Goal: Task Accomplishment & Management: Use online tool/utility

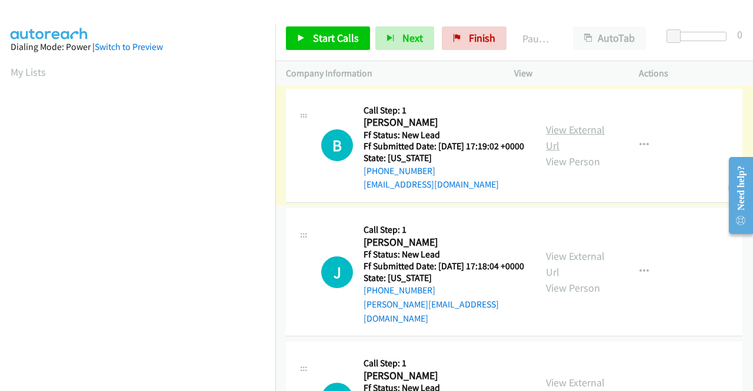
click at [585, 133] on link "View External Url" at bounding box center [575, 137] width 59 height 29
click at [557, 268] on link "View External Url" at bounding box center [575, 263] width 59 height 29
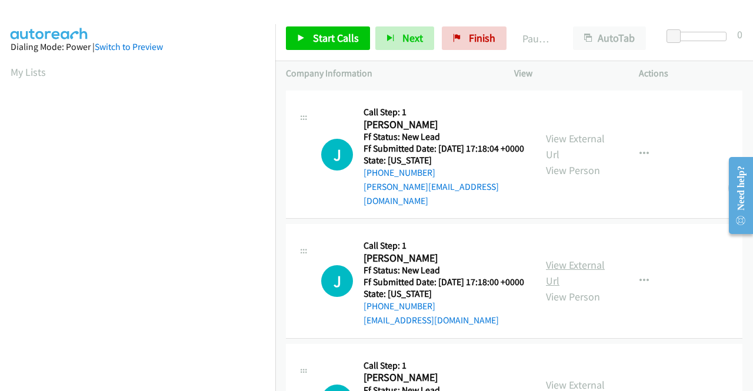
click at [552, 280] on link "View External Url" at bounding box center [575, 272] width 59 height 29
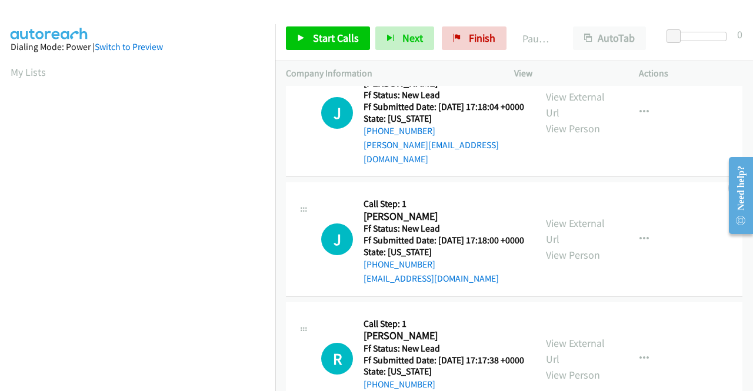
scroll to position [235, 0]
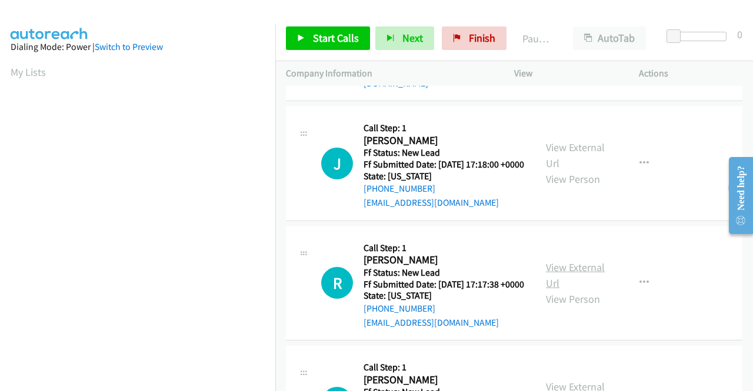
click at [546, 290] on link "View External Url" at bounding box center [575, 275] width 59 height 29
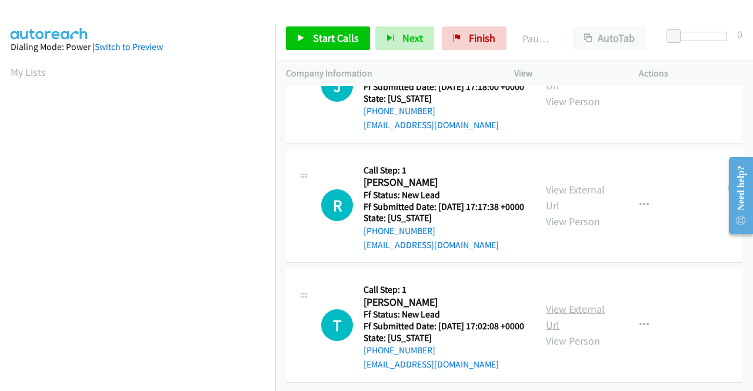
scroll to position [365, 0]
click at [558, 302] on link "View External Url" at bounding box center [575, 316] width 59 height 29
click at [311, 47] on link "Start Calls" at bounding box center [328, 38] width 84 height 24
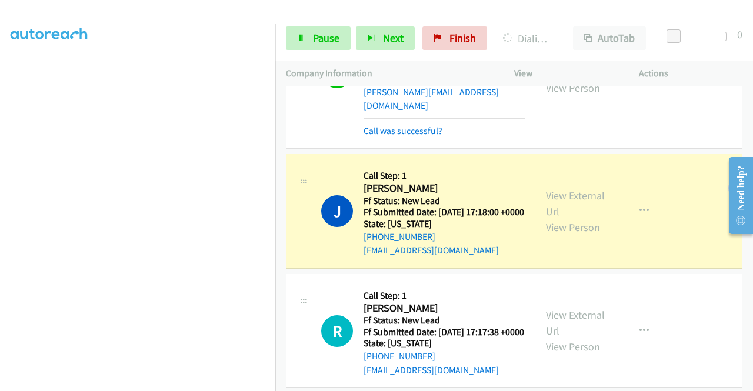
scroll to position [296, 0]
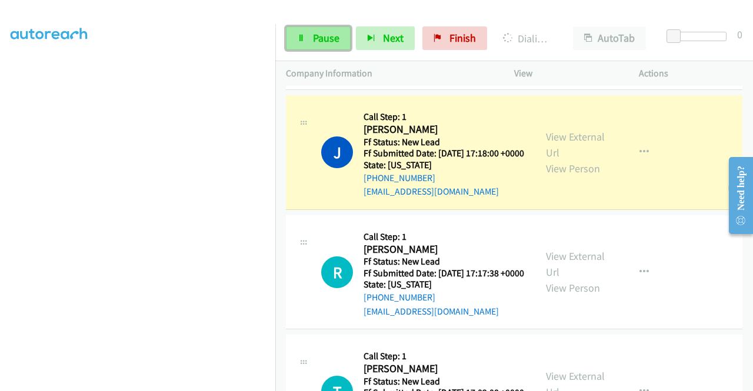
click at [308, 37] on link "Pause" at bounding box center [318, 38] width 65 height 24
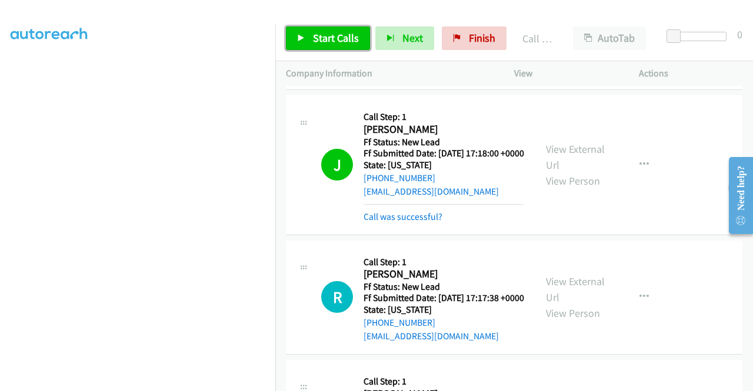
click at [300, 38] on icon at bounding box center [301, 39] width 8 height 8
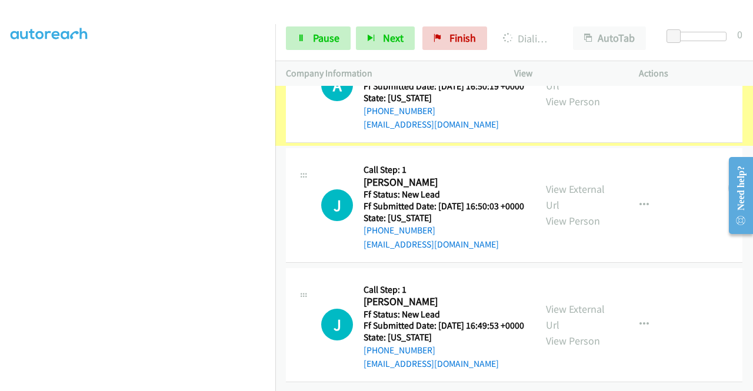
scroll to position [767, 0]
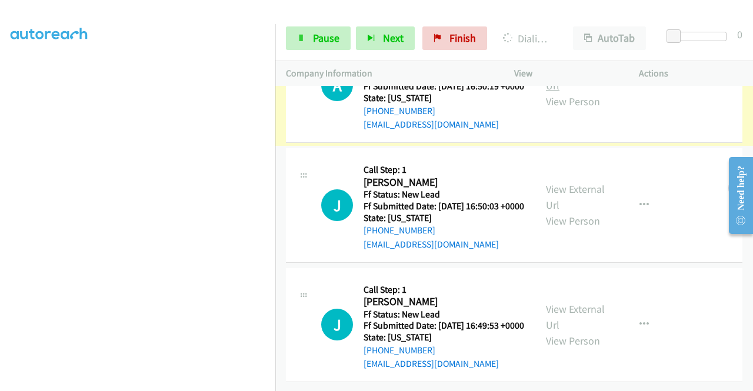
click at [571, 92] on link "View External Url" at bounding box center [575, 77] width 59 height 29
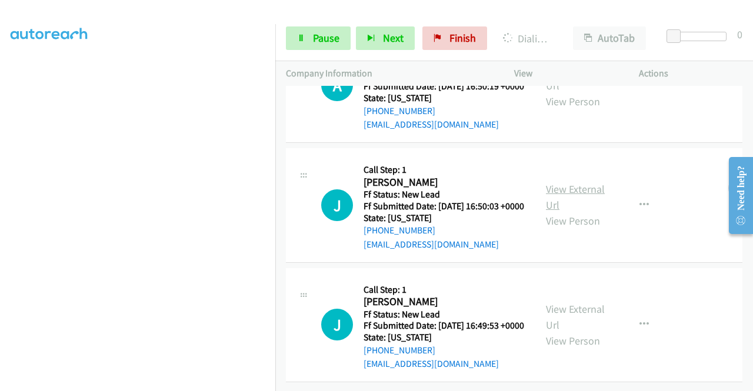
click at [566, 212] on link "View External Url" at bounding box center [575, 196] width 59 height 29
click at [561, 302] on link "View External Url" at bounding box center [575, 316] width 59 height 29
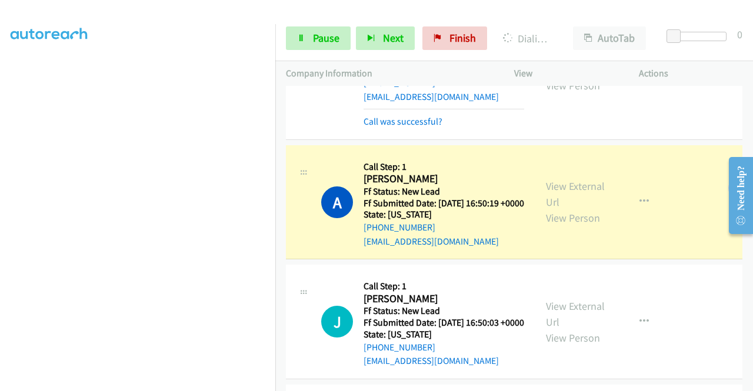
scroll to position [693, 0]
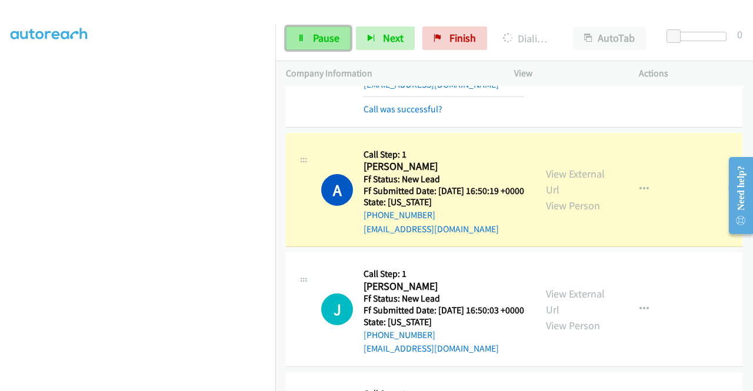
click at [335, 39] on span "Pause" at bounding box center [326, 38] width 26 height 14
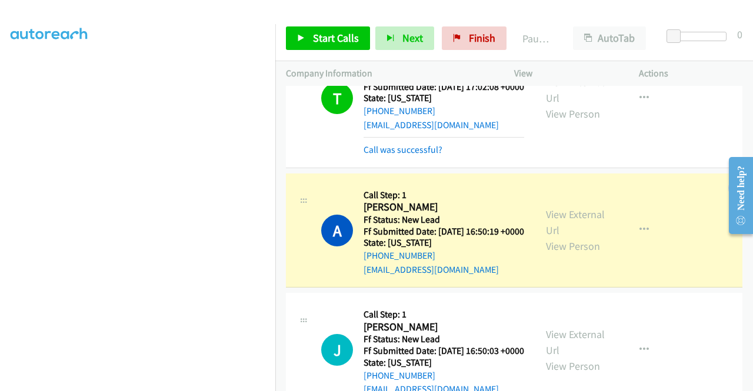
scroll to position [635, 0]
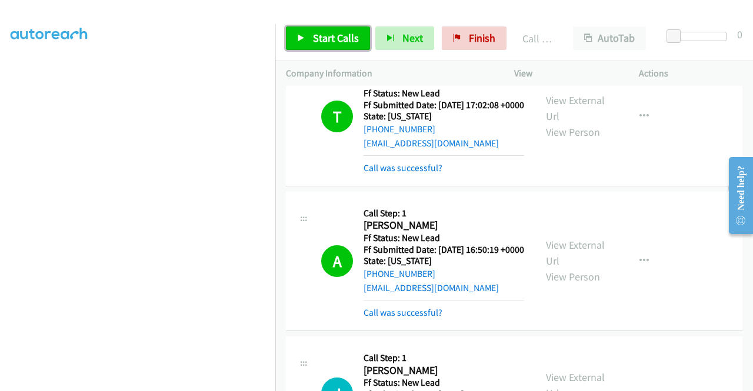
click at [311, 34] on link "Start Calls" at bounding box center [328, 38] width 84 height 24
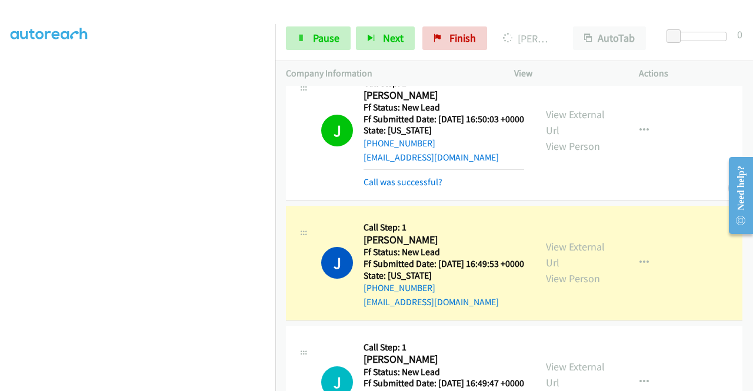
scroll to position [929, 0]
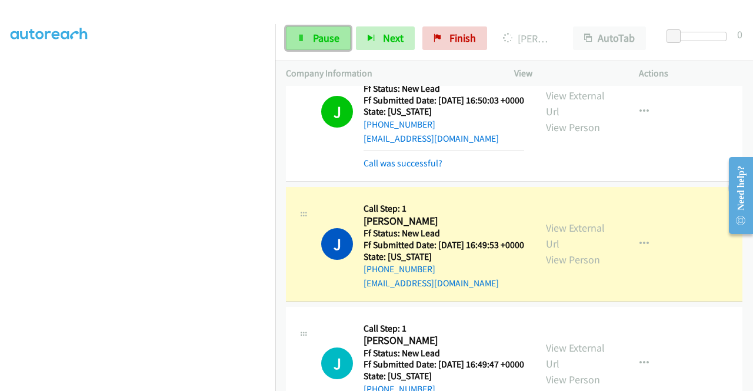
click at [323, 39] on span "Pause" at bounding box center [326, 38] width 26 height 14
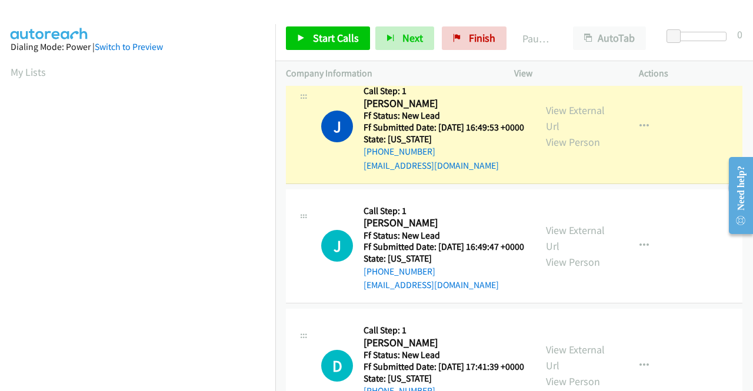
scroll to position [268, 0]
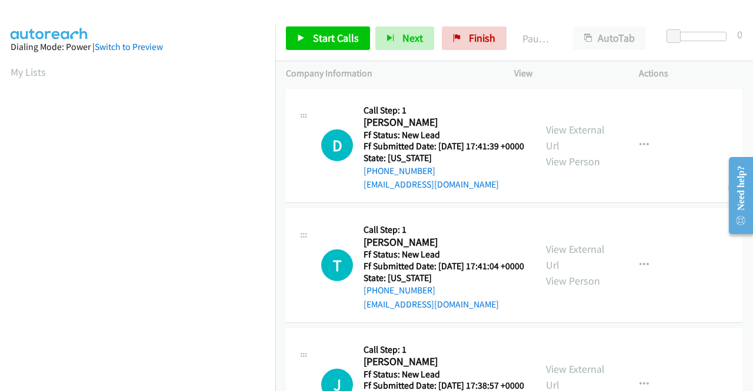
scroll to position [268, 0]
click at [567, 136] on link "View External Url" at bounding box center [575, 137] width 59 height 29
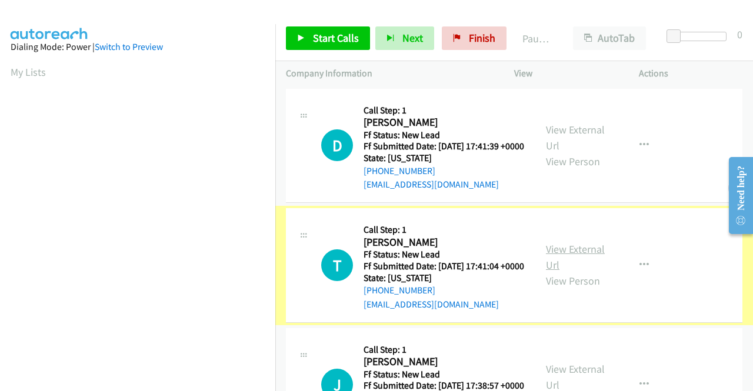
click at [567, 265] on link "View External Url" at bounding box center [575, 256] width 59 height 29
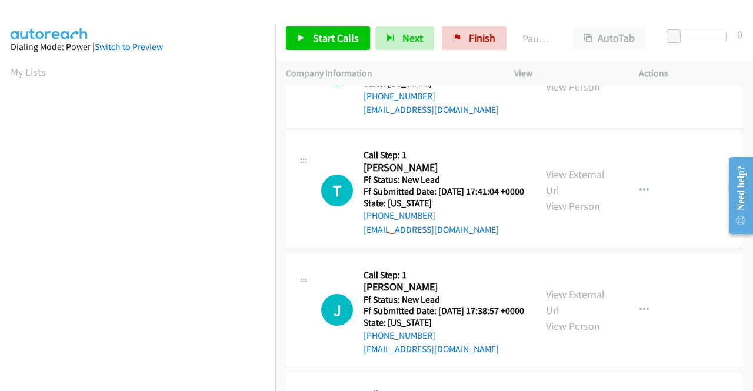
scroll to position [118, 0]
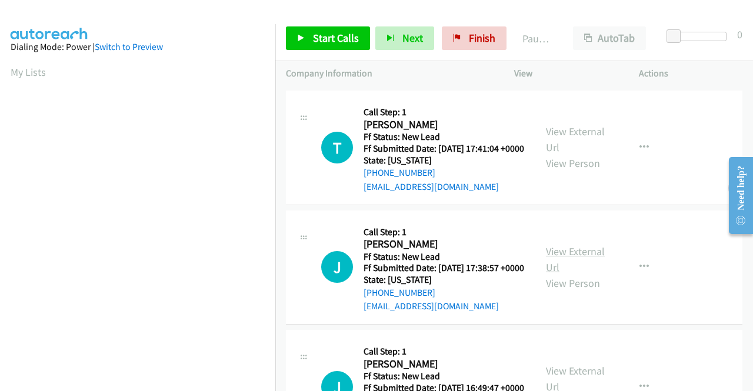
click at [576, 274] on link "View External Url" at bounding box center [575, 259] width 59 height 29
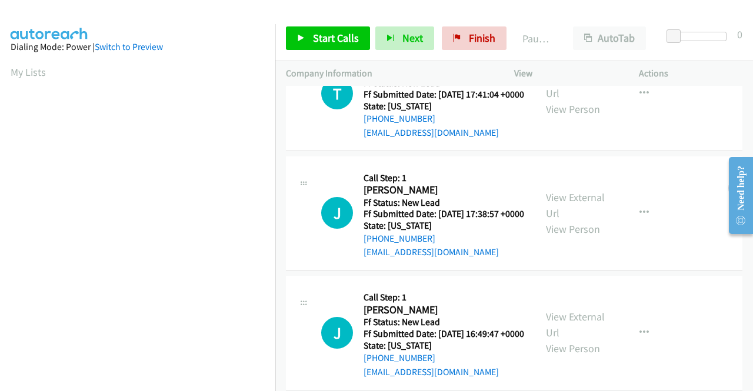
scroll to position [234, 0]
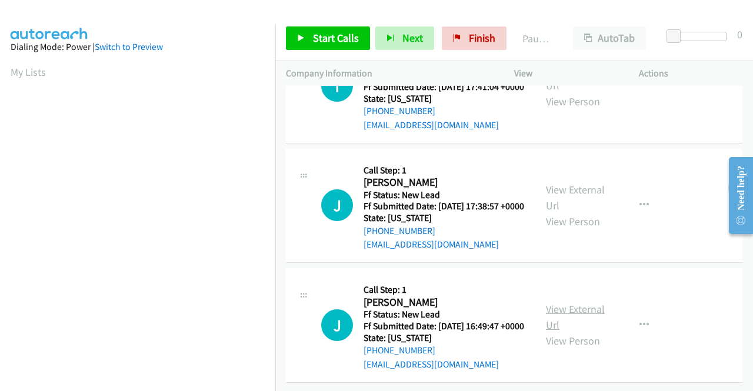
click at [579, 302] on link "View External Url" at bounding box center [575, 316] width 59 height 29
click at [319, 46] on link "Start Calls" at bounding box center [328, 38] width 84 height 24
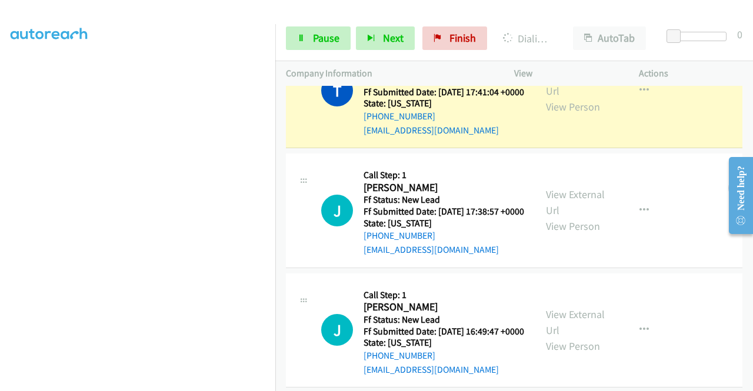
scroll to position [0, 0]
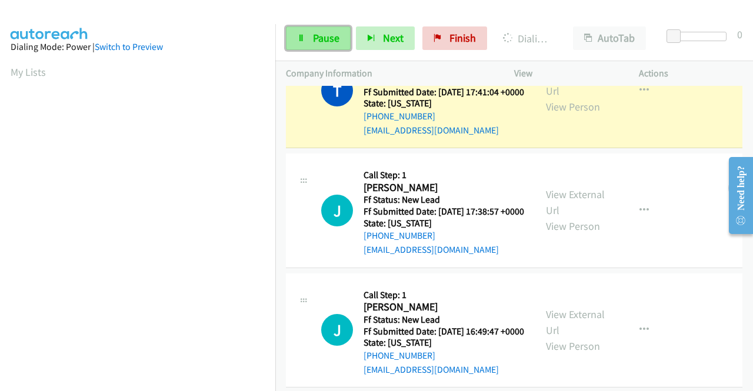
click at [315, 39] on span "Pause" at bounding box center [326, 38] width 26 height 14
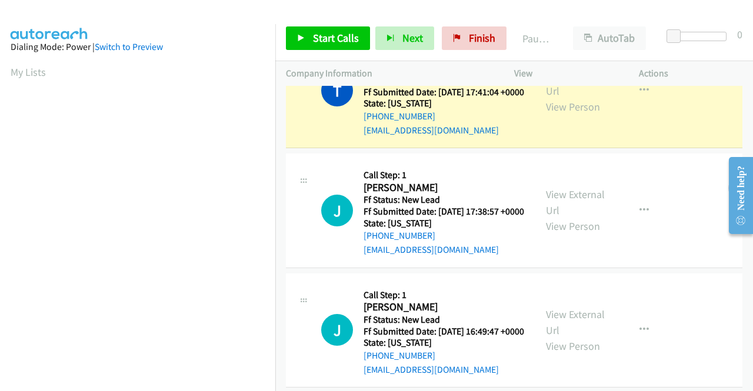
scroll to position [268, 0]
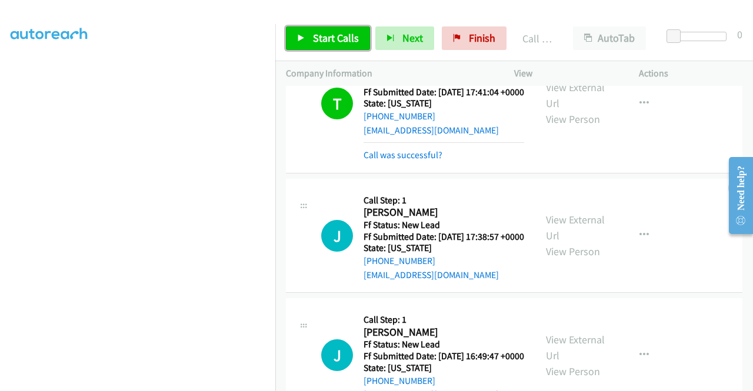
click at [318, 31] on span "Start Calls" at bounding box center [336, 38] width 46 height 14
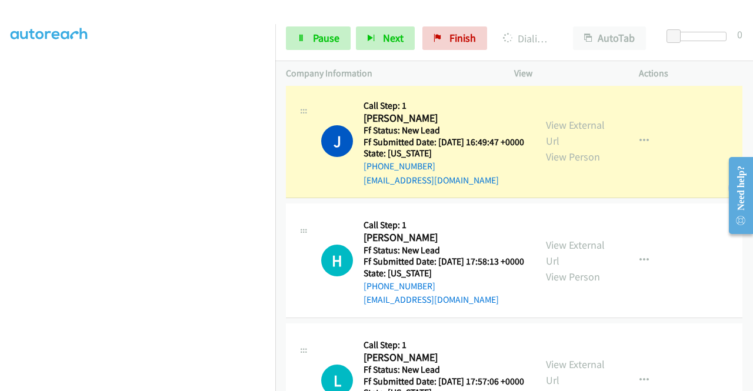
scroll to position [494, 0]
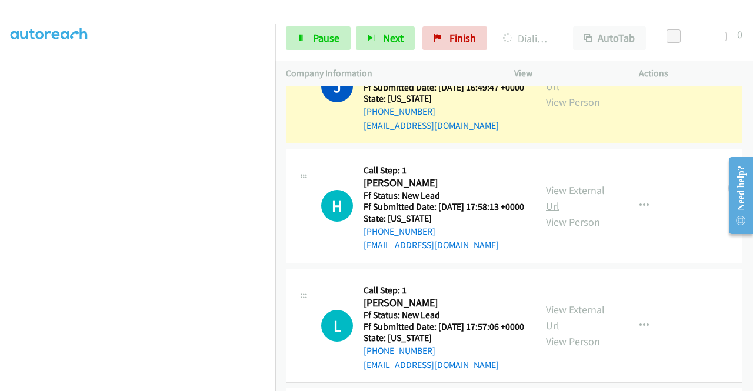
click at [568, 213] on link "View External Url" at bounding box center [575, 198] width 59 height 29
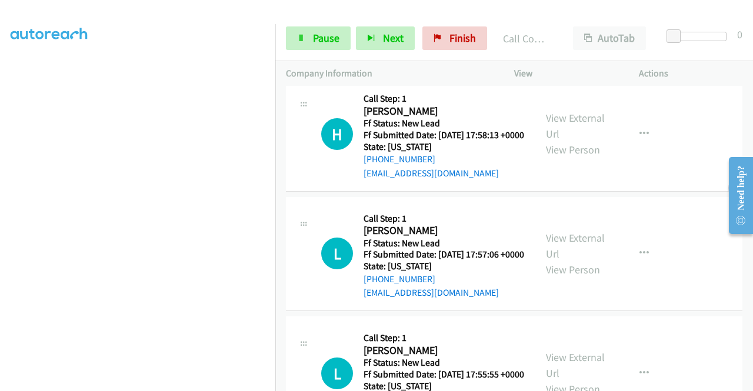
scroll to position [682, 0]
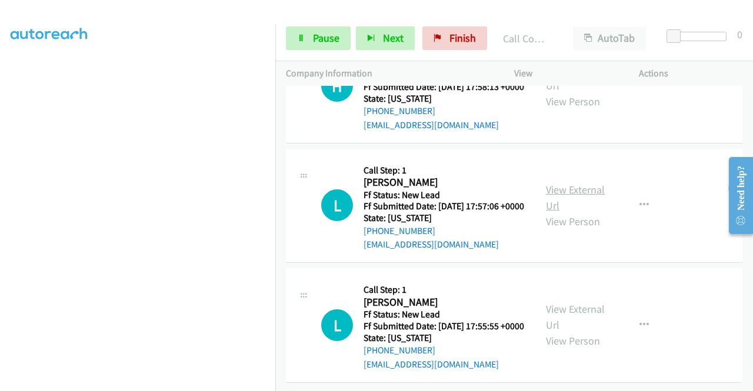
click at [562, 207] on link "View External Url" at bounding box center [575, 197] width 59 height 29
click at [565, 302] on link "View External Url" at bounding box center [575, 316] width 59 height 29
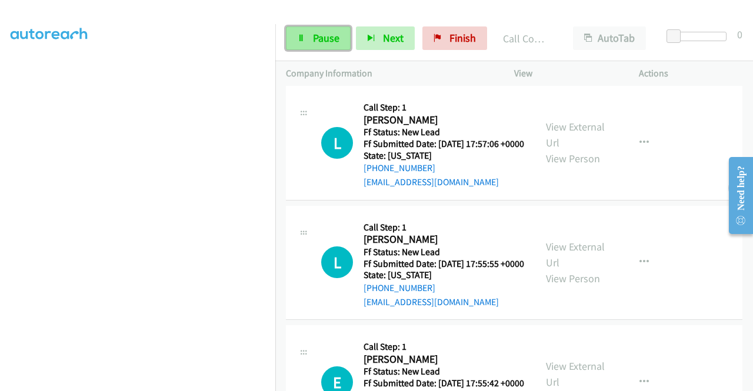
click at [305, 38] on link "Pause" at bounding box center [318, 38] width 65 height 24
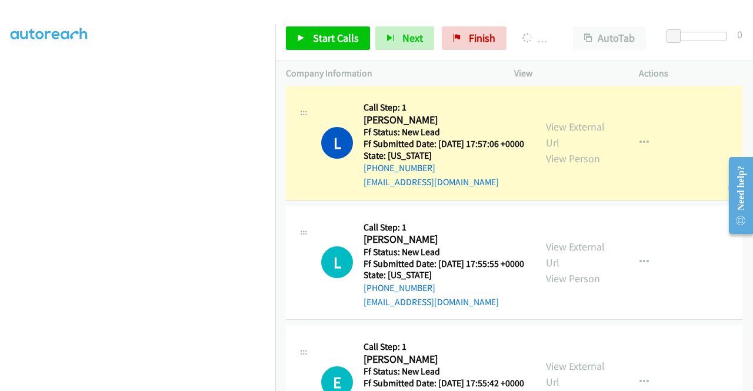
scroll to position [268, 0]
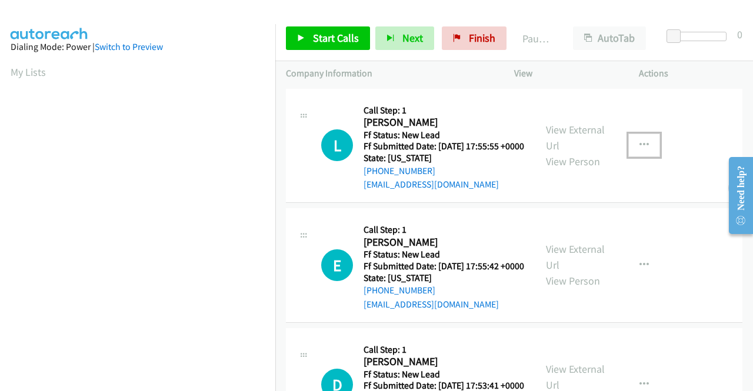
click at [642, 148] on button "button" at bounding box center [644, 146] width 32 height 24
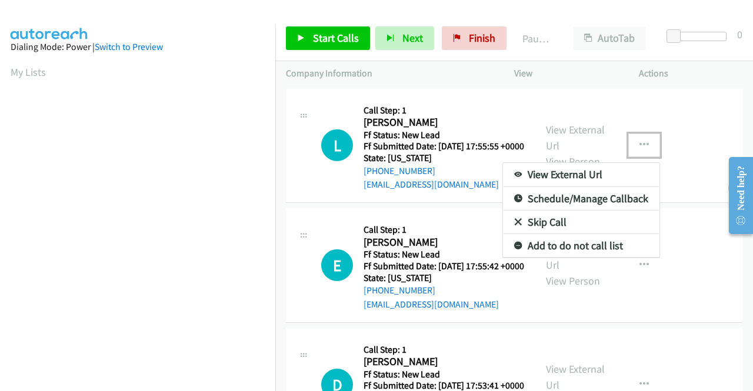
click at [547, 229] on link "Skip Call" at bounding box center [581, 223] width 156 height 24
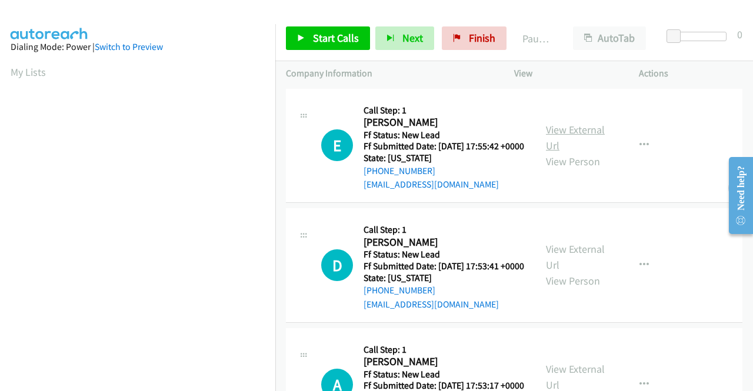
click at [586, 136] on link "View External Url" at bounding box center [575, 137] width 59 height 29
click at [582, 266] on link "View External Url" at bounding box center [575, 256] width 59 height 29
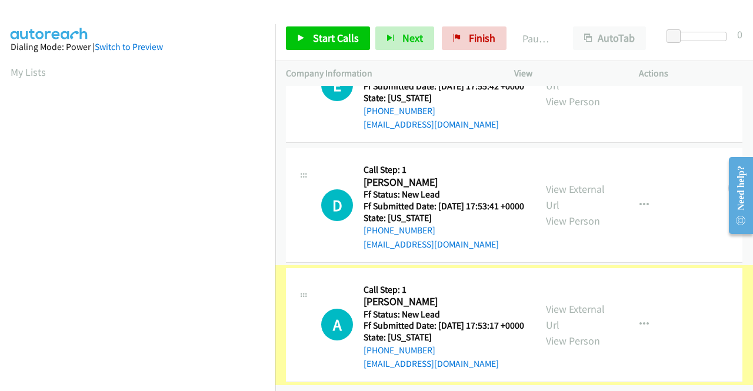
scroll to position [102, 0]
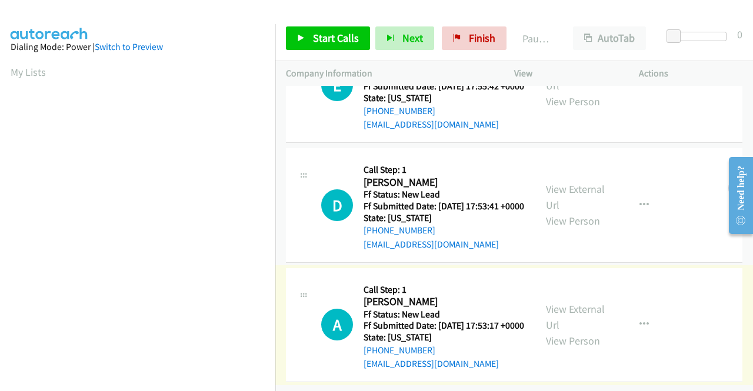
click at [579, 302] on link "View External Url" at bounding box center [575, 316] width 59 height 29
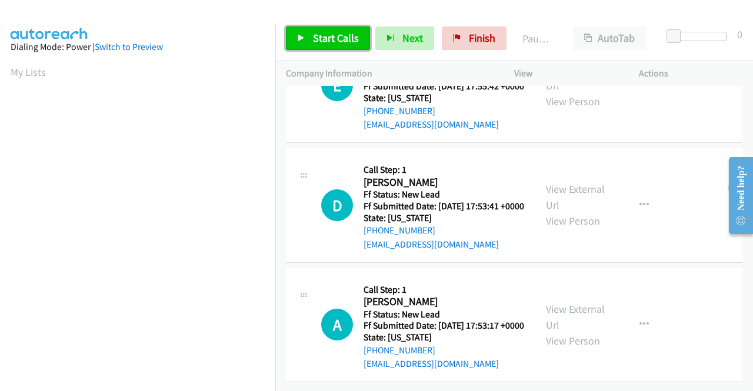
click at [312, 34] on link "Start Calls" at bounding box center [328, 38] width 84 height 24
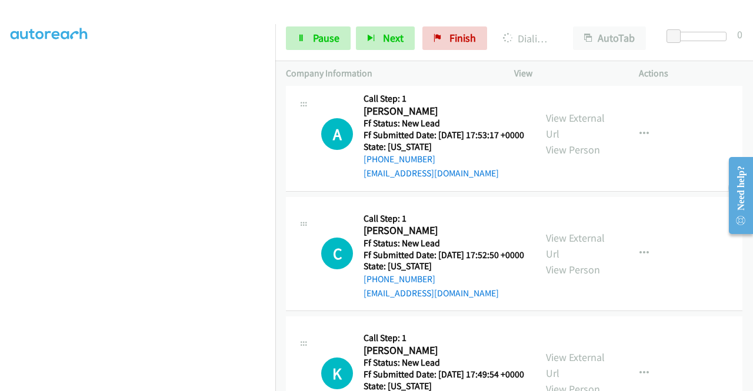
scroll to position [279, 0]
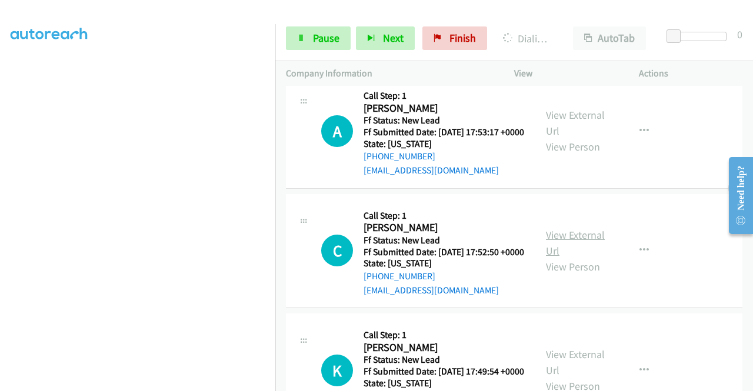
click at [574, 258] on link "View External Url" at bounding box center [575, 242] width 59 height 29
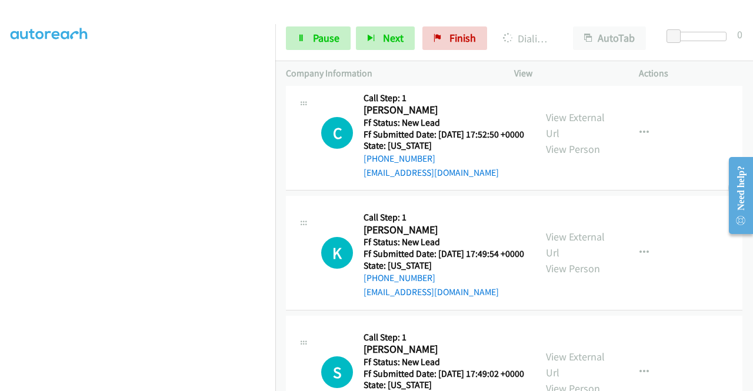
scroll to position [396, 0]
click at [573, 259] on link "View External Url" at bounding box center [575, 244] width 59 height 29
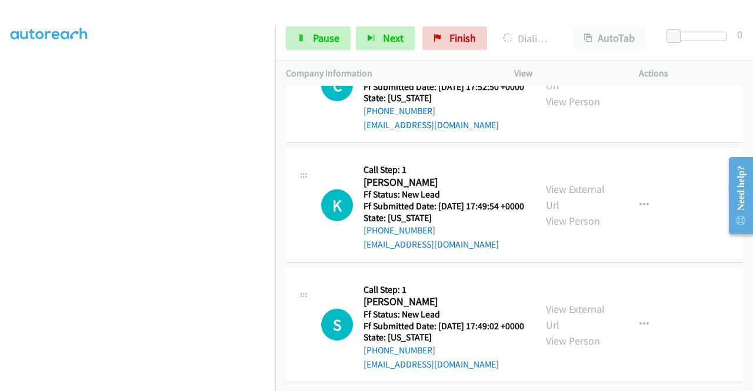
scroll to position [521, 0]
click at [571, 302] on link "View External Url" at bounding box center [575, 316] width 59 height 29
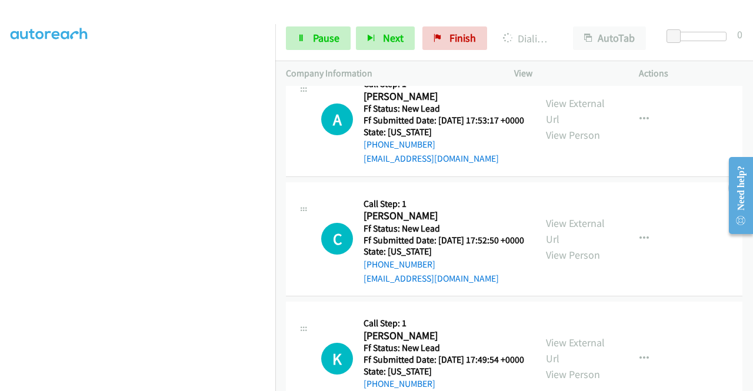
scroll to position [168, 0]
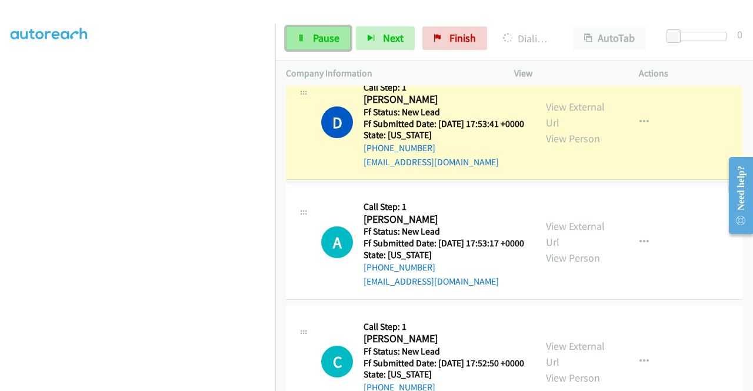
click at [321, 35] on span "Pause" at bounding box center [326, 38] width 26 height 14
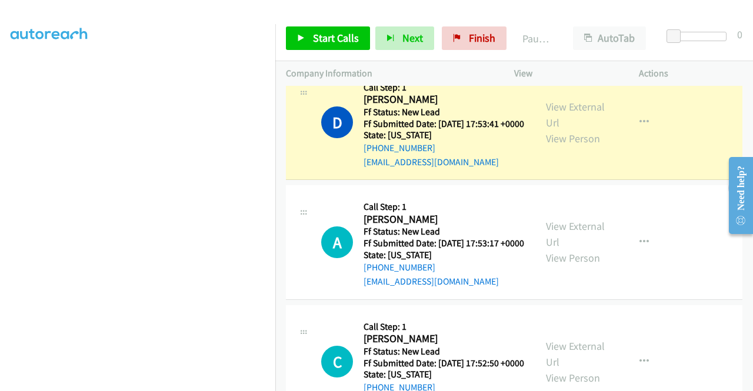
scroll to position [268, 0]
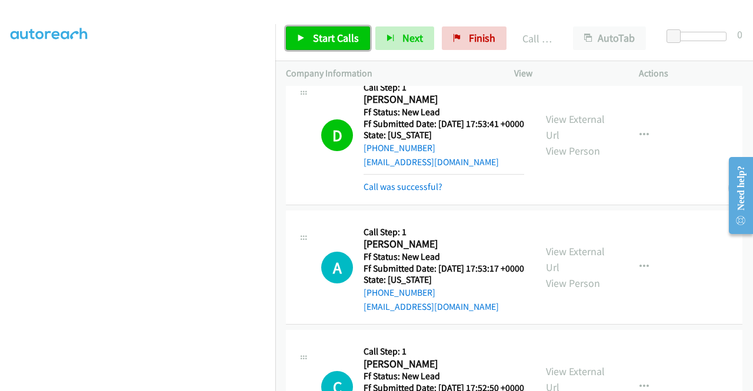
click at [326, 39] on span "Start Calls" at bounding box center [336, 38] width 46 height 14
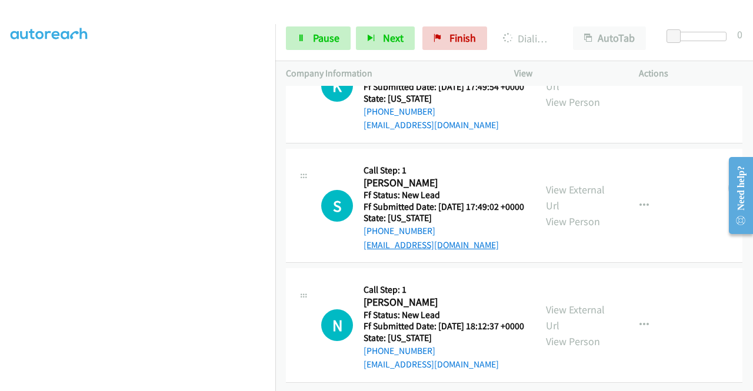
scroll to position [701, 0]
click at [585, 303] on link "View External Url" at bounding box center [575, 317] width 59 height 29
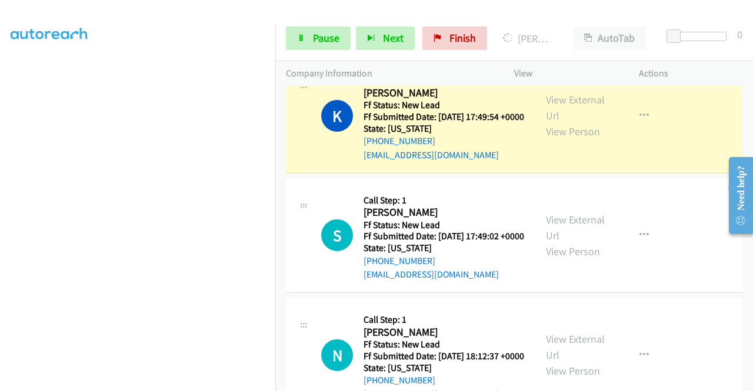
scroll to position [0, 0]
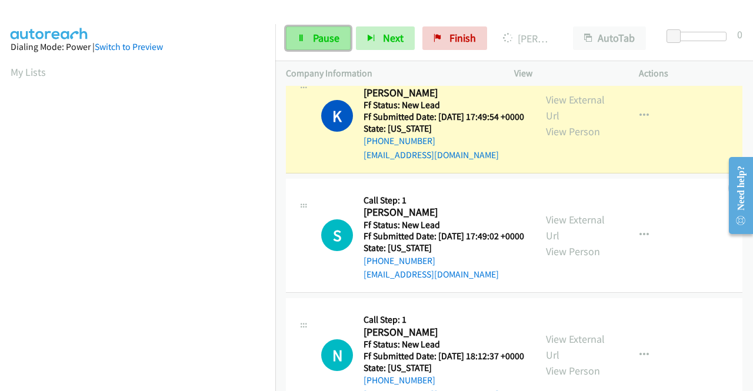
click at [312, 39] on link "Pause" at bounding box center [318, 38] width 65 height 24
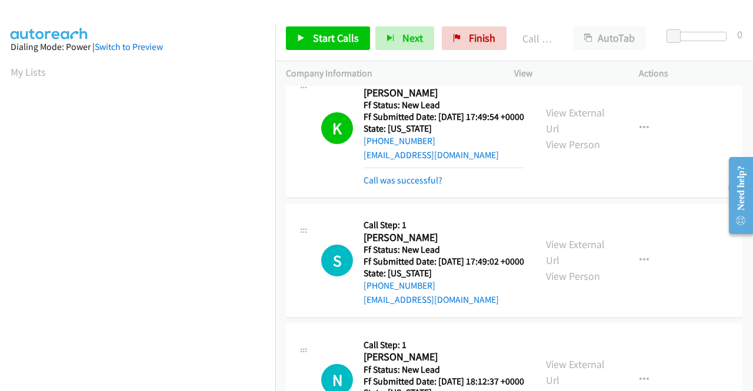
scroll to position [268, 0]
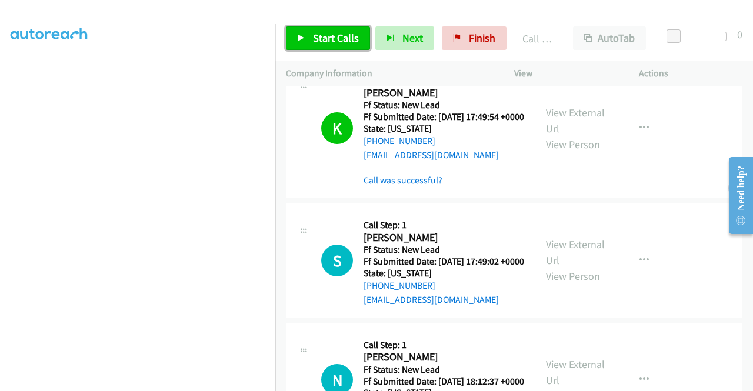
click at [326, 39] on span "Start Calls" at bounding box center [336, 38] width 46 height 14
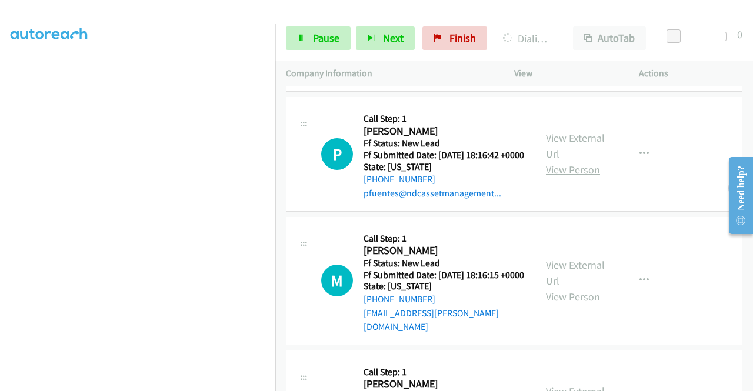
scroll to position [962, 0]
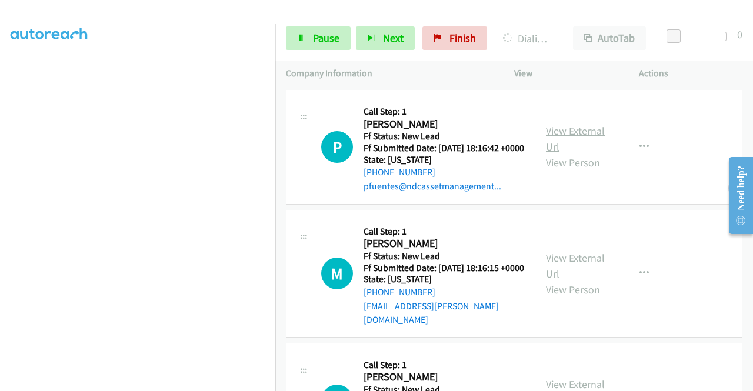
click at [583, 154] on link "View External Url" at bounding box center [575, 138] width 59 height 29
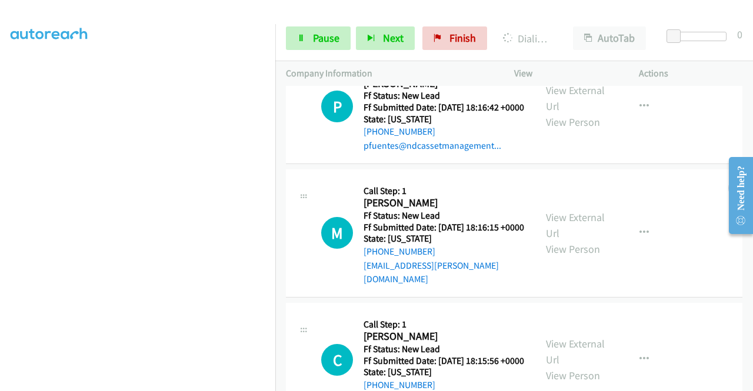
scroll to position [1021, 0]
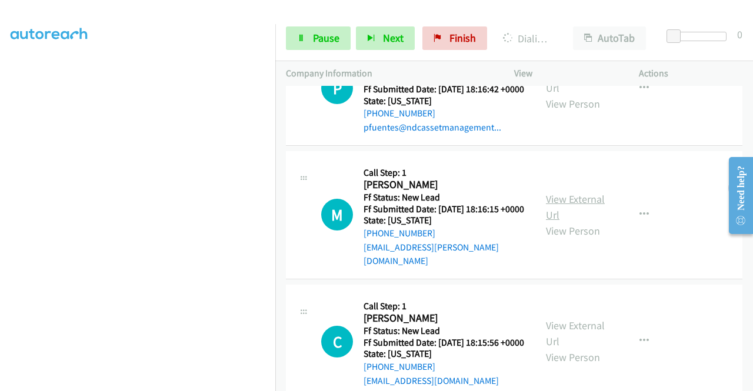
click at [559, 222] on link "View External Url" at bounding box center [575, 206] width 59 height 29
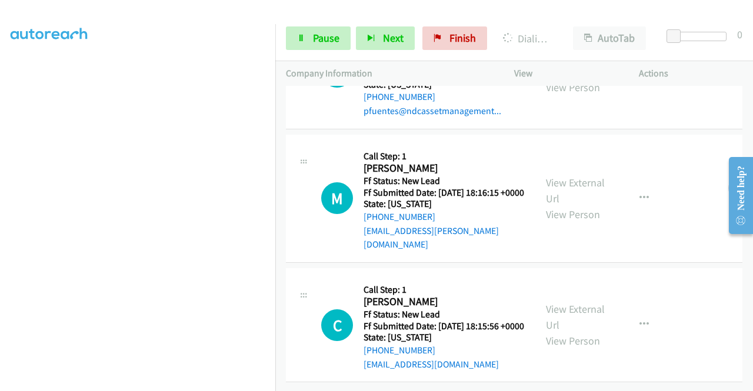
scroll to position [1145, 0]
click at [561, 302] on link "View External Url" at bounding box center [575, 316] width 59 height 29
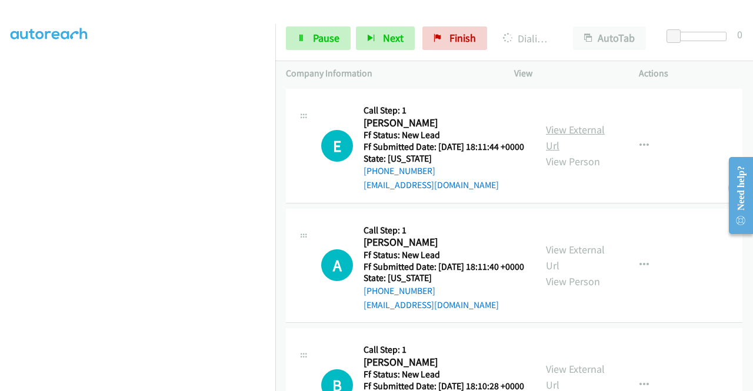
scroll to position [1429, 0]
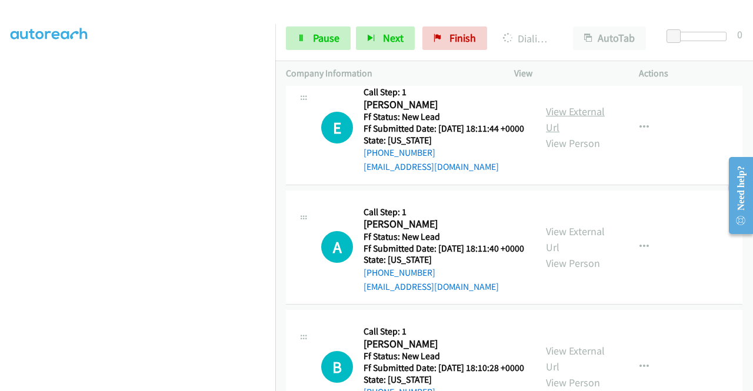
click at [583, 134] on link "View External Url" at bounding box center [575, 119] width 59 height 29
click at [571, 254] on link "View External Url" at bounding box center [575, 239] width 59 height 29
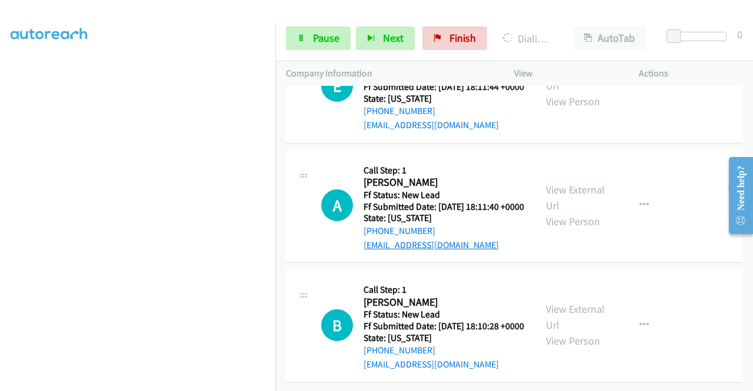
scroll to position [1612, 0]
click at [556, 302] on link "View External Url" at bounding box center [575, 316] width 59 height 29
click at [315, 32] on span "Pause" at bounding box center [326, 38] width 26 height 14
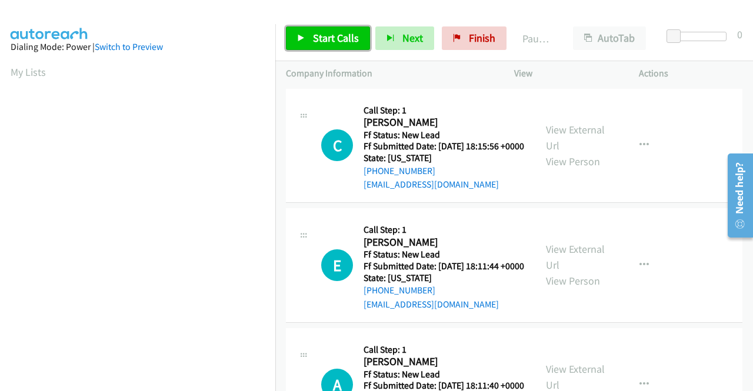
click at [302, 38] on icon at bounding box center [301, 39] width 8 height 8
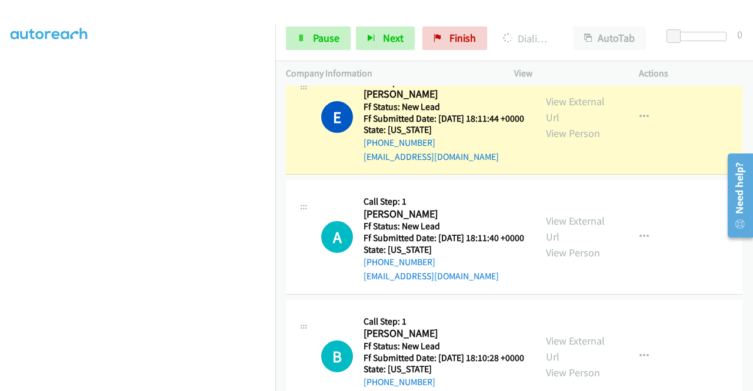
scroll to position [176, 0]
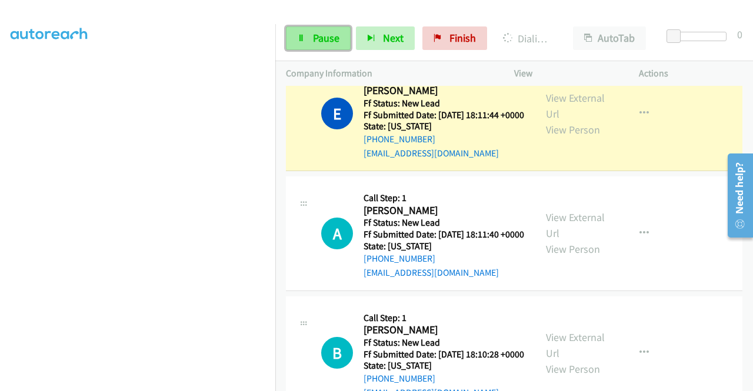
click at [314, 35] on span "Pause" at bounding box center [326, 38] width 26 height 14
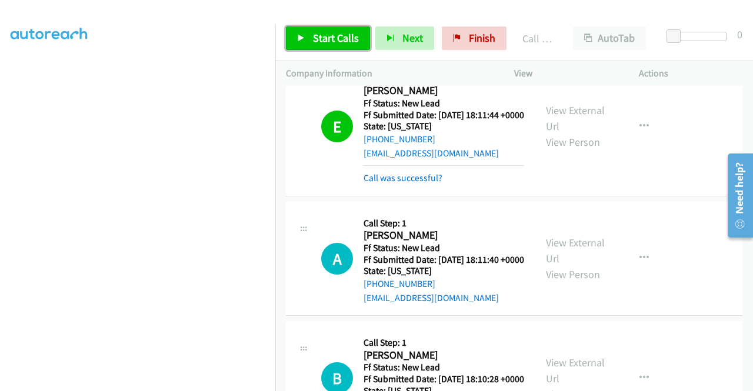
click at [311, 37] on link "Start Calls" at bounding box center [328, 38] width 84 height 24
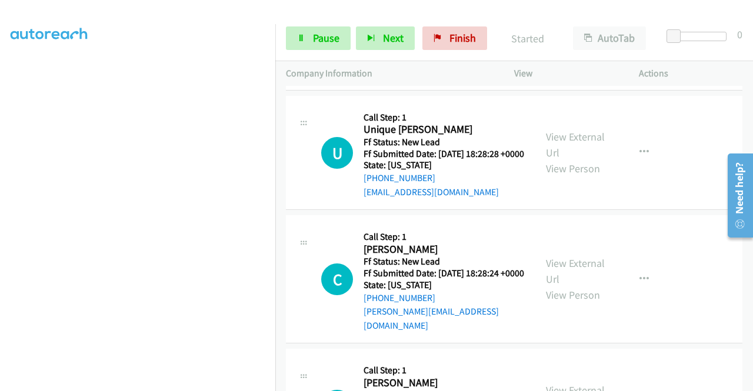
scroll to position [471, 0]
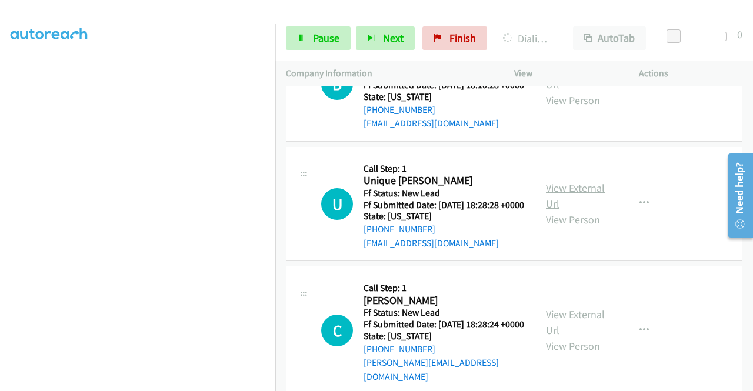
click at [553, 211] on link "View External Url" at bounding box center [575, 195] width 59 height 29
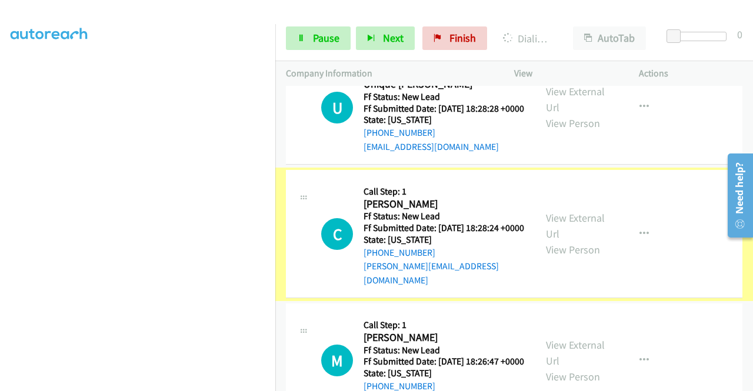
scroll to position [647, 0]
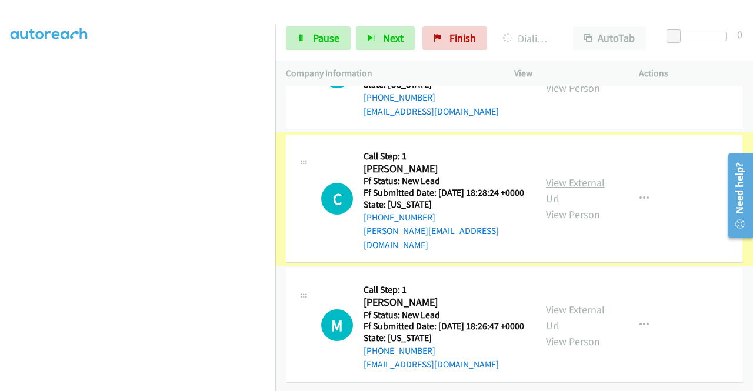
click at [567, 189] on link "View External Url" at bounding box center [575, 190] width 59 height 29
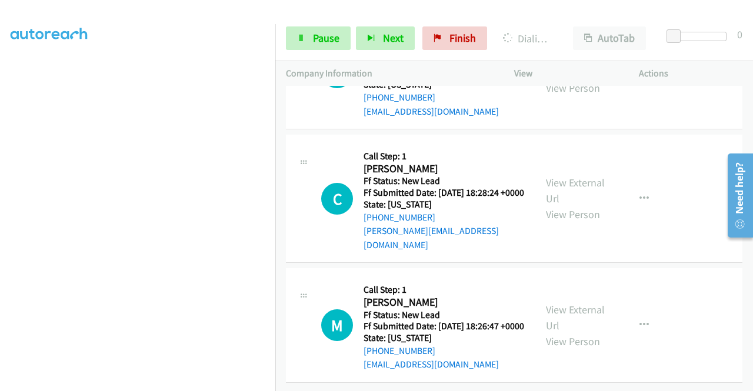
scroll to position [676, 0]
click at [576, 303] on link "View External Url" at bounding box center [575, 317] width 59 height 29
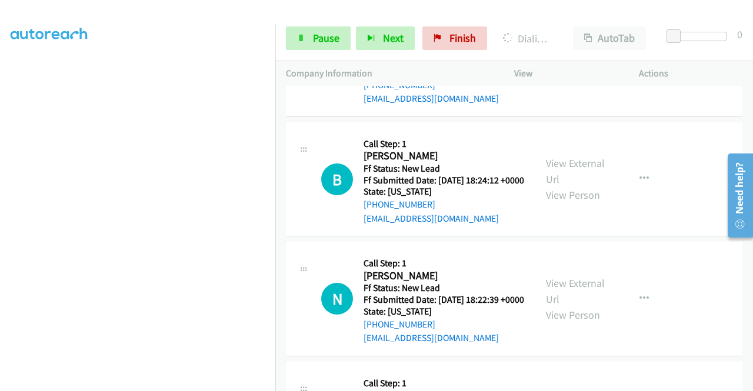
scroll to position [962, 0]
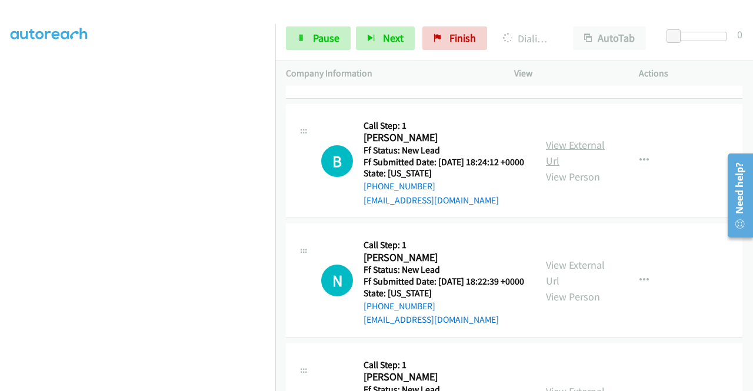
click at [573, 168] on link "View External Url" at bounding box center [575, 152] width 59 height 29
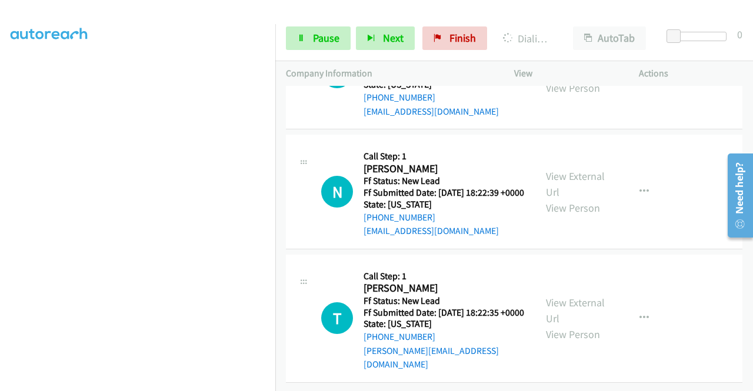
scroll to position [1138, 0]
click at [583, 171] on link "View External Url" at bounding box center [575, 183] width 59 height 29
click at [575, 296] on link "View External Url" at bounding box center [575, 310] width 59 height 29
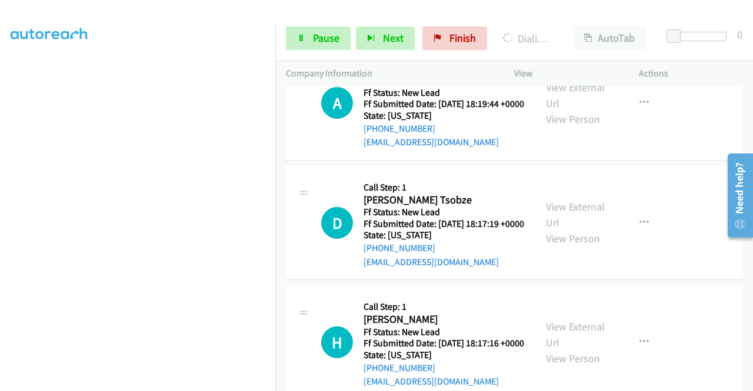
scroll to position [1513, 0]
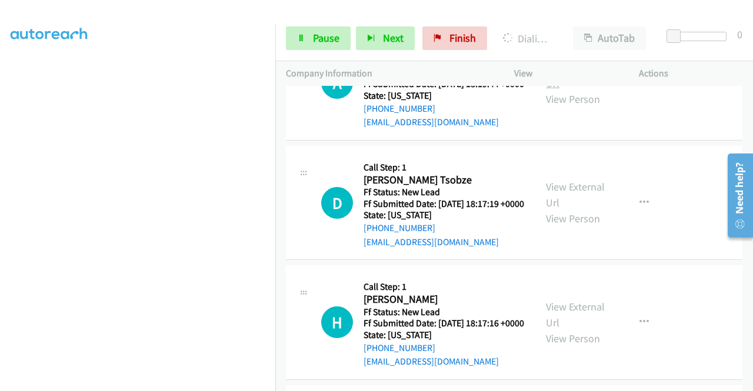
click at [582, 90] on link "View External Url" at bounding box center [575, 75] width 59 height 29
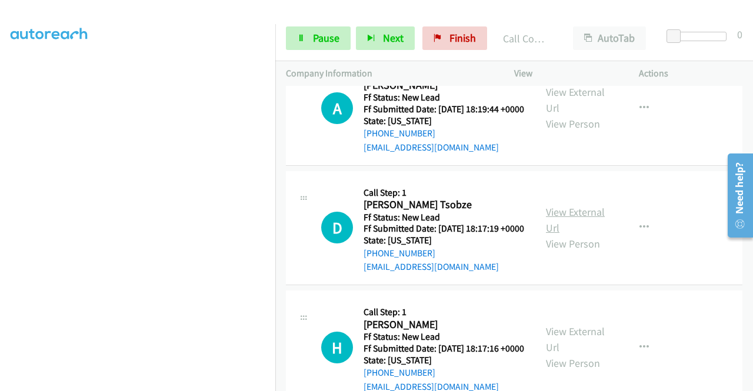
click at [572, 235] on link "View External Url" at bounding box center [575, 219] width 59 height 29
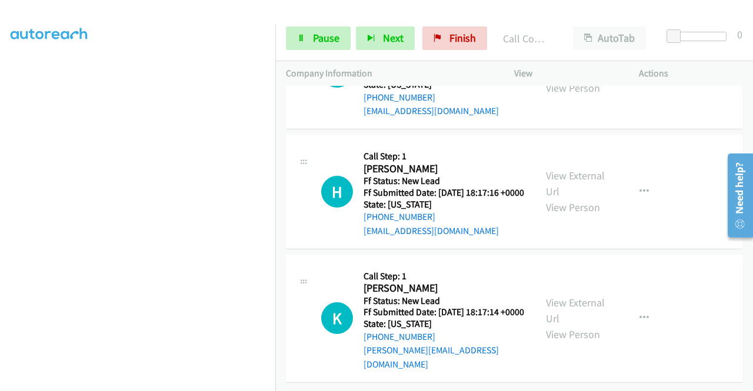
scroll to position [1689, 0]
click at [567, 198] on link "View External Url" at bounding box center [575, 183] width 59 height 29
click at [562, 298] on link "View External Url" at bounding box center [575, 310] width 59 height 29
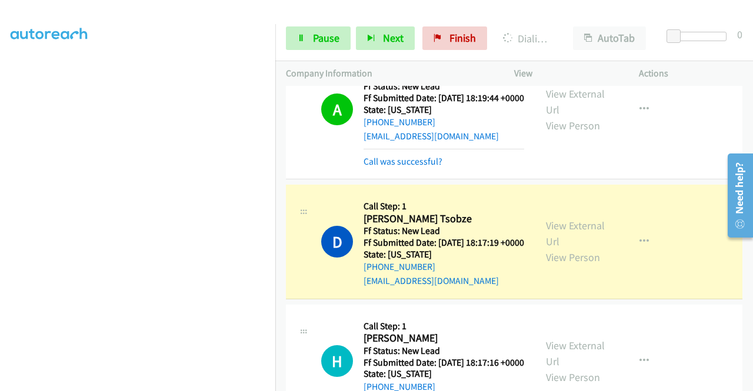
scroll to position [1700, 0]
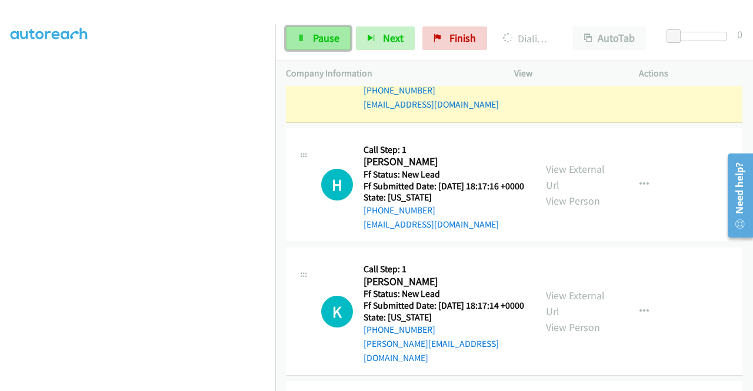
click at [318, 35] on span "Pause" at bounding box center [326, 38] width 26 height 14
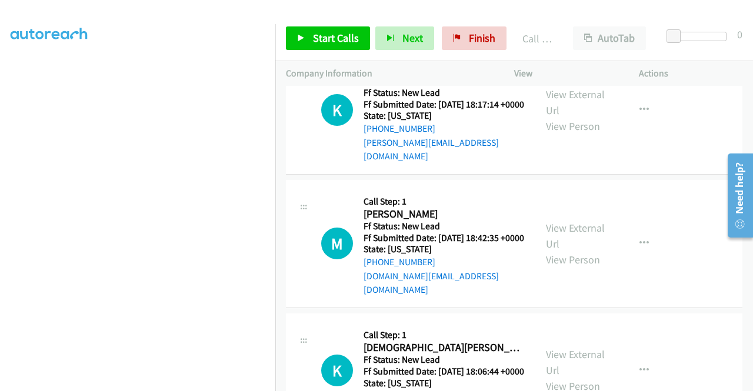
scroll to position [2053, 0]
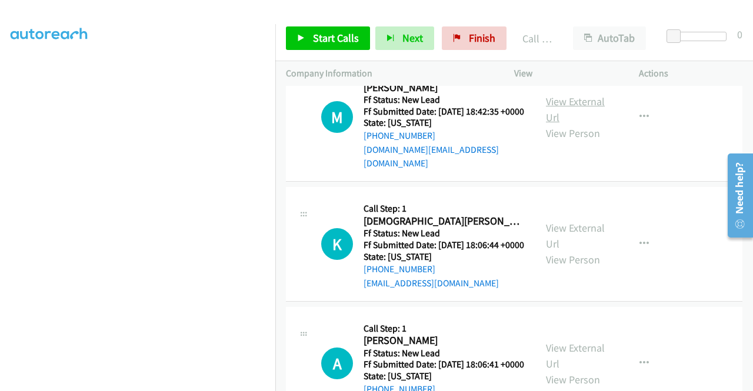
click at [546, 124] on link "View External Url" at bounding box center [575, 109] width 59 height 29
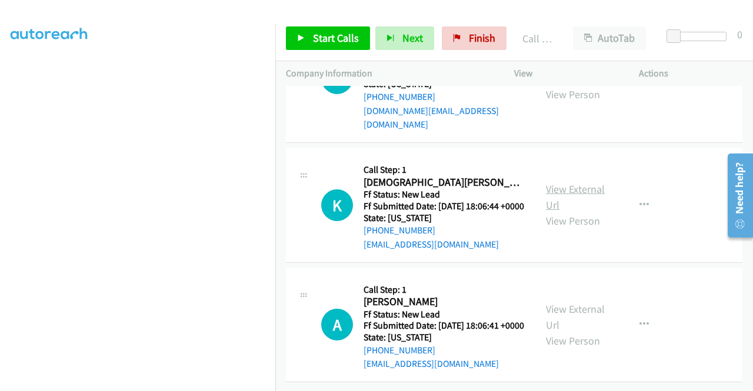
click at [571, 182] on link "View External Url" at bounding box center [575, 196] width 59 height 29
click at [558, 302] on link "View External Url" at bounding box center [575, 316] width 59 height 29
click at [301, 35] on icon at bounding box center [301, 39] width 8 height 8
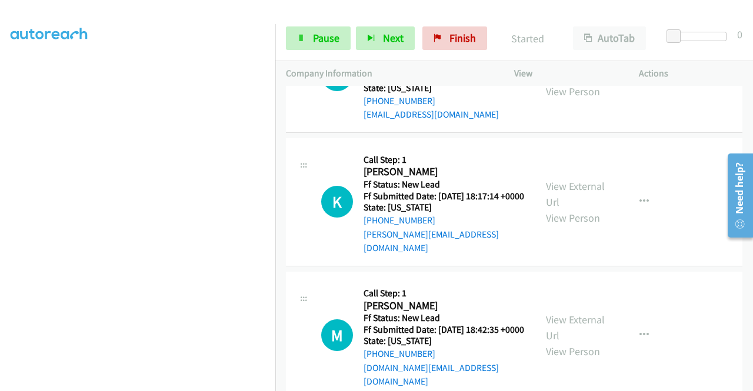
scroll to position [1818, 0]
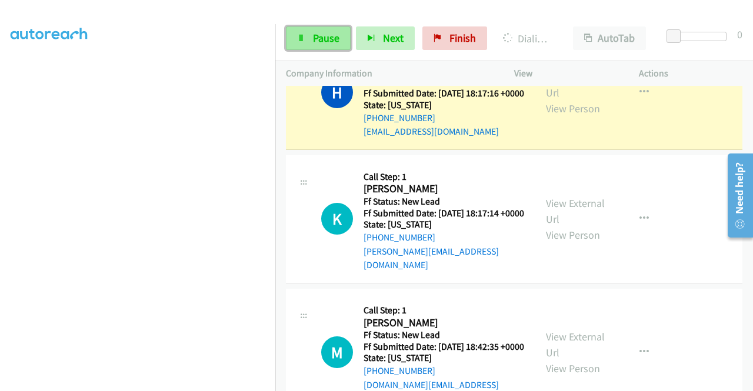
click at [321, 39] on span "Pause" at bounding box center [326, 38] width 26 height 14
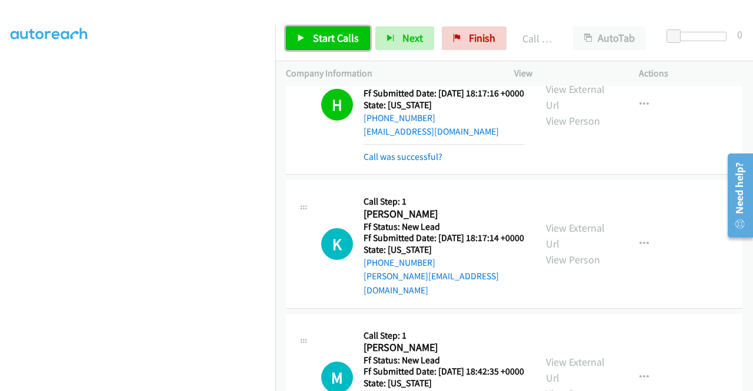
click at [317, 41] on span "Start Calls" at bounding box center [336, 38] width 46 height 14
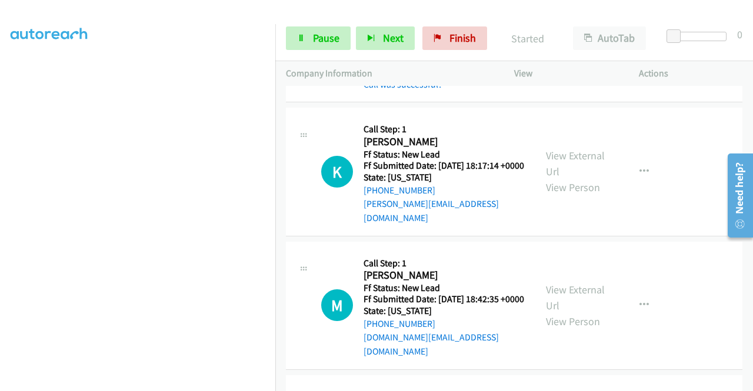
scroll to position [1995, 0]
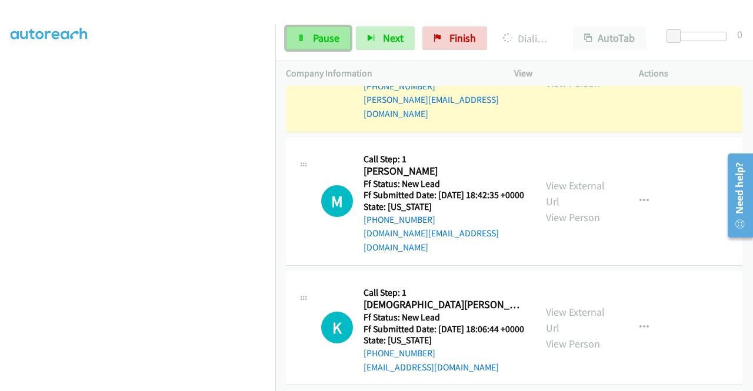
click at [328, 30] on link "Pause" at bounding box center [318, 38] width 65 height 24
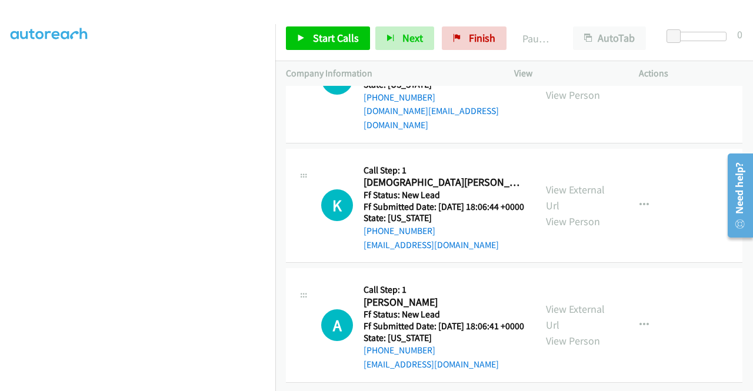
scroll to position [2286, 0]
click at [338, 36] on span "Start Calls" at bounding box center [336, 38] width 46 height 14
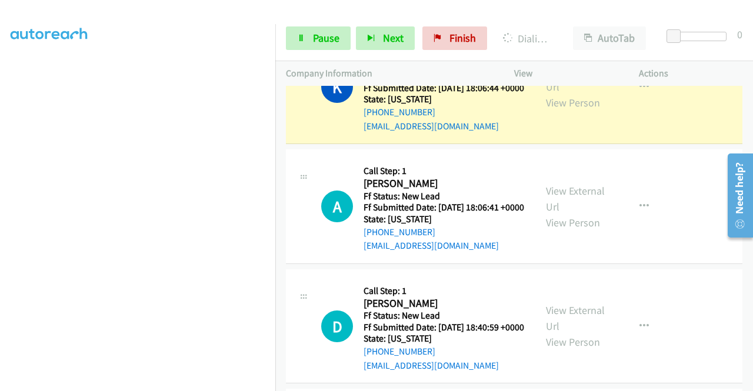
scroll to position [221, 0]
click at [315, 45] on link "Pause" at bounding box center [318, 38] width 65 height 24
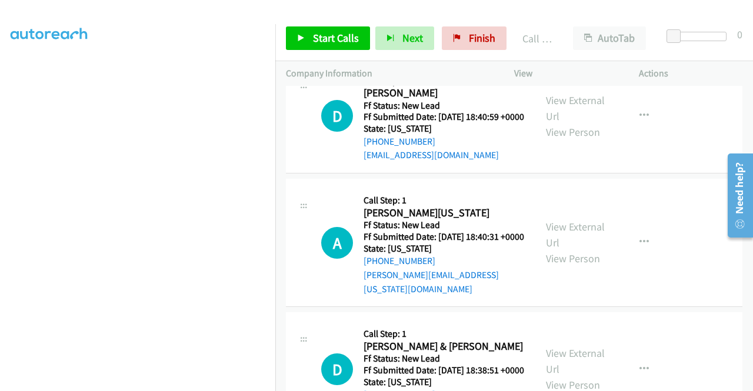
scroll to position [2521, 0]
click at [572, 123] on link "View External Url" at bounding box center [575, 108] width 59 height 29
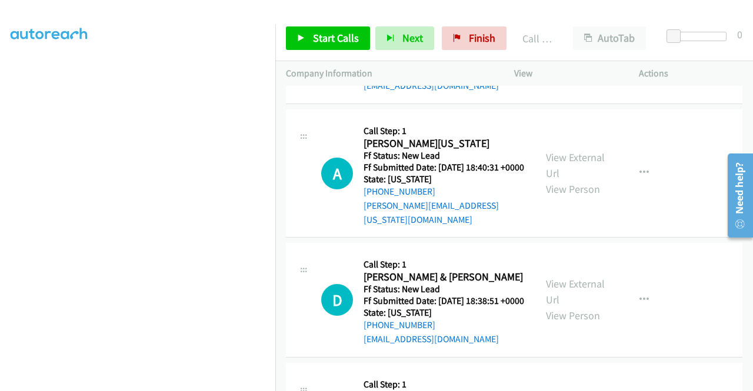
scroll to position [2639, 0]
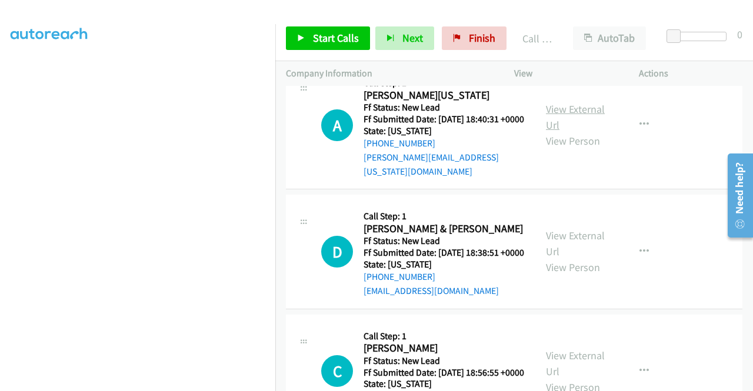
click at [565, 132] on link "View External Url" at bounding box center [575, 116] width 59 height 29
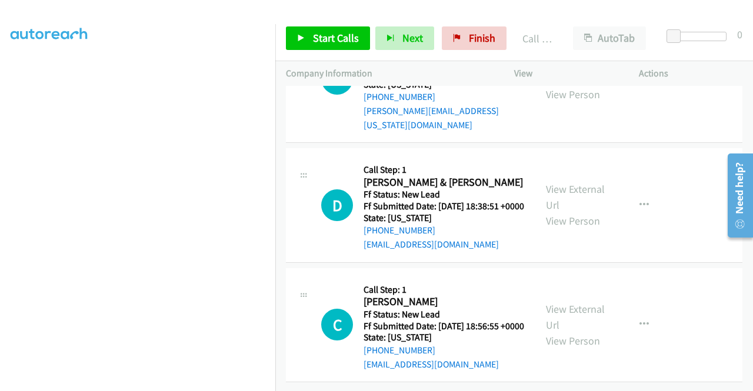
scroll to position [2815, 0]
click at [565, 211] on link "View External Url" at bounding box center [575, 196] width 59 height 29
click at [575, 302] on link "View External Url" at bounding box center [575, 316] width 59 height 29
click at [318, 39] on span "Start Calls" at bounding box center [336, 38] width 46 height 14
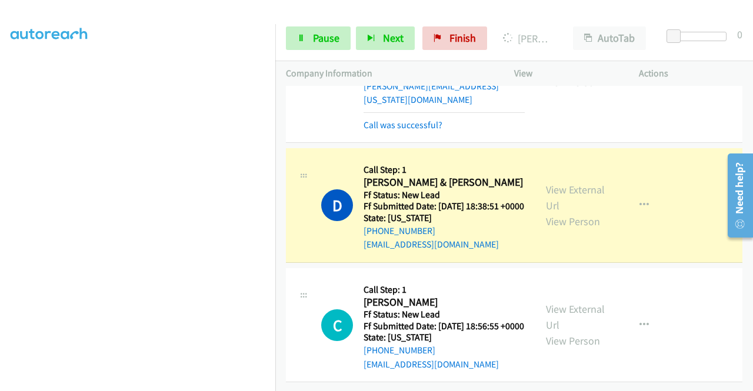
scroll to position [0, 0]
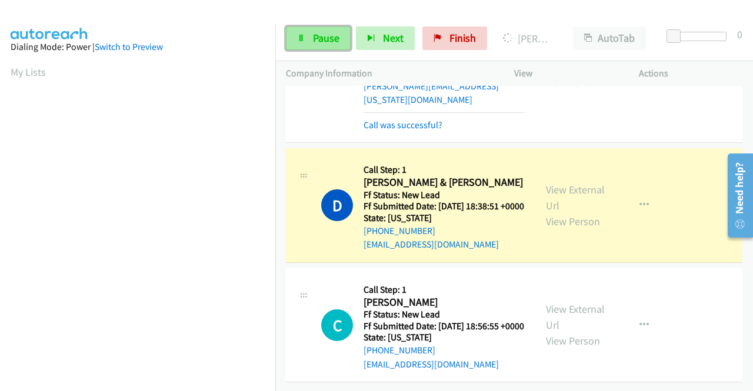
click at [309, 44] on link "Pause" at bounding box center [318, 38] width 65 height 24
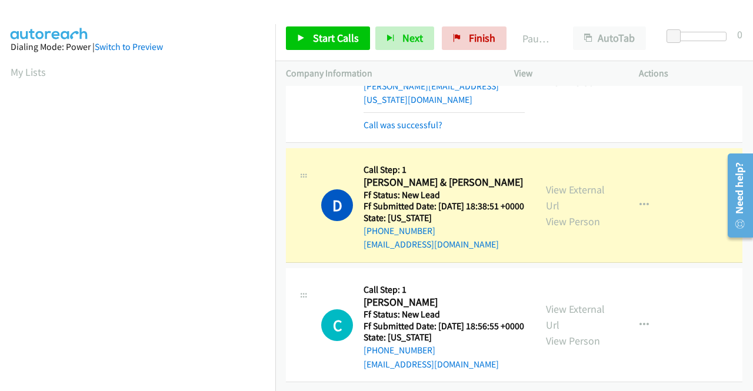
scroll to position [268, 0]
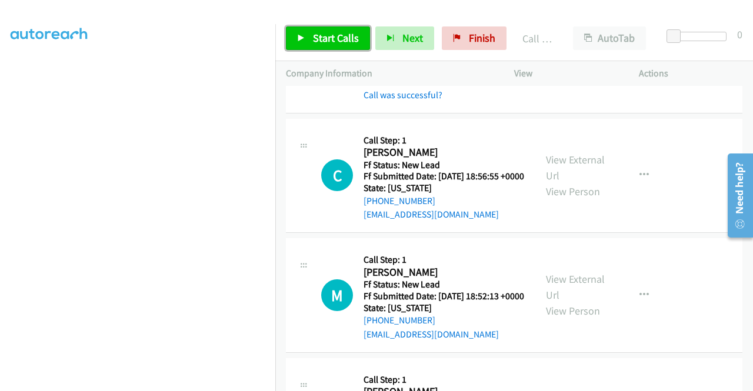
click at [322, 39] on span "Start Calls" at bounding box center [336, 38] width 46 height 14
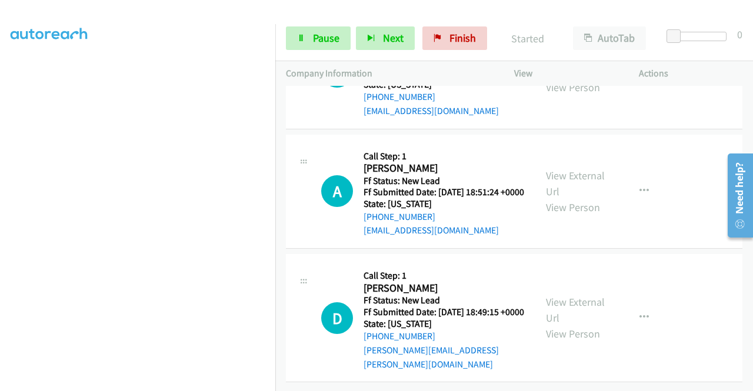
scroll to position [3086, 0]
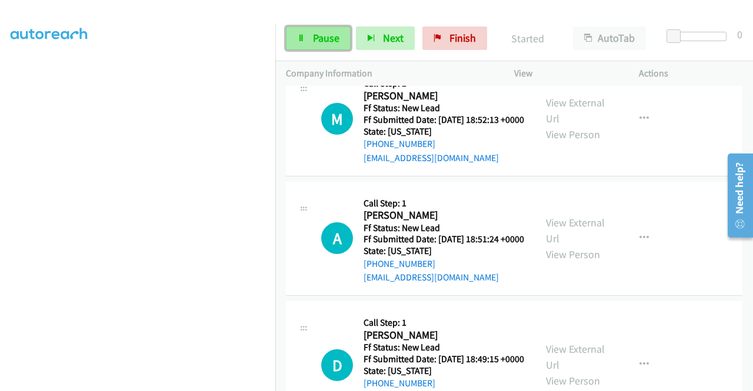
click at [329, 41] on span "Pause" at bounding box center [326, 38] width 26 height 14
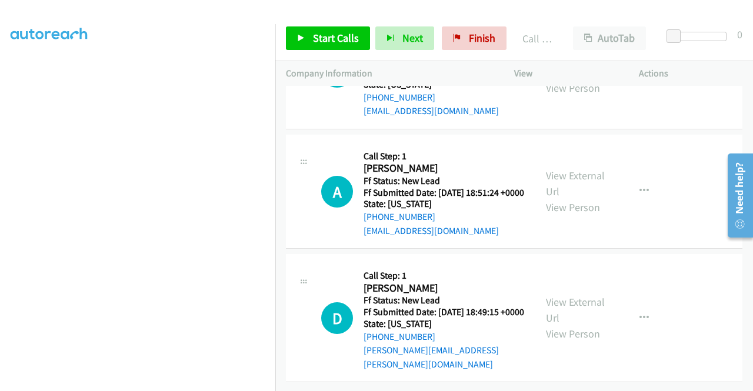
scroll to position [3319, 0]
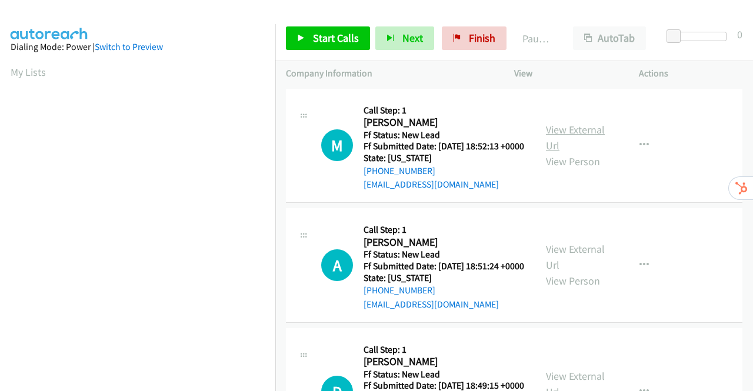
click at [592, 141] on link "View External Url" at bounding box center [575, 137] width 59 height 29
click at [574, 263] on link "View External Url" at bounding box center [575, 256] width 59 height 29
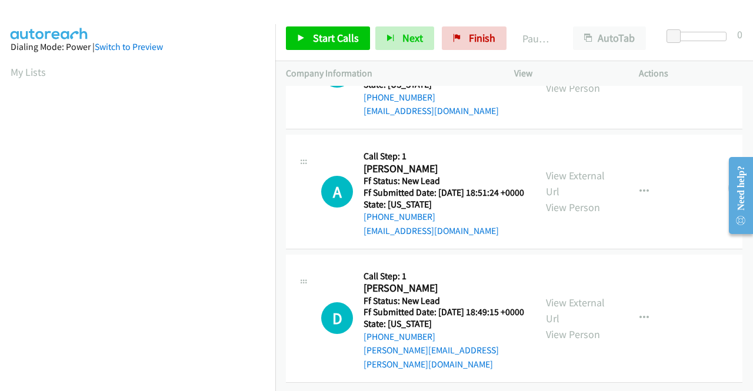
scroll to position [102, 0]
click at [571, 296] on link "View External Url" at bounding box center [575, 310] width 59 height 29
click at [313, 38] on span "Start Calls" at bounding box center [336, 38] width 46 height 14
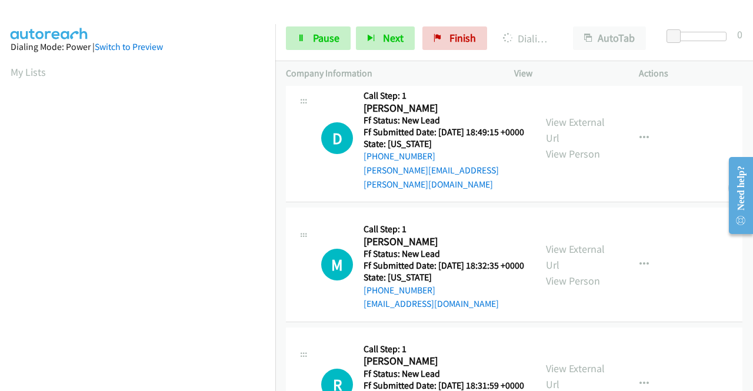
scroll to position [338, 0]
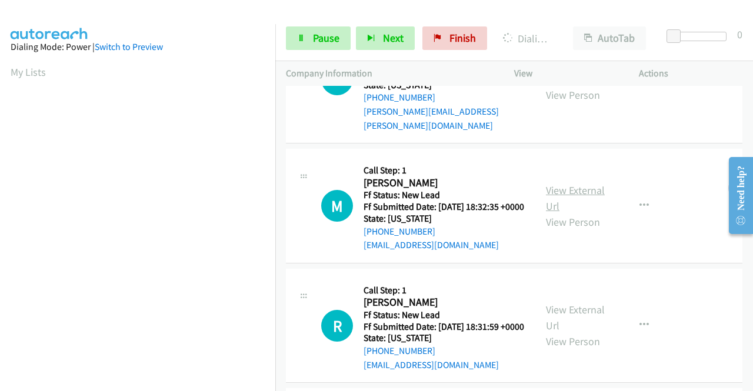
click at [551, 213] on link "View External Url" at bounding box center [575, 198] width 59 height 29
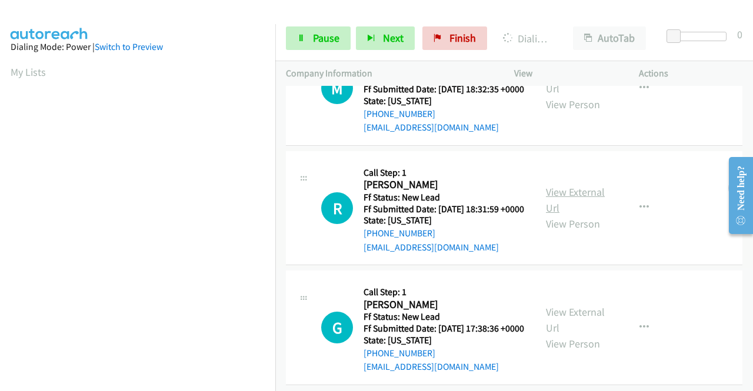
scroll to position [455, 0]
click at [578, 215] on link "View External Url" at bounding box center [575, 199] width 59 height 29
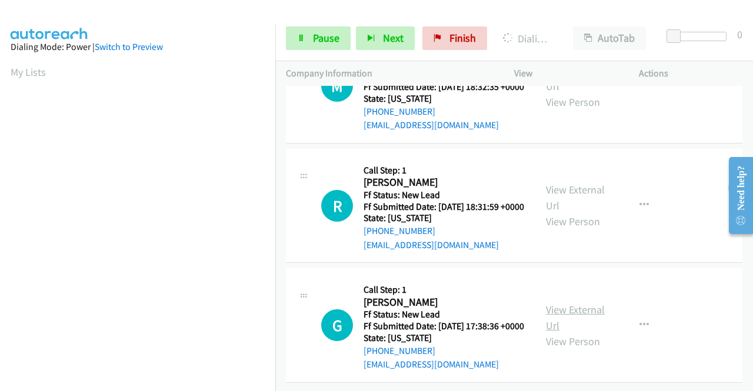
click at [585, 303] on link "View External Url" at bounding box center [575, 317] width 59 height 29
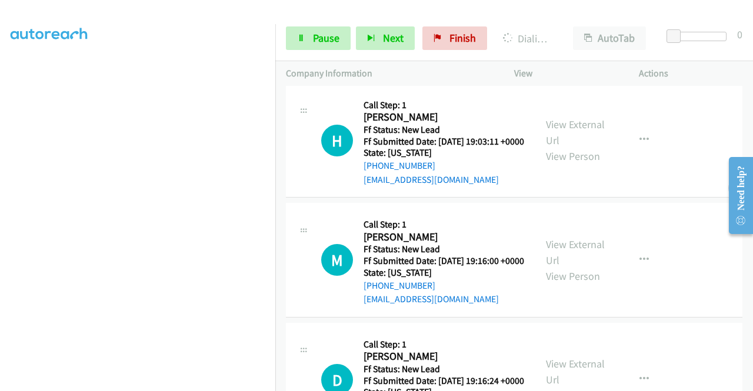
scroll to position [923, 0]
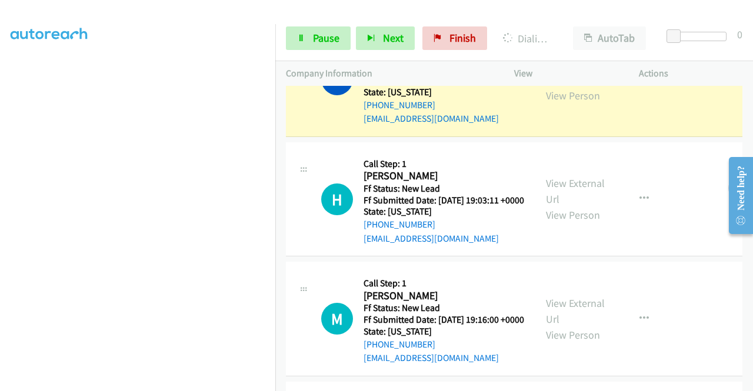
click at [583, 86] on link "View External Url" at bounding box center [575, 71] width 59 height 29
click at [561, 206] on link "View External Url" at bounding box center [575, 190] width 59 height 29
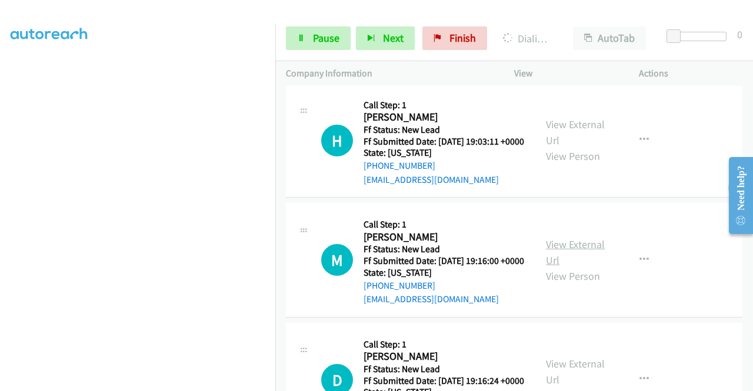
click at [559, 267] on link "View External Url" at bounding box center [575, 252] width 59 height 29
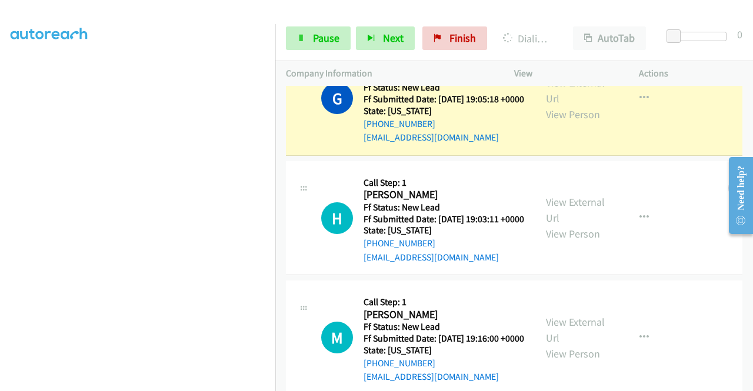
scroll to position [923, 0]
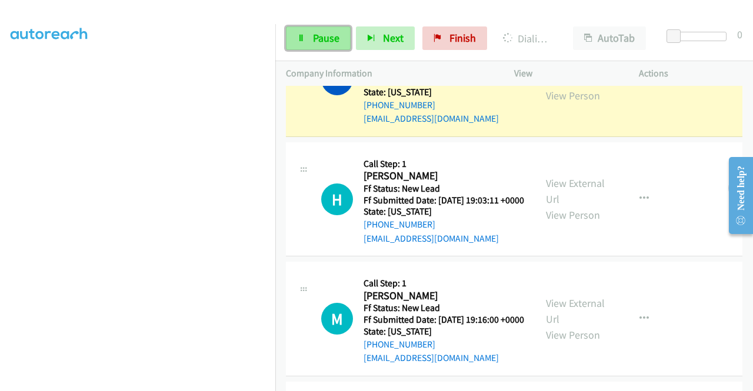
click at [309, 41] on link "Pause" at bounding box center [318, 38] width 65 height 24
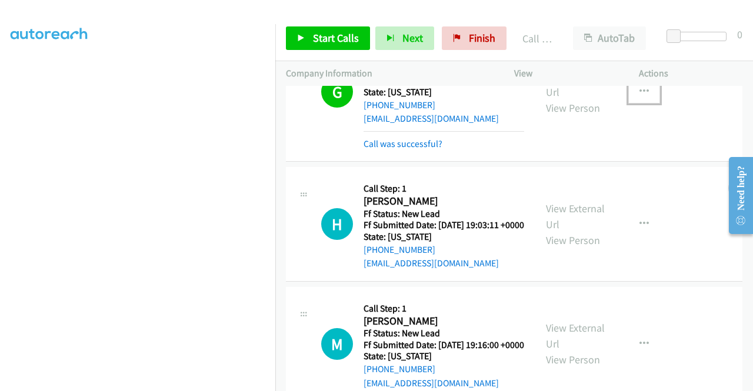
click at [639, 96] on icon "button" at bounding box center [643, 91] width 9 height 9
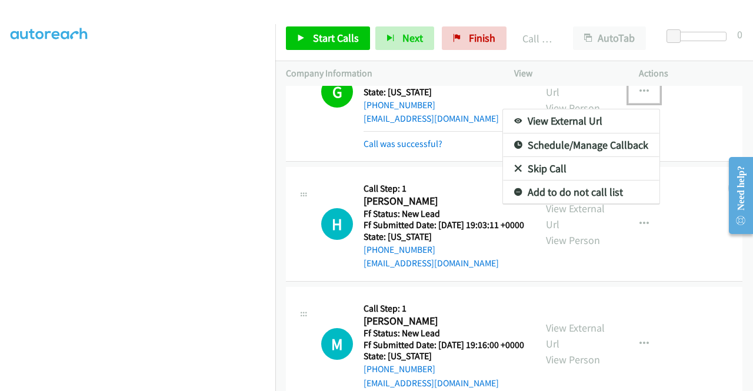
click at [588, 204] on link "Add to do not call list" at bounding box center [581, 193] width 156 height 24
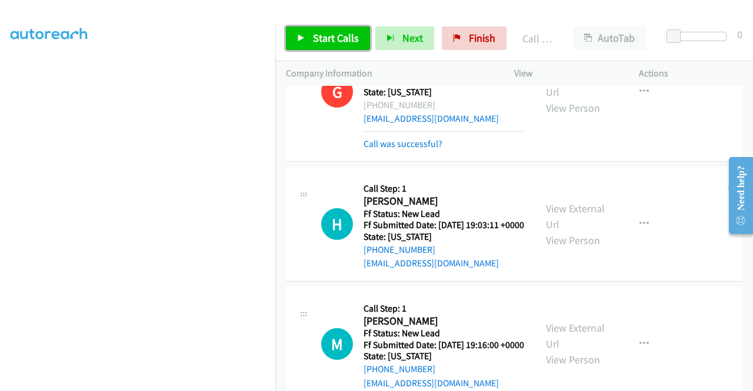
click at [345, 38] on span "Start Calls" at bounding box center [336, 38] width 46 height 14
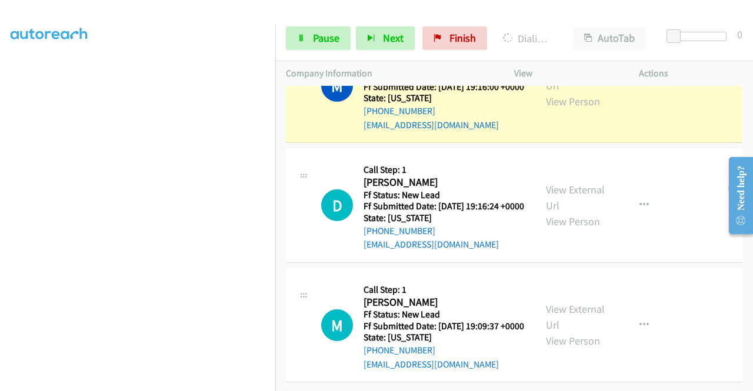
scroll to position [1301, 0]
click at [584, 183] on link "View External Url" at bounding box center [575, 197] width 59 height 29
click at [574, 302] on link "View External Url" at bounding box center [575, 316] width 59 height 29
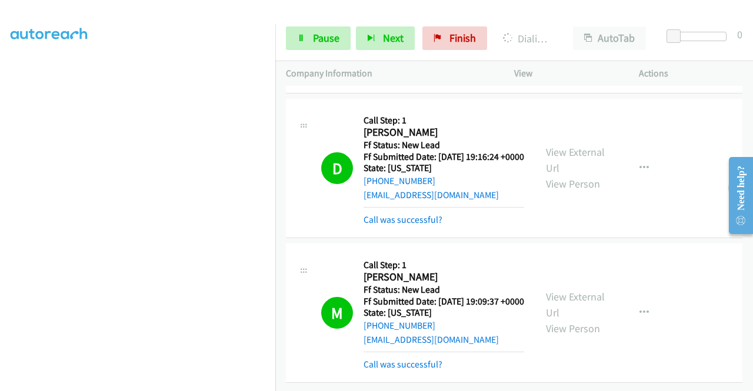
scroll to position [0, 0]
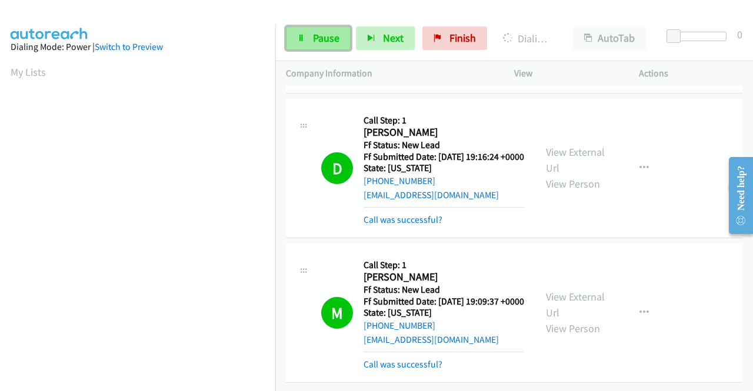
click at [330, 36] on span "Pause" at bounding box center [326, 38] width 26 height 14
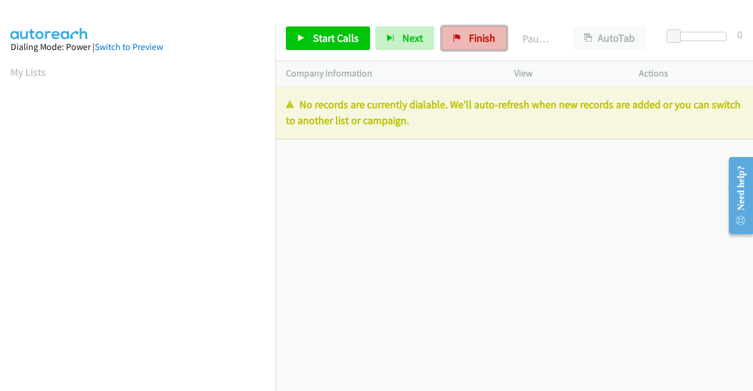
click at [473, 38] on span "Finish" at bounding box center [482, 38] width 26 height 14
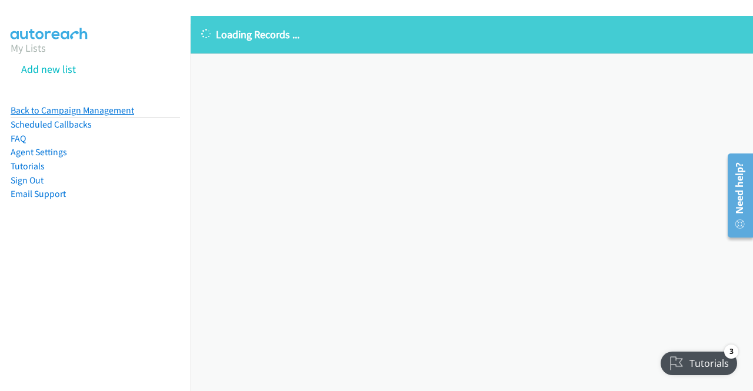
click at [61, 114] on link "Back to Campaign Management" at bounding box center [73, 110] width 124 height 11
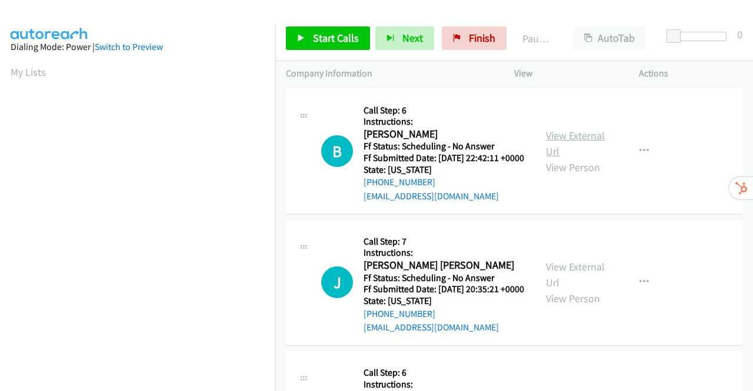
click at [558, 143] on link "View External Url" at bounding box center [575, 143] width 59 height 29
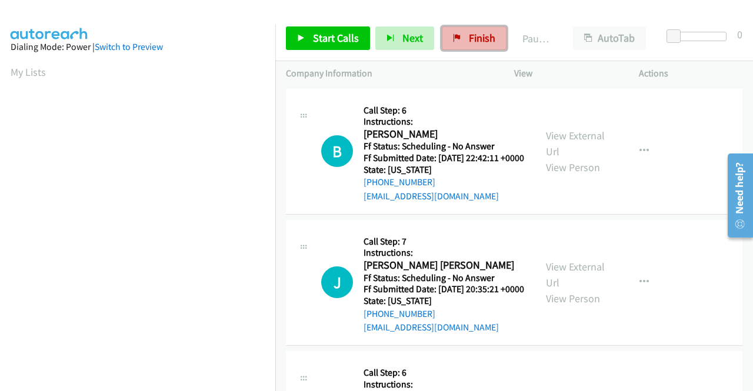
click at [457, 35] on link "Finish" at bounding box center [474, 38] width 65 height 24
click at [469, 38] on span "Finish" at bounding box center [482, 38] width 26 height 14
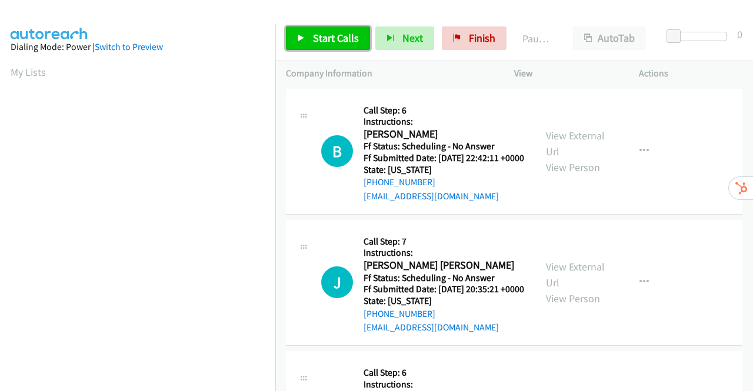
click at [332, 36] on span "Start Calls" at bounding box center [336, 38] width 46 height 14
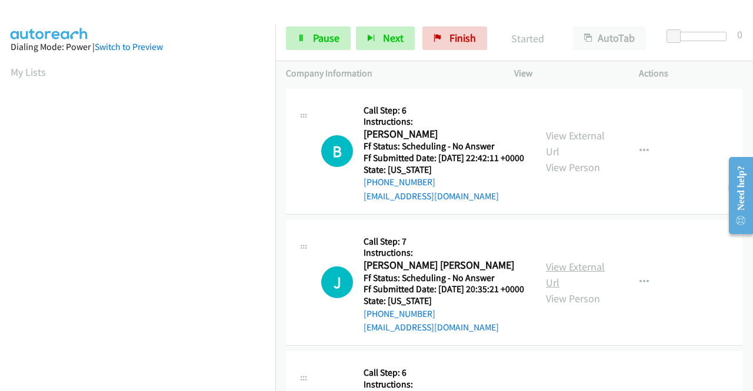
click at [573, 289] on link "View External Url" at bounding box center [575, 274] width 59 height 29
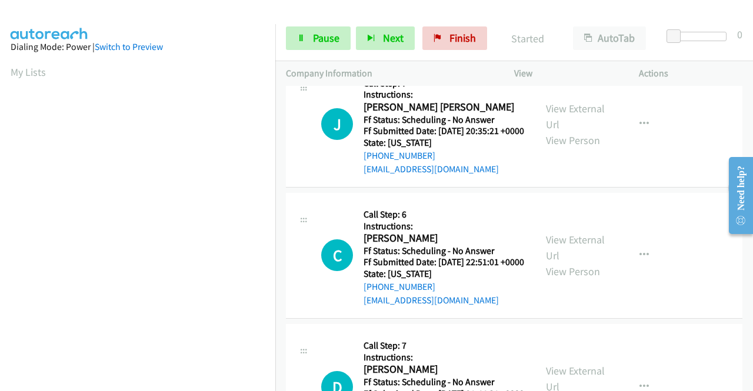
scroll to position [176, 0]
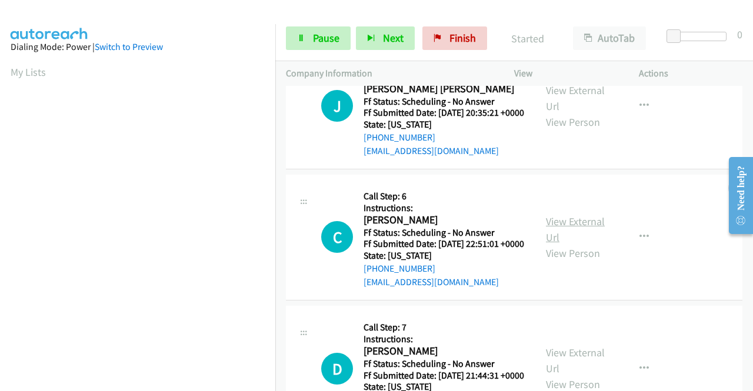
click at [583, 244] on link "View External Url" at bounding box center [575, 229] width 59 height 29
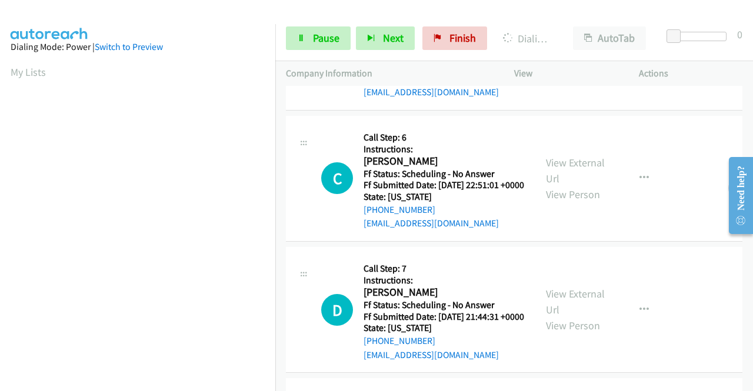
scroll to position [294, 0]
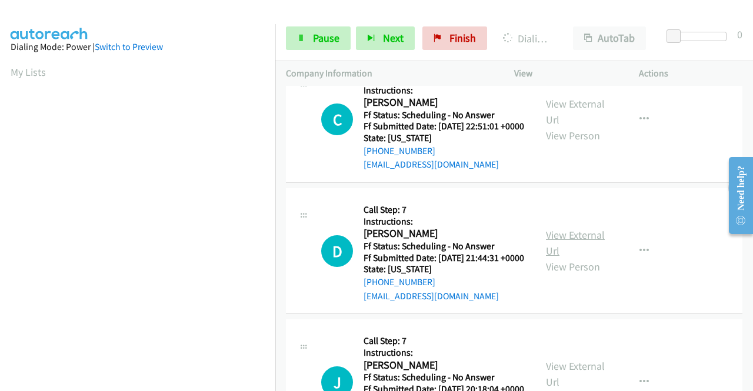
click at [547, 258] on link "View External Url" at bounding box center [575, 242] width 59 height 29
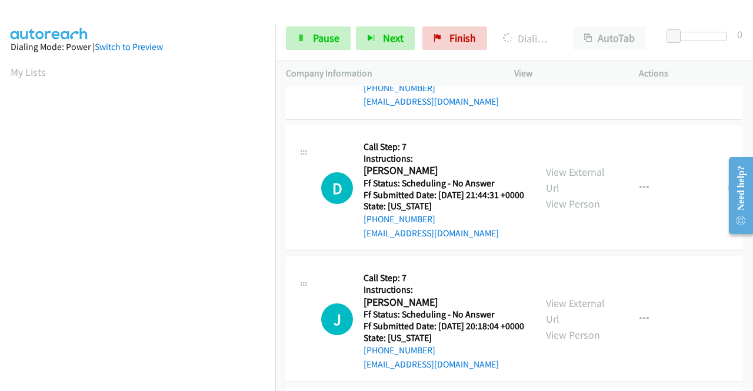
scroll to position [412, 0]
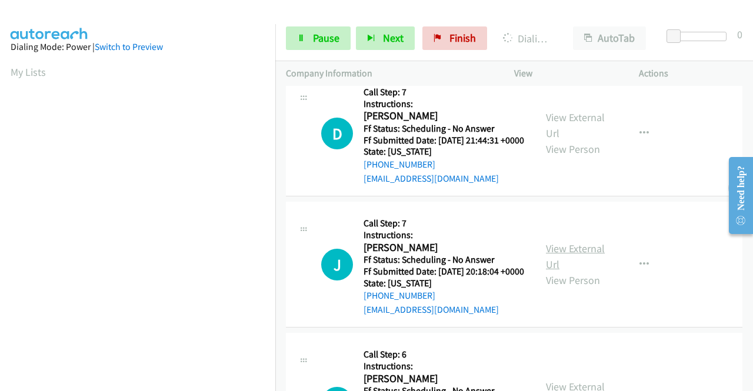
click at [563, 271] on link "View External Url" at bounding box center [575, 256] width 59 height 29
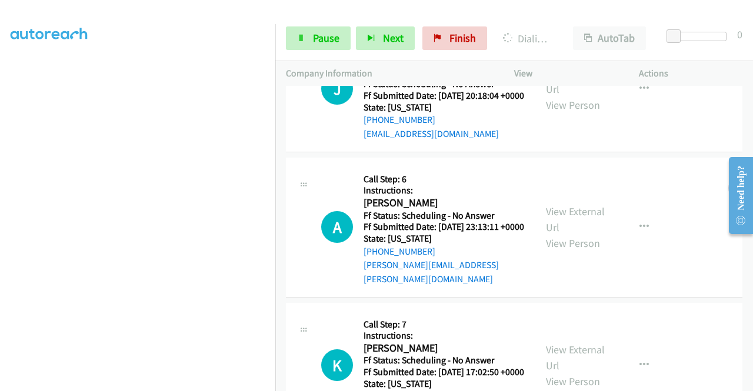
scroll to position [696, 0]
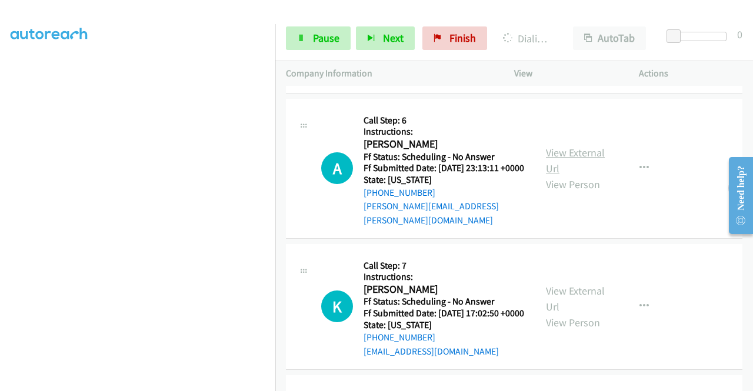
click at [568, 175] on link "View External Url" at bounding box center [575, 160] width 59 height 29
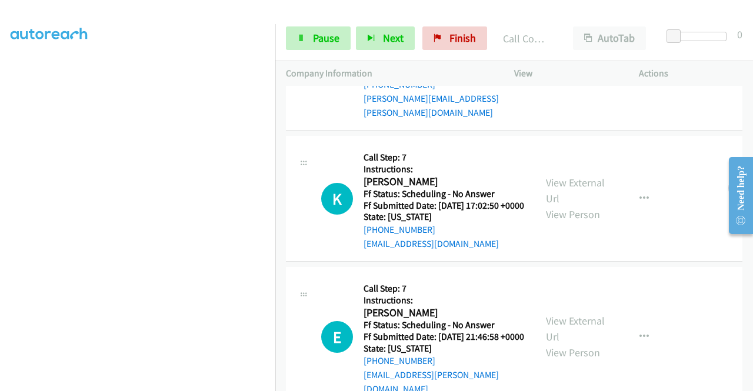
scroll to position [898, 0]
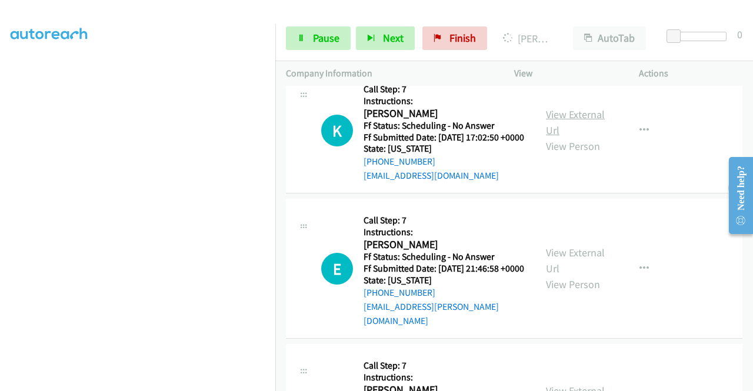
click at [569, 137] on link "View External Url" at bounding box center [575, 122] width 59 height 29
click at [563, 275] on link "View External Url" at bounding box center [575, 260] width 59 height 29
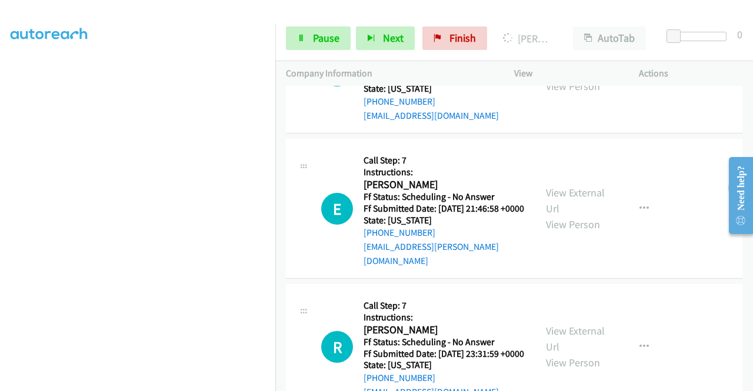
scroll to position [1015, 0]
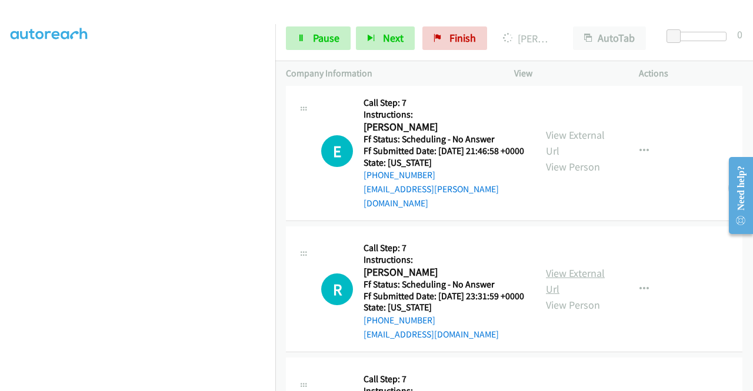
click at [561, 296] on link "View External Url" at bounding box center [575, 280] width 59 height 29
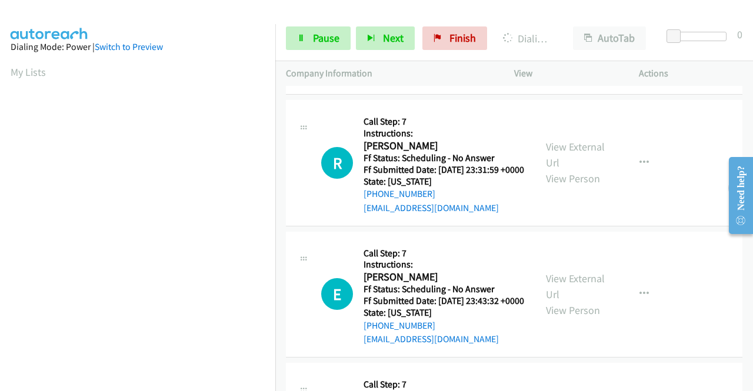
scroll to position [1309, 0]
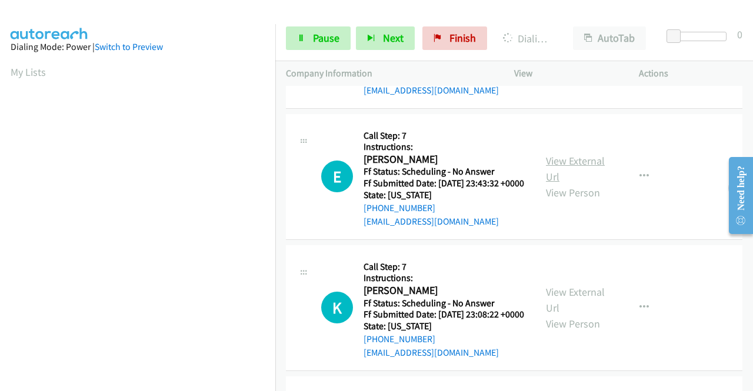
click at [562, 184] on link "View External Url" at bounding box center [575, 168] width 59 height 29
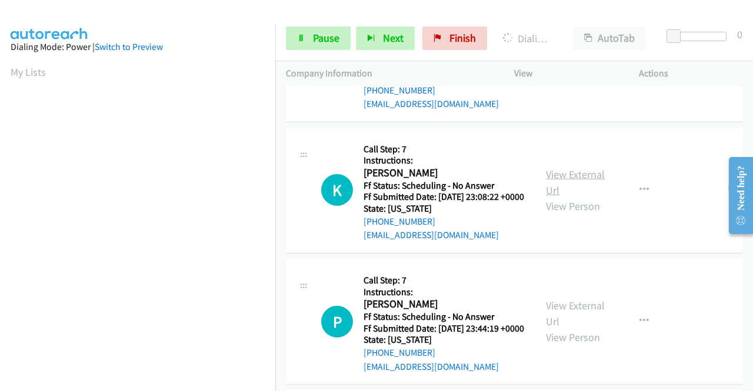
click at [566, 197] on link "View External Url" at bounding box center [575, 182] width 59 height 29
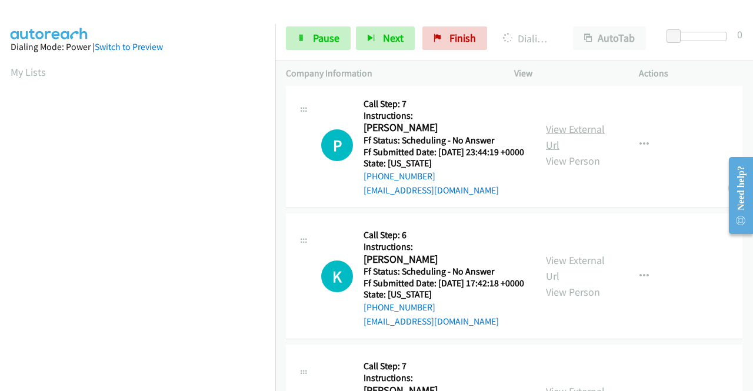
click at [568, 152] on link "View External Url" at bounding box center [575, 136] width 59 height 29
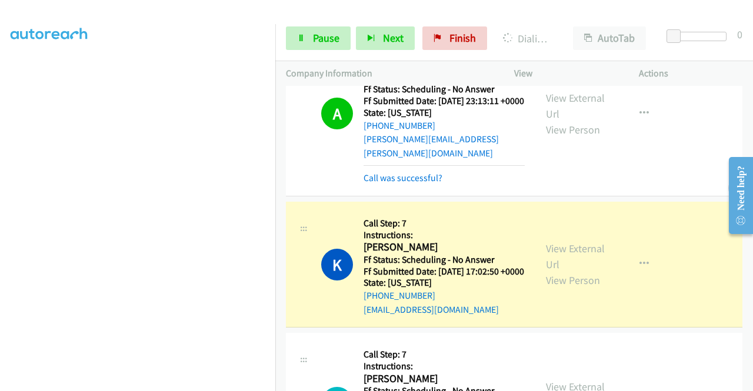
scroll to position [235, 0]
click at [305, 32] on link "Pause" at bounding box center [318, 38] width 65 height 24
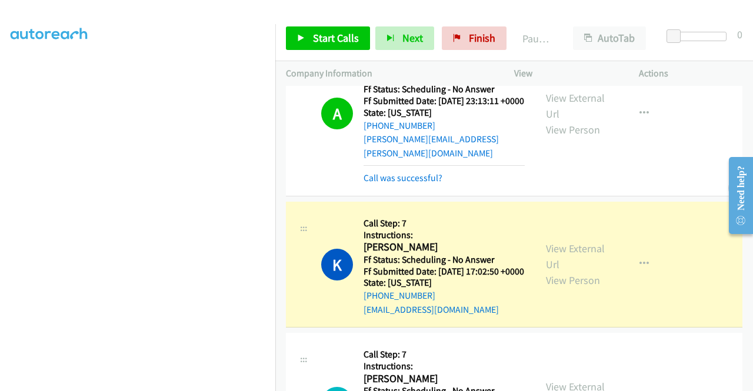
scroll to position [0, 0]
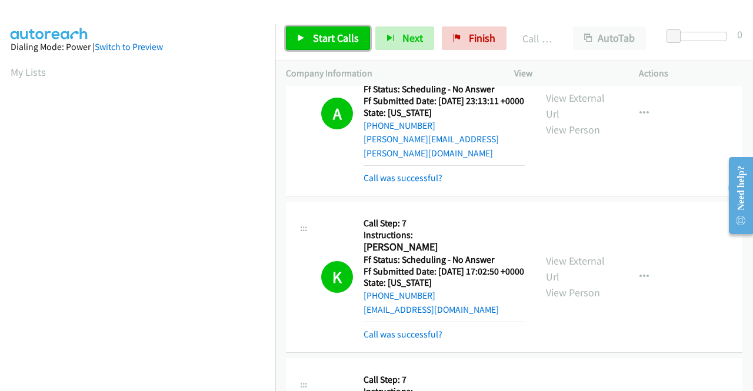
click at [318, 38] on span "Start Calls" at bounding box center [336, 38] width 46 height 14
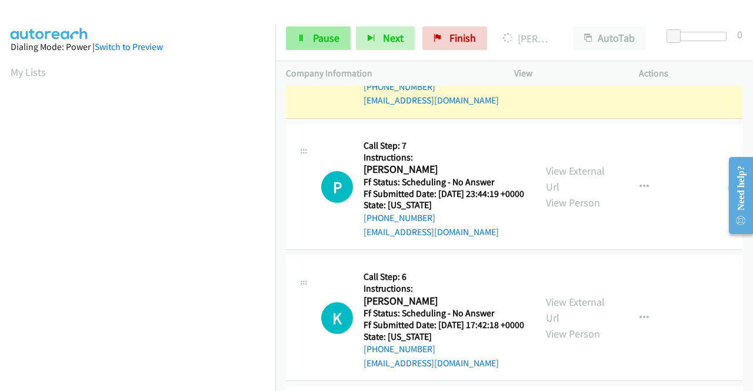
scroll to position [268, 0]
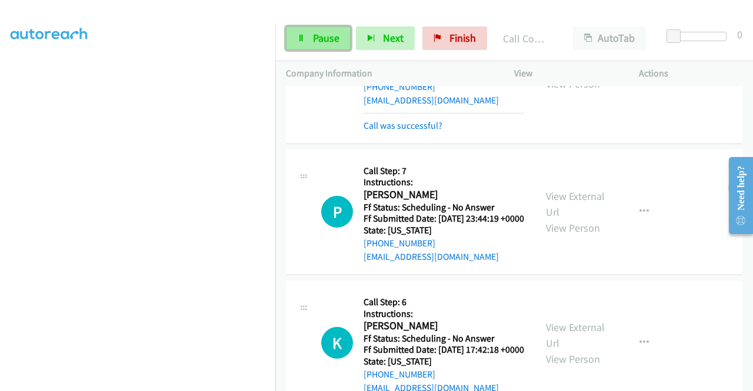
click at [321, 36] on span "Pause" at bounding box center [326, 38] width 26 height 14
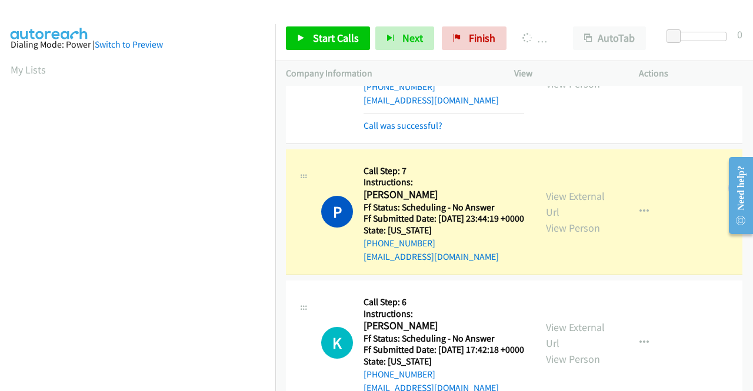
scroll to position [0, 0]
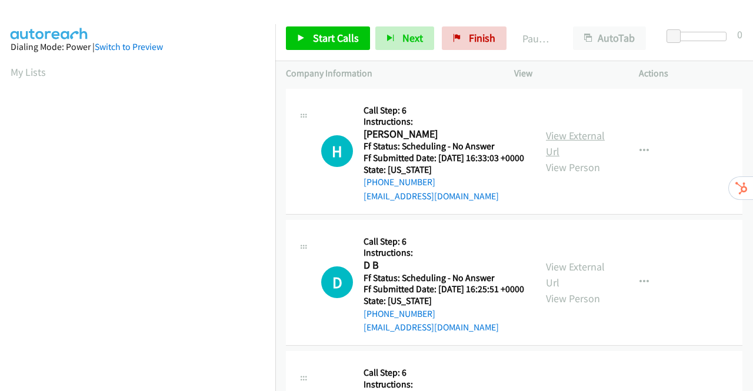
click at [566, 139] on link "View External Url" at bounding box center [575, 143] width 59 height 29
click at [581, 283] on link "View External Url" at bounding box center [575, 274] width 59 height 29
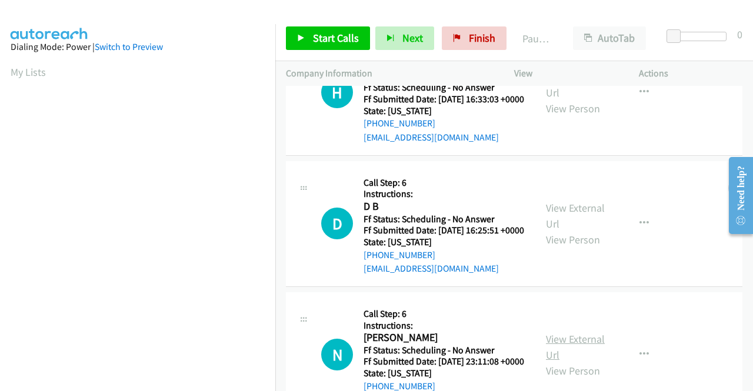
click at [589, 362] on link "View External Url" at bounding box center [575, 346] width 59 height 29
drag, startPoint x: 334, startPoint y: 35, endPoint x: 335, endPoint y: 44, distance: 9.0
click at [334, 35] on span "Start Calls" at bounding box center [336, 38] width 46 height 14
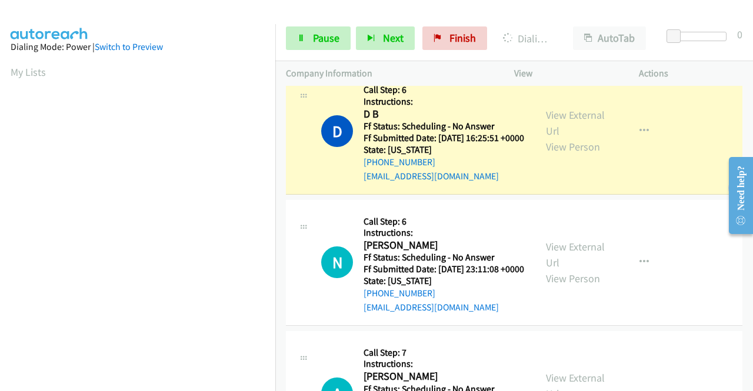
scroll to position [353, 0]
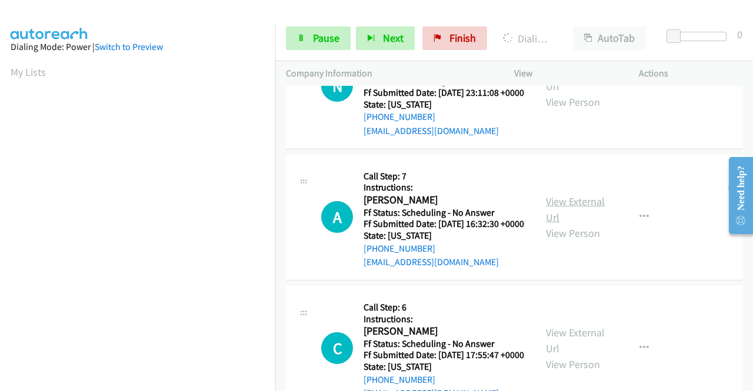
click at [550, 224] on link "View External Url" at bounding box center [575, 209] width 59 height 29
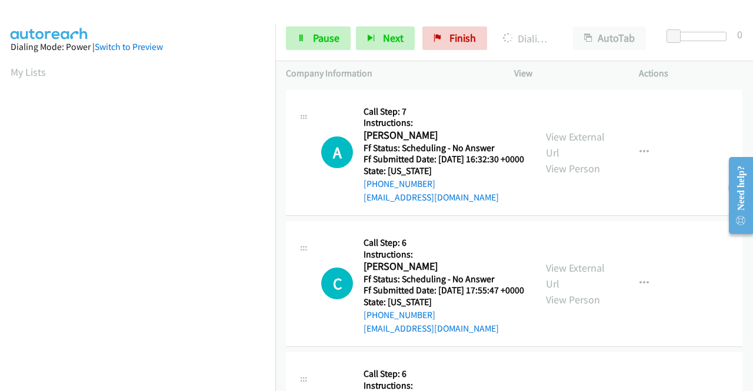
scroll to position [471, 0]
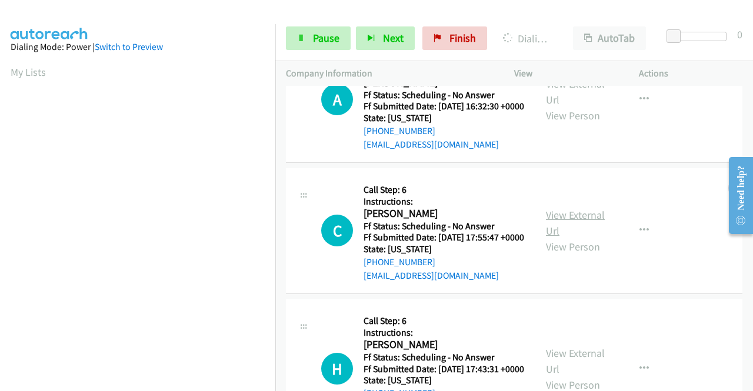
click at [569, 238] on link "View External Url" at bounding box center [575, 222] width 59 height 29
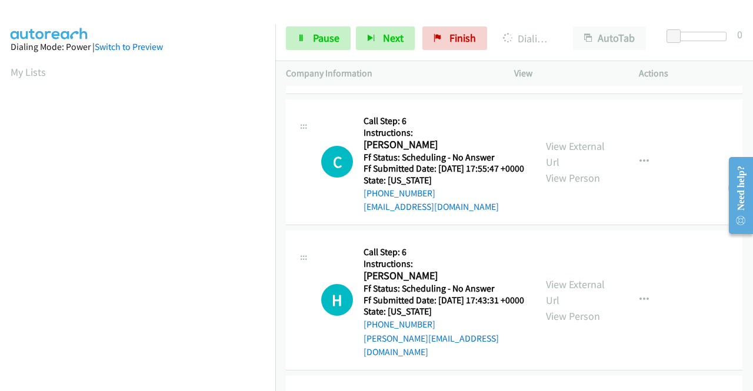
scroll to position [588, 0]
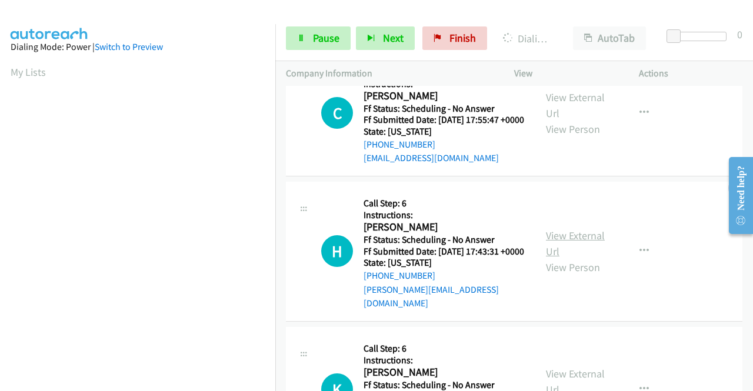
click at [546, 258] on link "View External Url" at bounding box center [575, 243] width 59 height 29
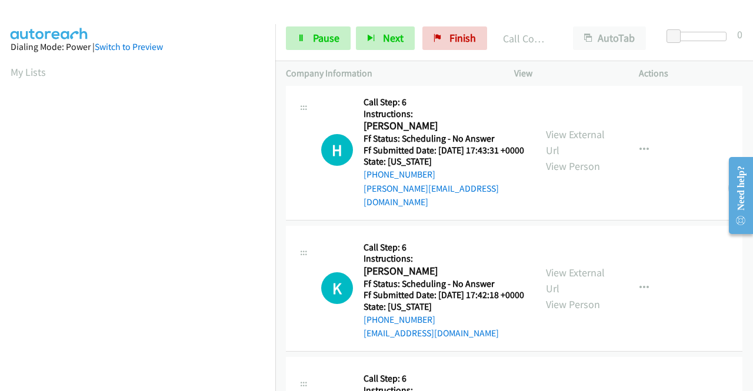
scroll to position [789, 0]
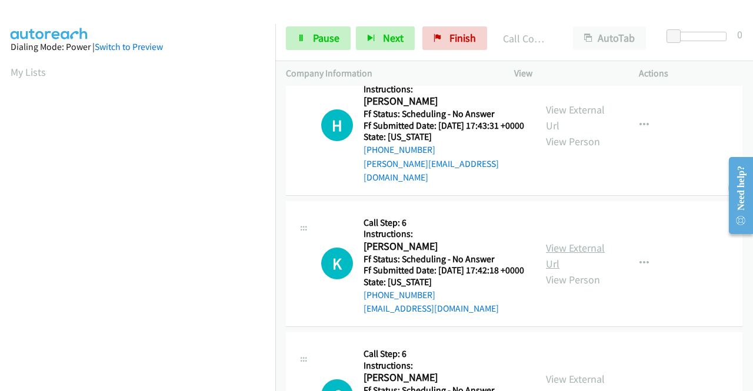
click at [556, 271] on link "View External Url" at bounding box center [575, 255] width 59 height 29
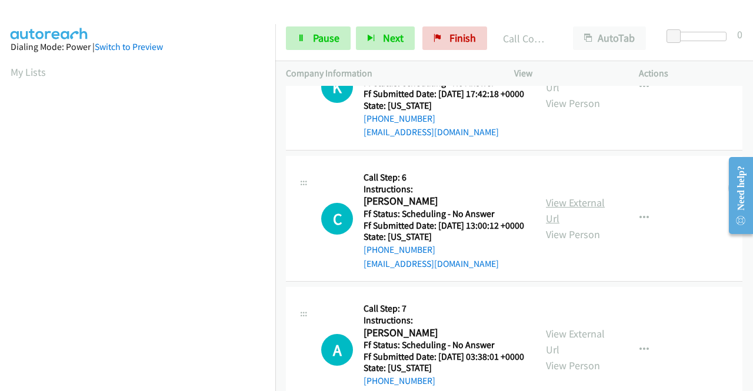
click at [558, 225] on link "View External Url" at bounding box center [575, 210] width 59 height 29
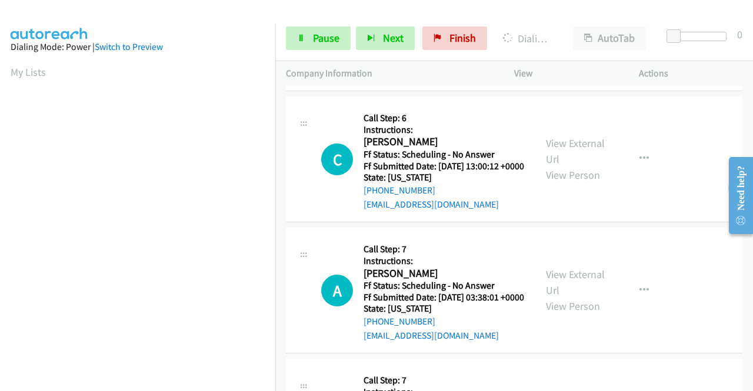
scroll to position [1083, 0]
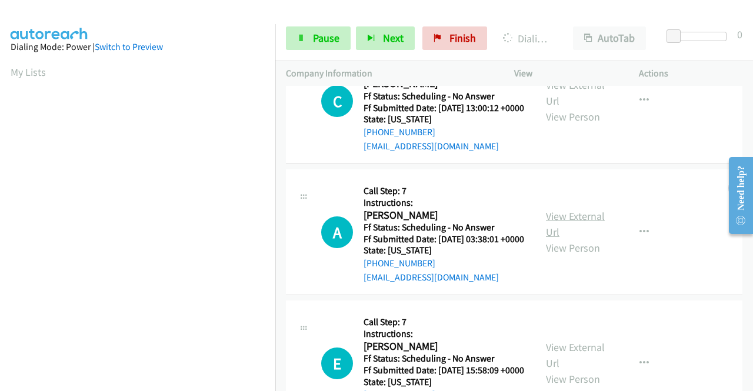
click at [559, 239] on link "View External Url" at bounding box center [575, 223] width 59 height 29
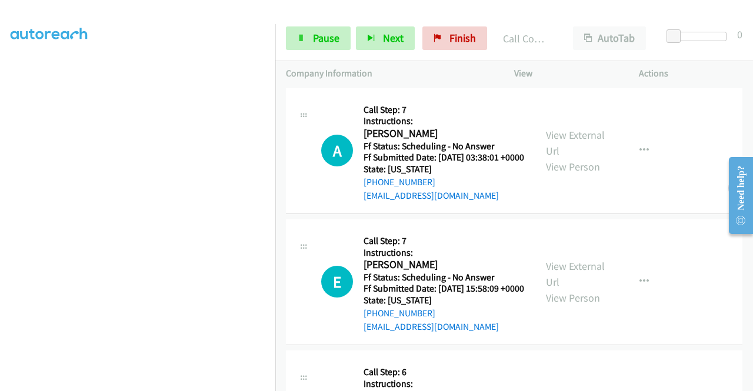
scroll to position [1378, 0]
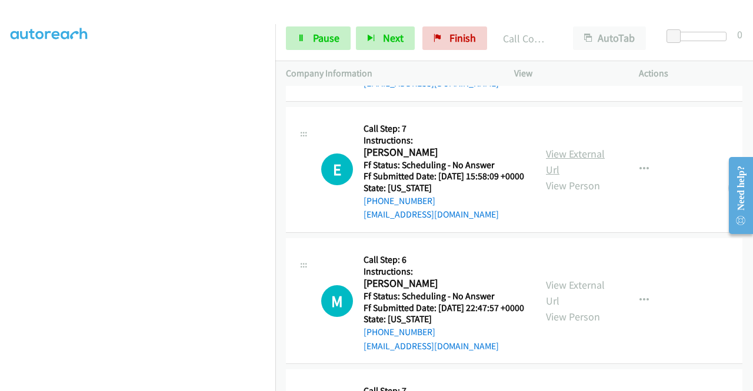
click at [555, 176] on link "View External Url" at bounding box center [575, 161] width 59 height 29
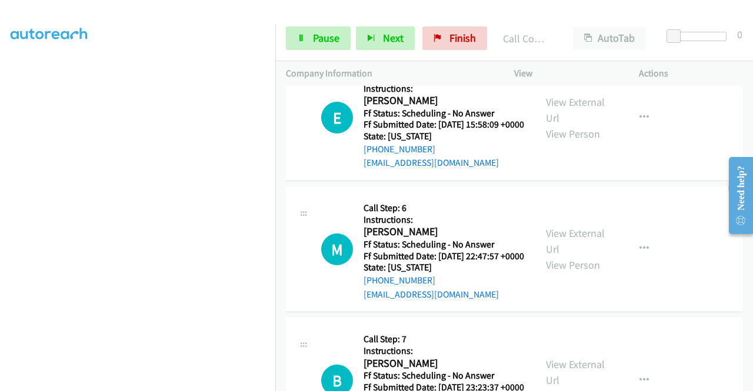
scroll to position [1495, 0]
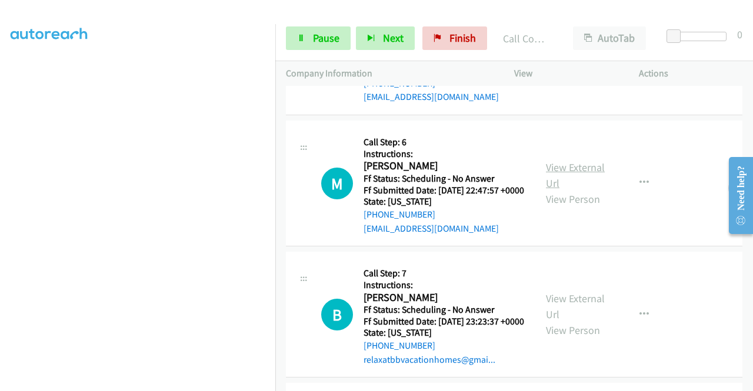
click at [559, 190] on link "View External Url" at bounding box center [575, 175] width 59 height 29
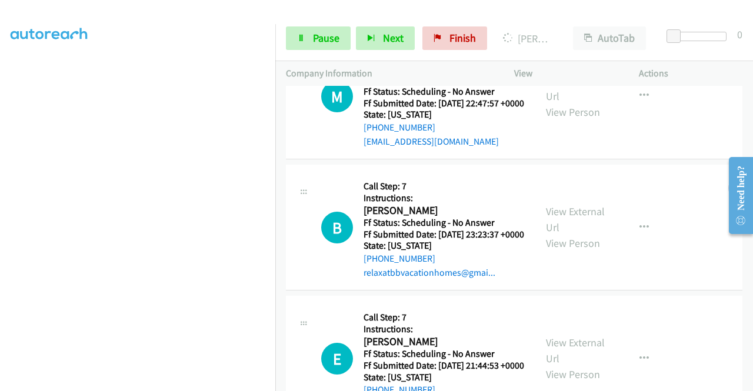
scroll to position [1672, 0]
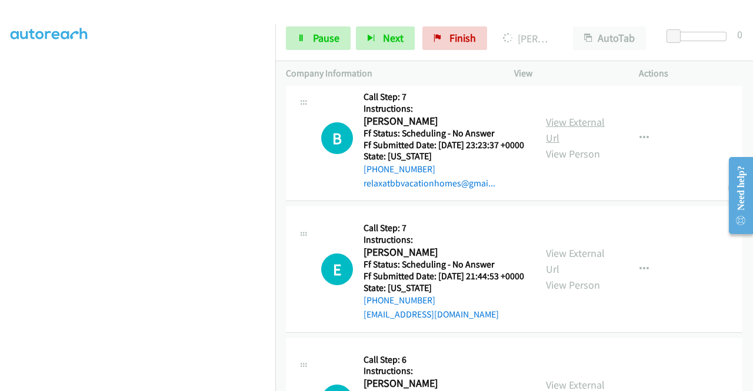
click at [557, 145] on link "View External Url" at bounding box center [575, 129] width 59 height 29
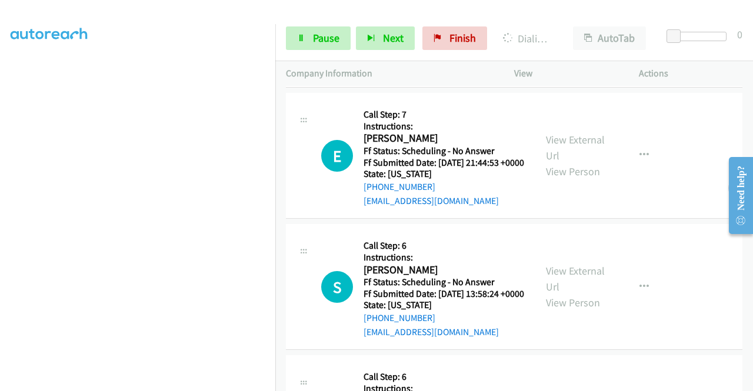
scroll to position [1814, 0]
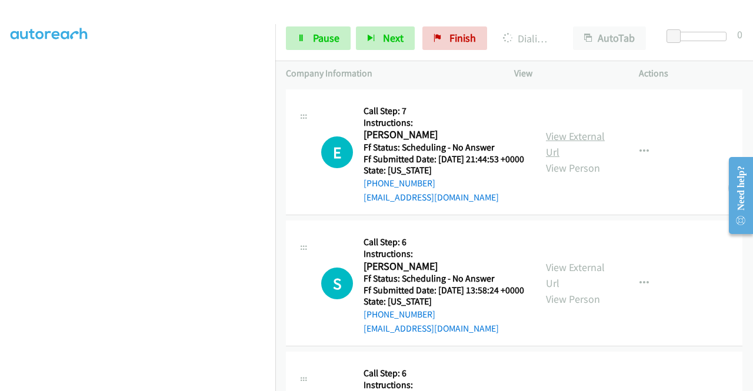
click at [566, 159] on link "View External Url" at bounding box center [575, 143] width 59 height 29
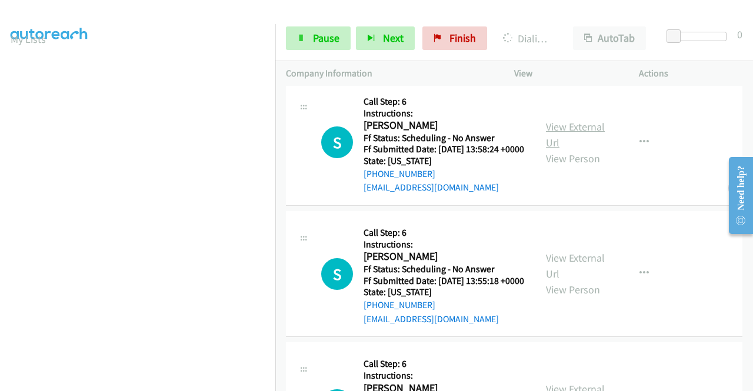
scroll to position [1990, 0]
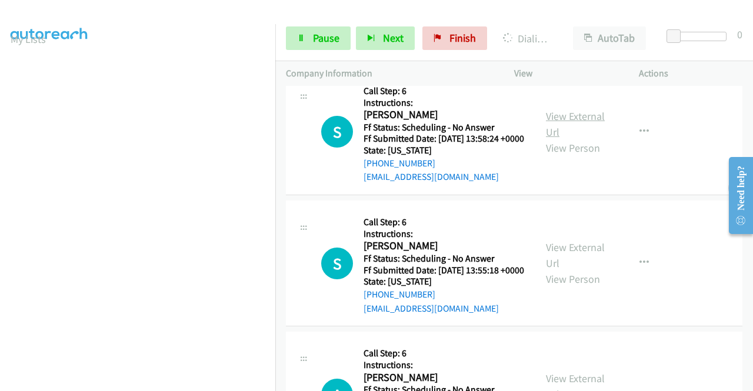
click at [569, 139] on link "View External Url" at bounding box center [575, 123] width 59 height 29
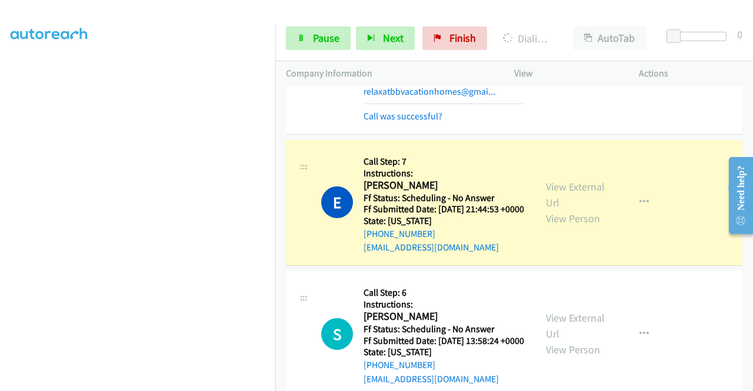
scroll to position [268, 0]
click at [320, 41] on span "Pause" at bounding box center [326, 38] width 26 height 14
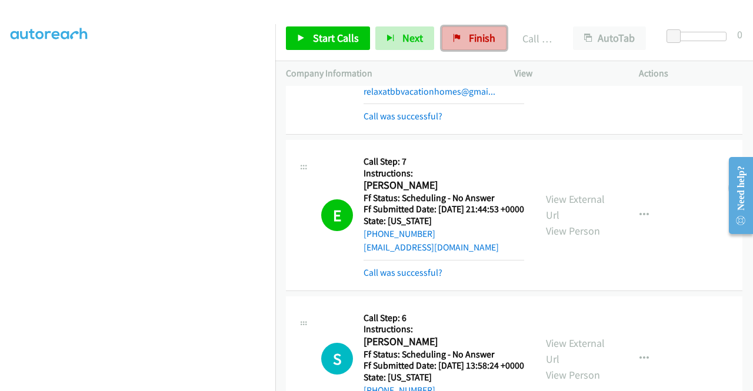
click at [481, 35] on span "Finish" at bounding box center [482, 38] width 26 height 14
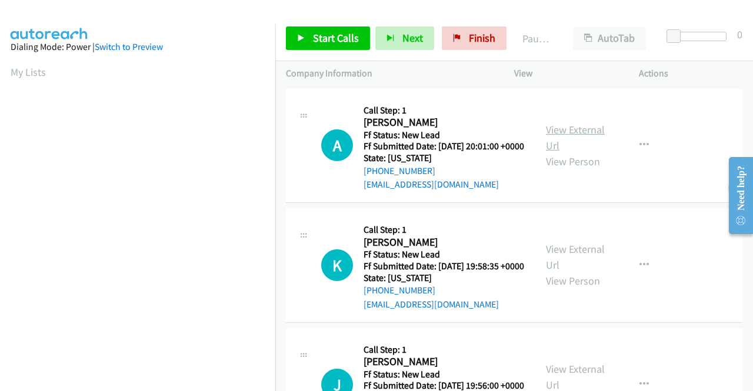
click at [575, 138] on link "View External Url" at bounding box center [575, 137] width 59 height 29
click at [589, 268] on link "View External Url" at bounding box center [575, 256] width 59 height 29
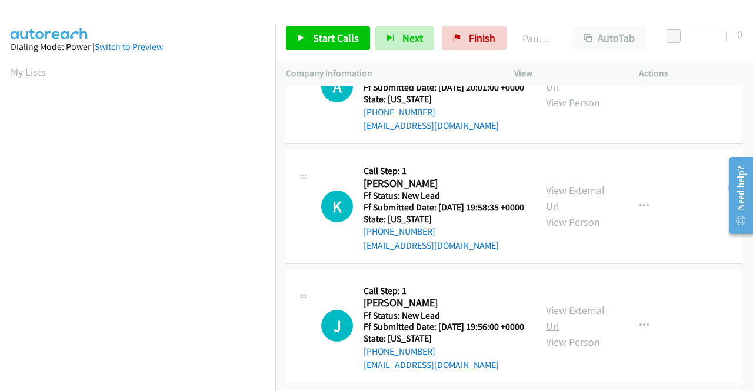
click at [575, 333] on link "View External Url" at bounding box center [575, 318] width 59 height 29
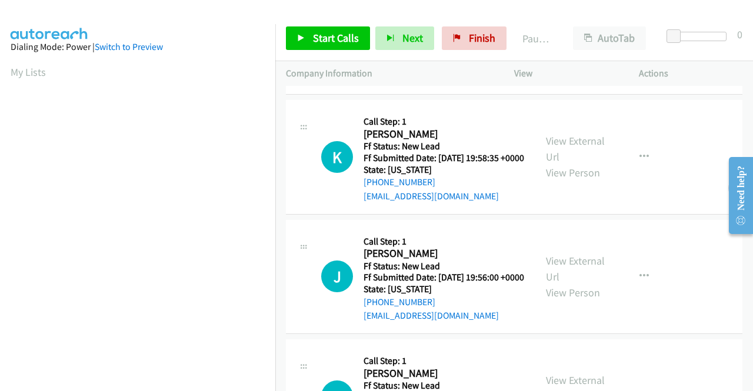
scroll to position [176, 0]
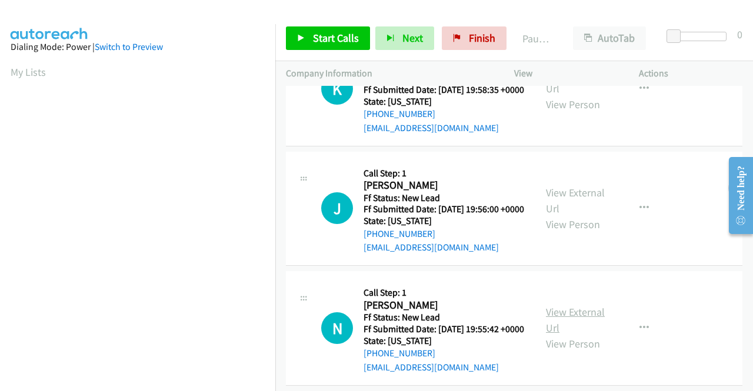
click at [581, 335] on link "View External Url" at bounding box center [575, 319] width 59 height 29
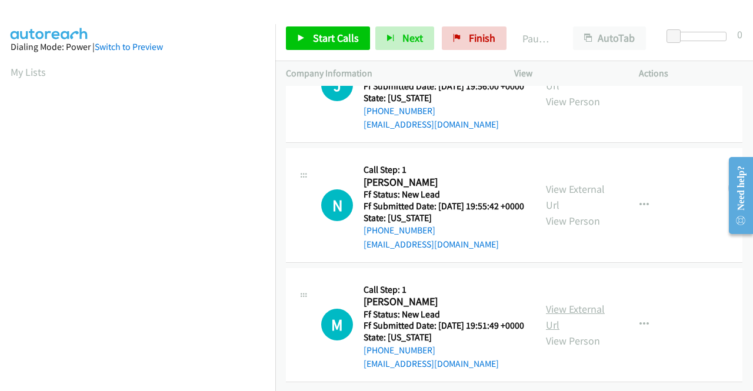
scroll to position [365, 0]
click at [561, 302] on link "View External Url" at bounding box center [575, 316] width 59 height 29
click at [334, 36] on span "Start Calls" at bounding box center [336, 38] width 46 height 14
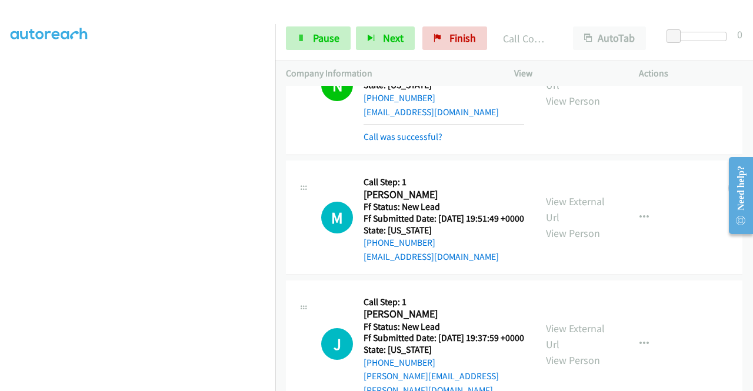
scroll to position [683, 0]
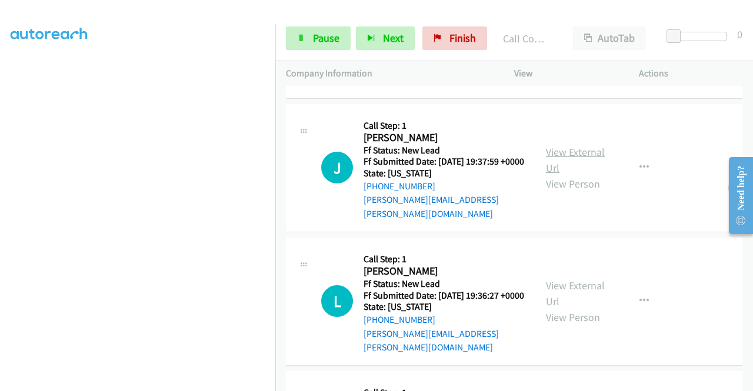
click at [571, 175] on link "View External Url" at bounding box center [575, 159] width 59 height 29
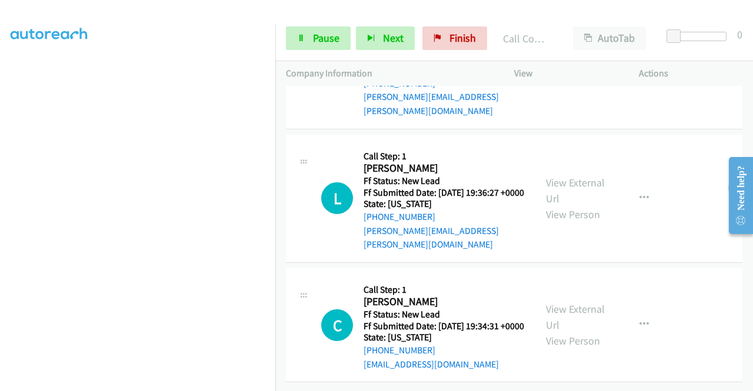
scroll to position [858, 0]
click at [567, 176] on link "View External Url" at bounding box center [575, 190] width 59 height 29
click at [578, 302] on link "View External Url" at bounding box center [575, 316] width 59 height 29
click at [311, 42] on link "Pause" at bounding box center [318, 38] width 65 height 24
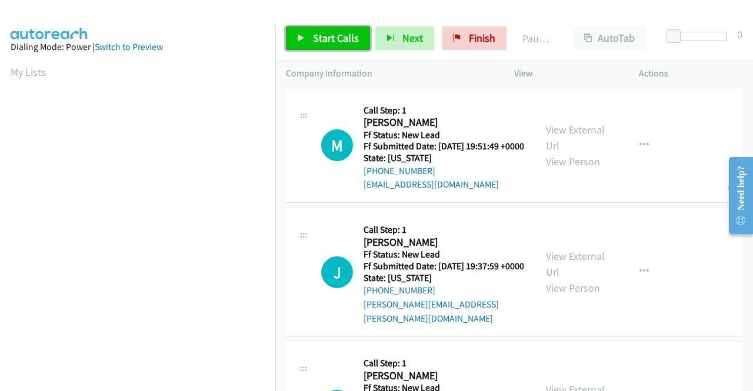
click at [325, 36] on span "Start Calls" at bounding box center [336, 38] width 46 height 14
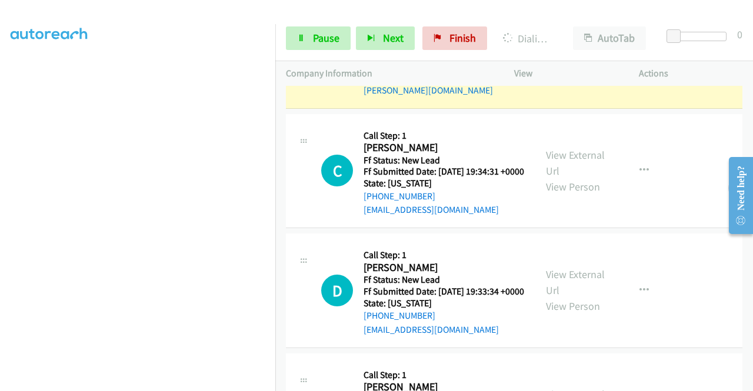
scroll to position [529, 0]
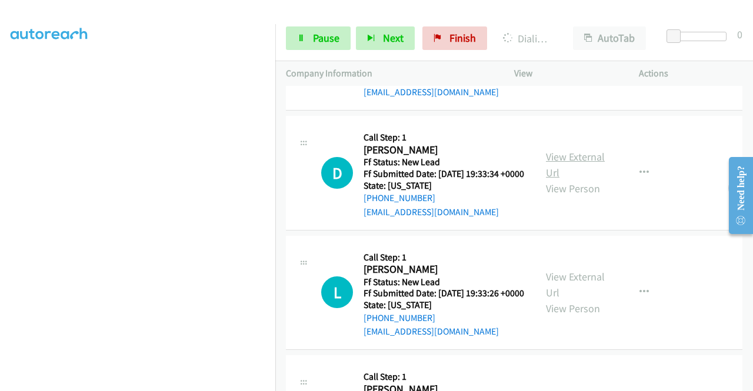
click at [573, 178] on link "View External Url" at bounding box center [575, 164] width 59 height 29
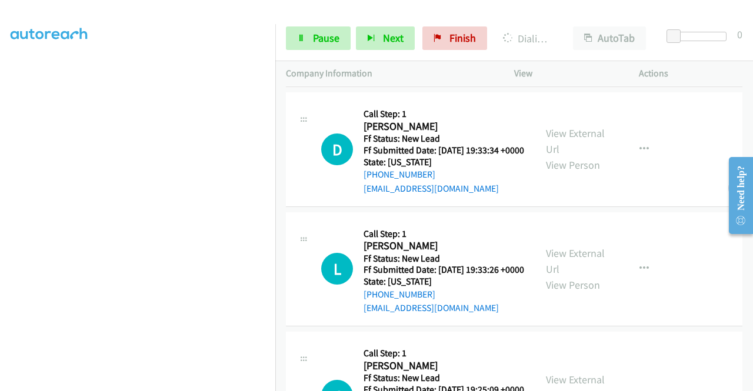
scroll to position [647, 0]
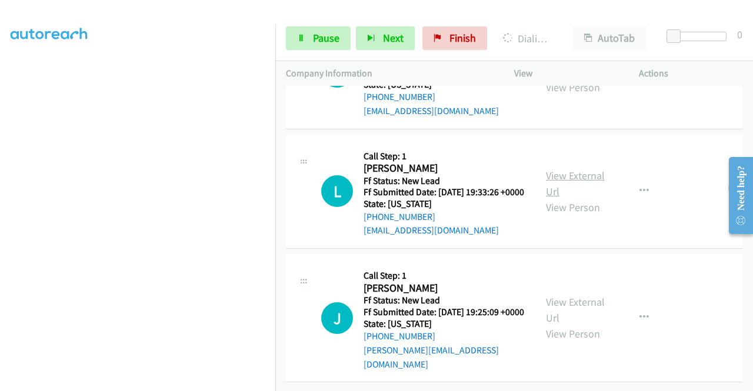
click at [566, 198] on link "View External Url" at bounding box center [575, 183] width 59 height 29
click at [574, 297] on link "View External Url" at bounding box center [575, 309] width 59 height 29
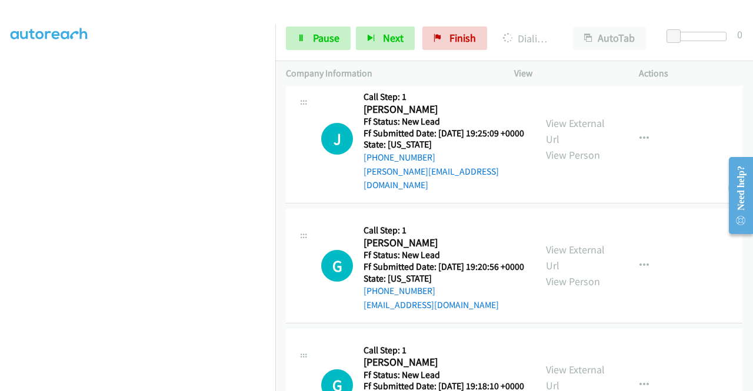
scroll to position [903, 0]
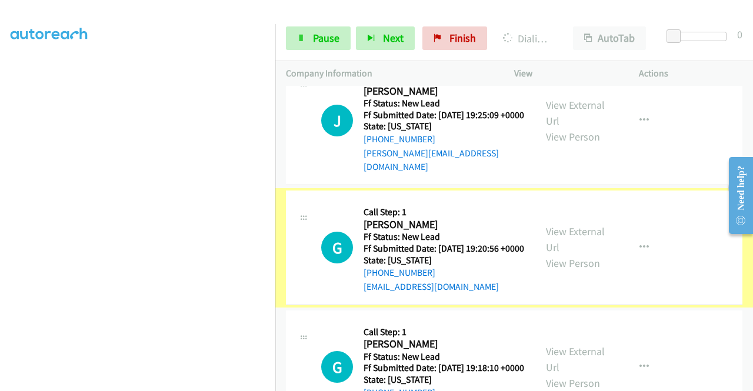
click at [576, 254] on link "View External Url" at bounding box center [575, 239] width 59 height 29
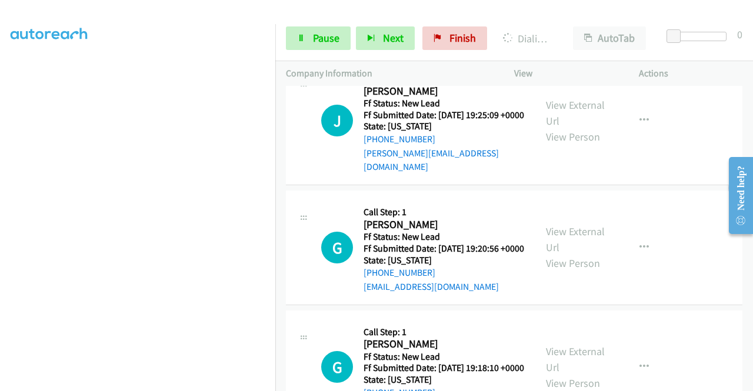
scroll to position [1138, 0]
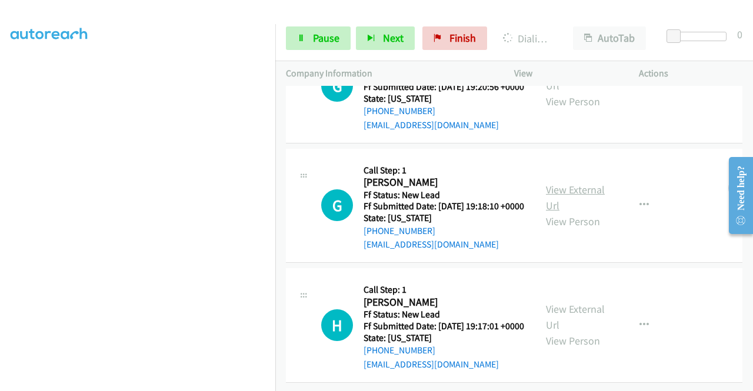
click at [573, 183] on link "View External Url" at bounding box center [575, 197] width 59 height 29
click at [552, 302] on link "View External Url" at bounding box center [575, 316] width 59 height 29
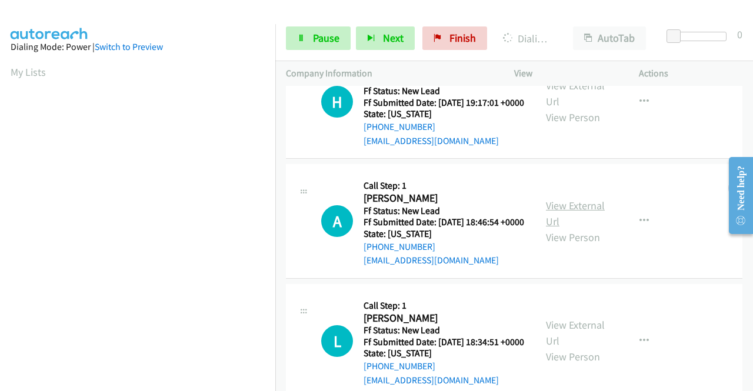
click at [576, 228] on link "View External Url" at bounding box center [575, 213] width 59 height 29
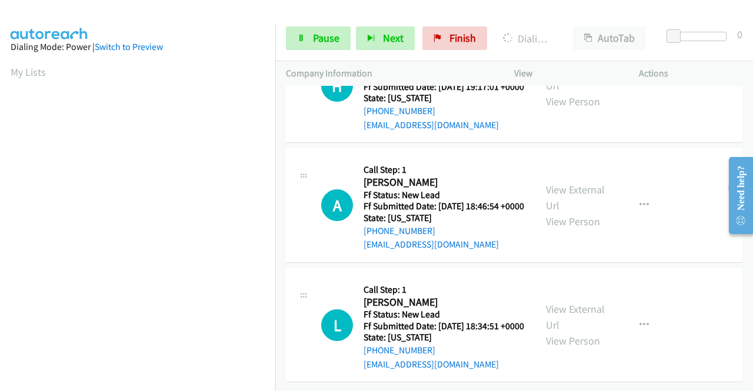
scroll to position [1481, 0]
click at [574, 302] on link "View External Url" at bounding box center [575, 316] width 59 height 29
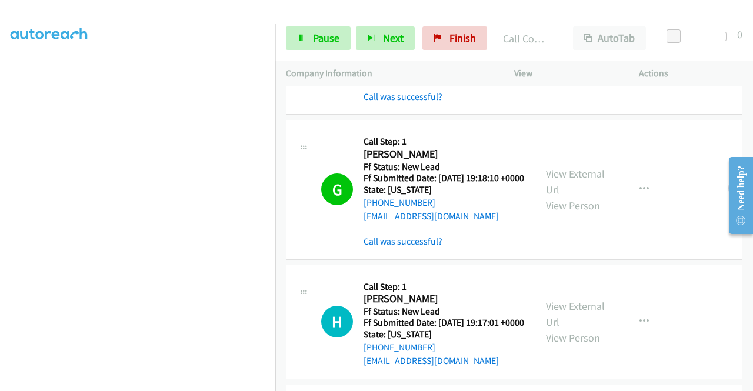
scroll to position [1153, 0]
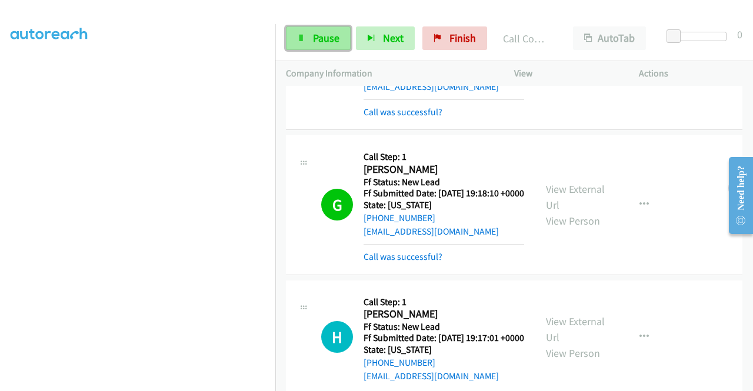
click at [303, 42] on link "Pause" at bounding box center [318, 38] width 65 height 24
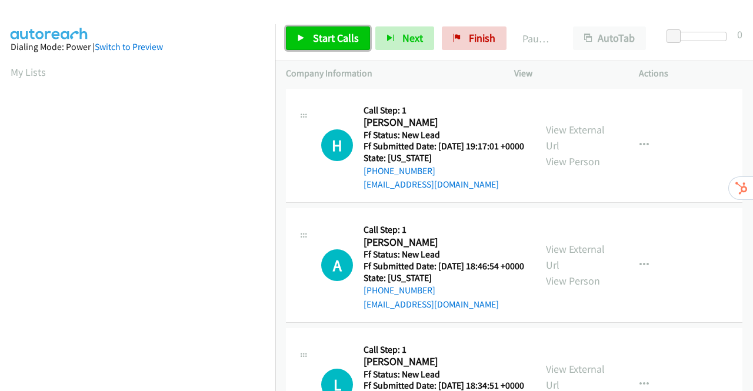
click at [320, 32] on span "Start Calls" at bounding box center [336, 38] width 46 height 14
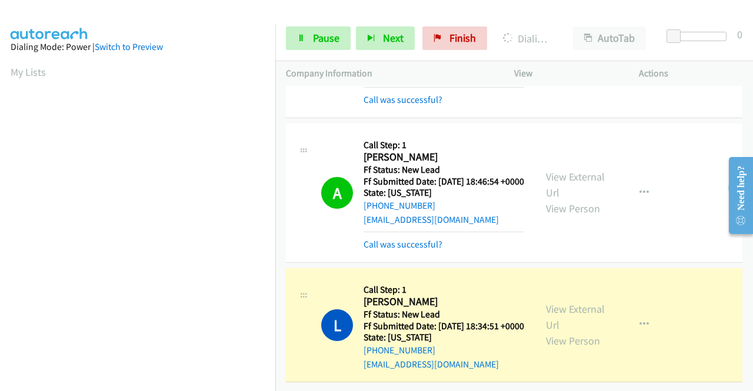
scroll to position [268, 0]
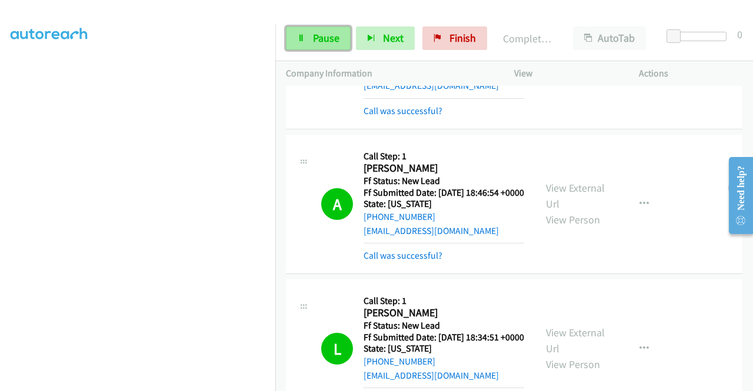
click at [304, 39] on icon at bounding box center [301, 39] width 8 height 8
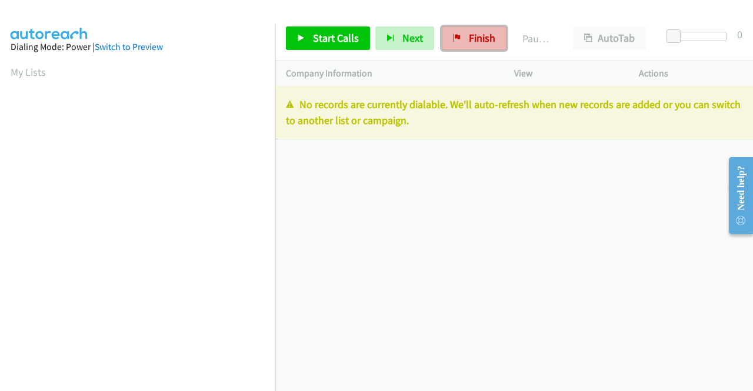
click at [481, 39] on span "Finish" at bounding box center [482, 38] width 26 height 14
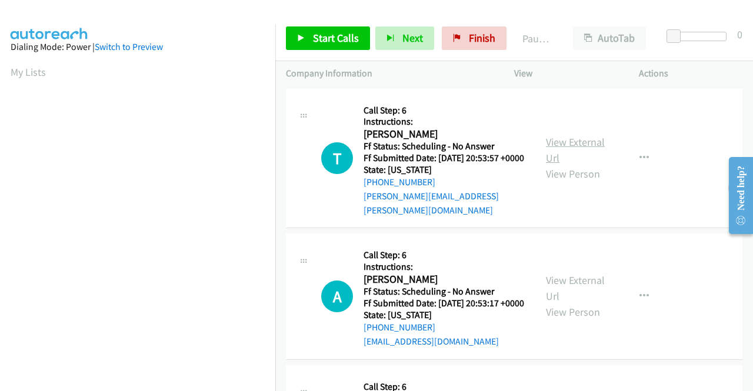
click at [568, 142] on link "View External Url" at bounding box center [575, 149] width 59 height 29
click at [565, 288] on link "View External Url" at bounding box center [575, 288] width 59 height 29
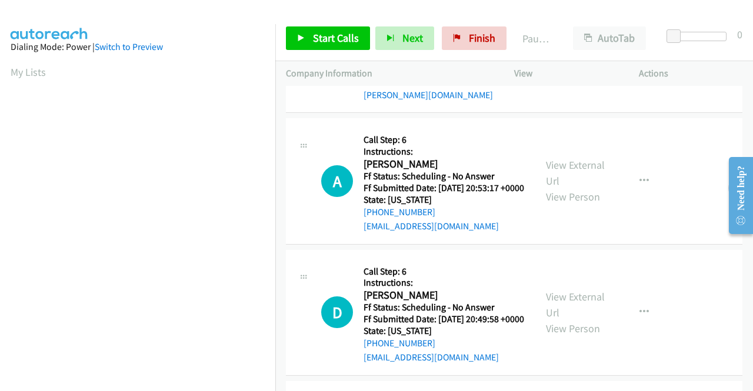
scroll to position [118, 0]
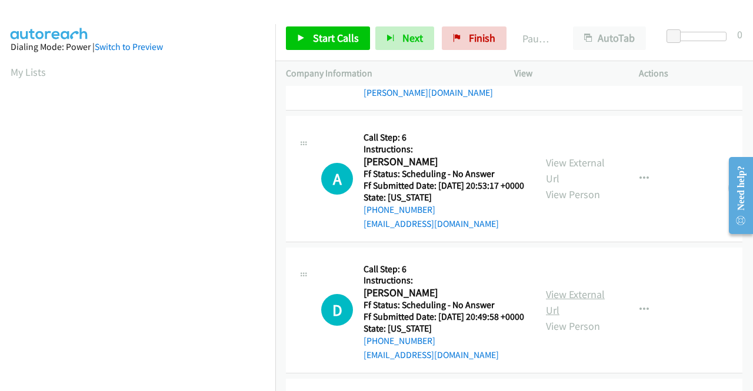
click at [580, 309] on link "View External Url" at bounding box center [575, 302] width 59 height 29
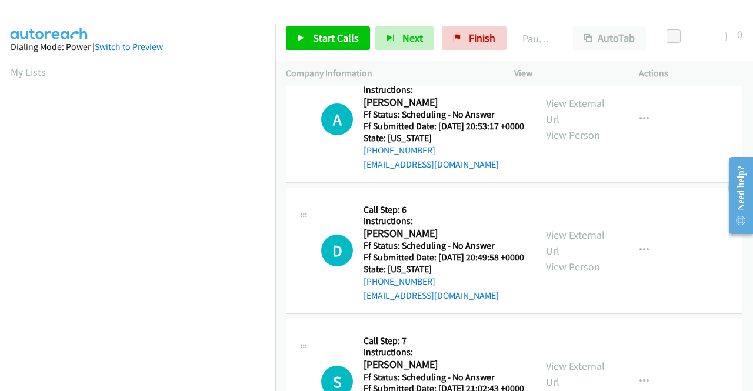
scroll to position [235, 0]
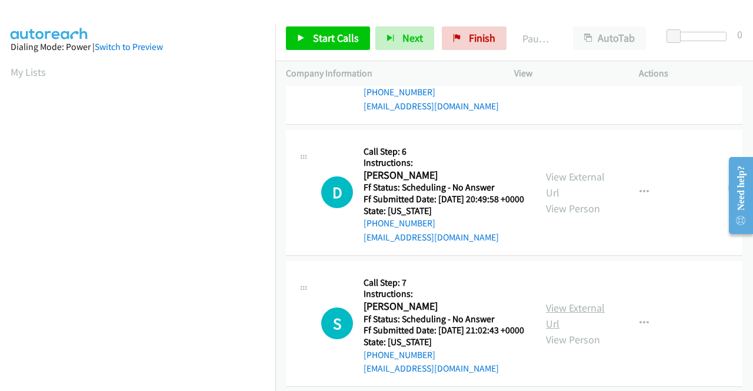
click at [567, 331] on link "View External Url" at bounding box center [575, 315] width 59 height 29
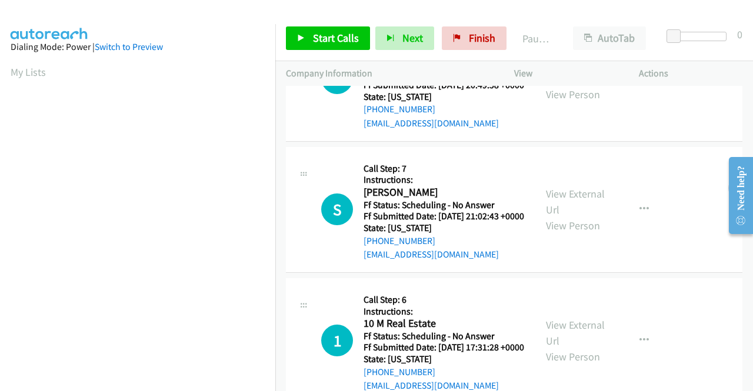
scroll to position [412, 0]
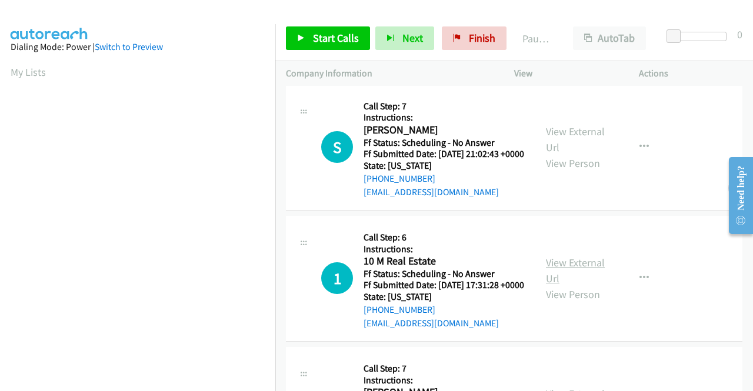
click at [583, 285] on link "View External Url" at bounding box center [575, 270] width 59 height 29
click at [314, 39] on span "Start Calls" at bounding box center [336, 38] width 46 height 14
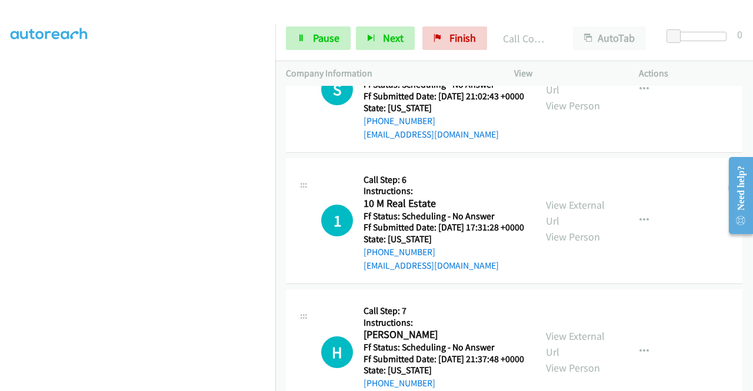
scroll to position [721, 0]
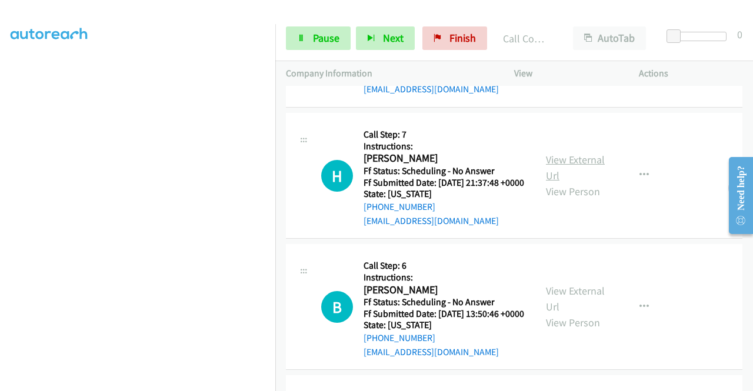
click at [568, 182] on link "View External Url" at bounding box center [575, 167] width 59 height 29
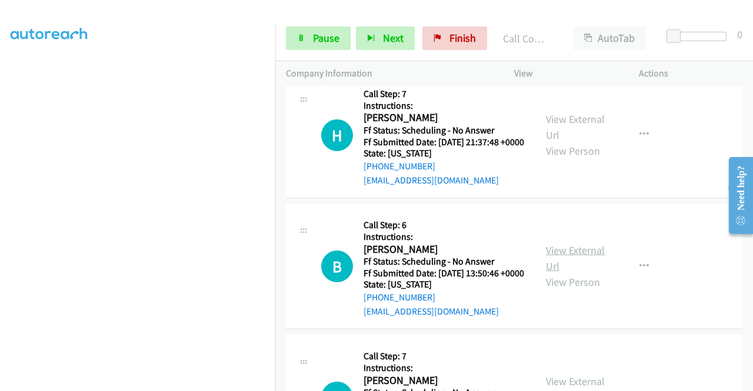
scroll to position [780, 0]
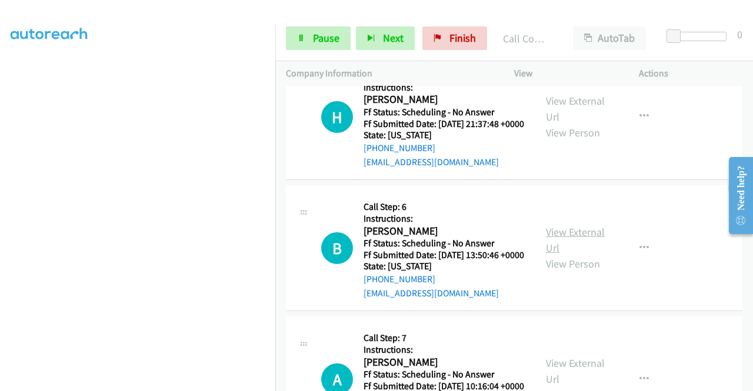
click at [575, 255] on link "View External Url" at bounding box center [575, 239] width 59 height 29
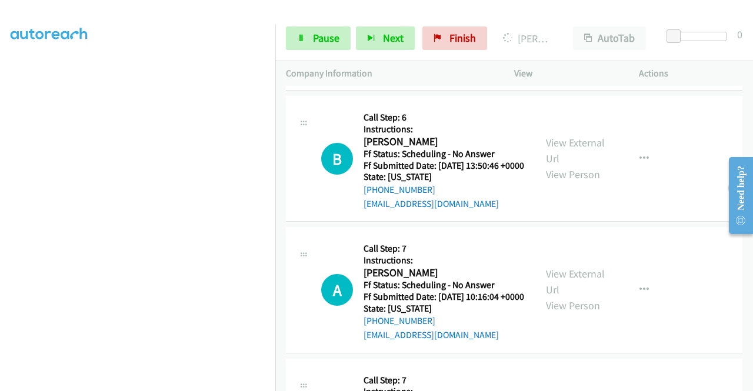
scroll to position [956, 0]
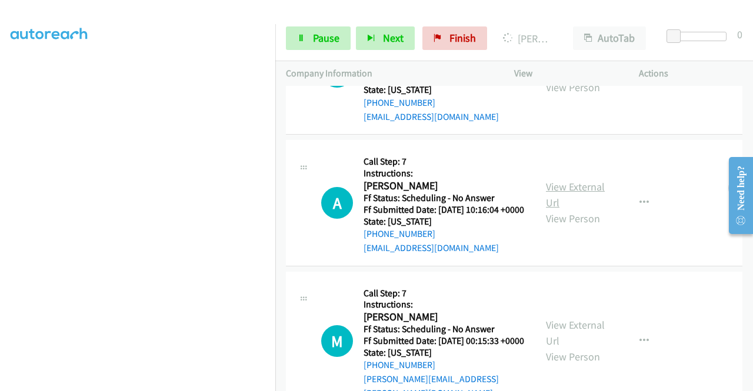
click at [567, 209] on link "View External Url" at bounding box center [575, 194] width 59 height 29
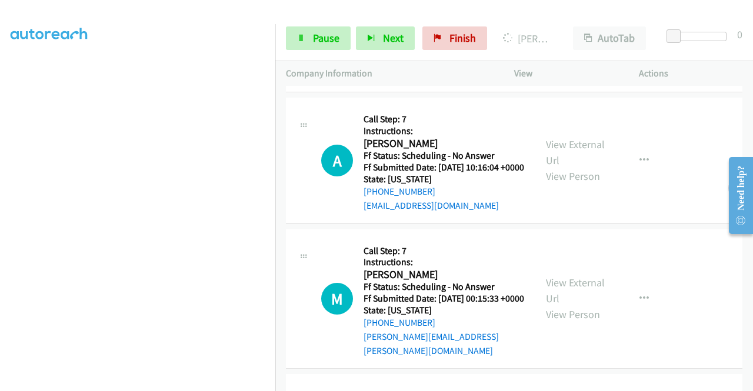
scroll to position [1074, 0]
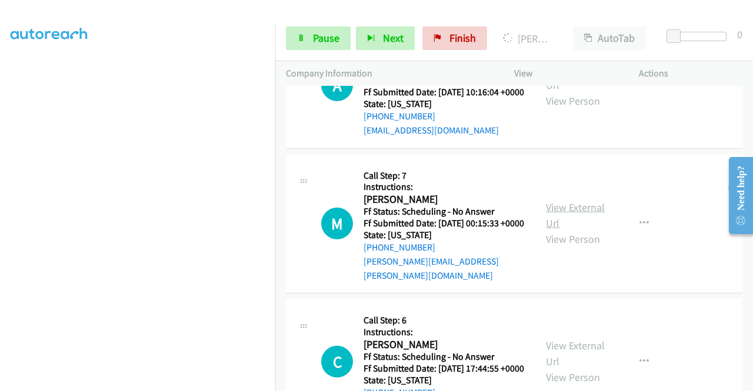
click at [546, 230] on link "View External Url" at bounding box center [575, 215] width 59 height 29
click span "Pause"
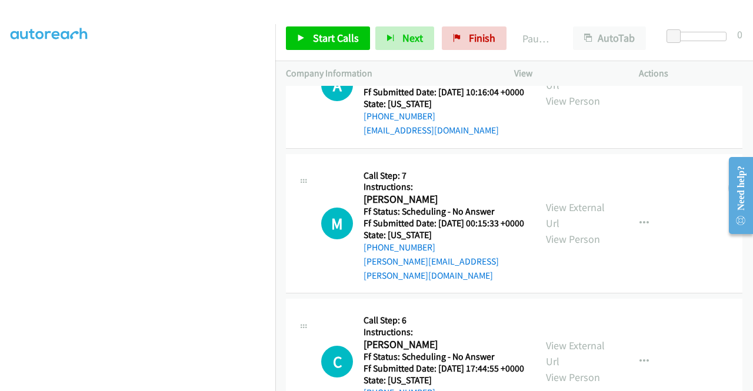
scroll to position [1099, 0]
click span "Start Calls"
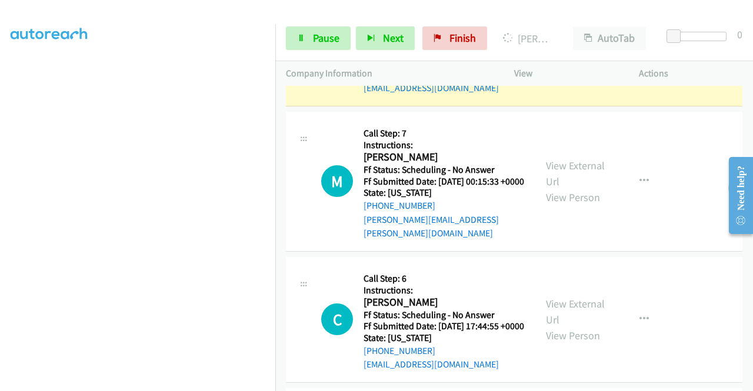
scroll to position [1334, 0]
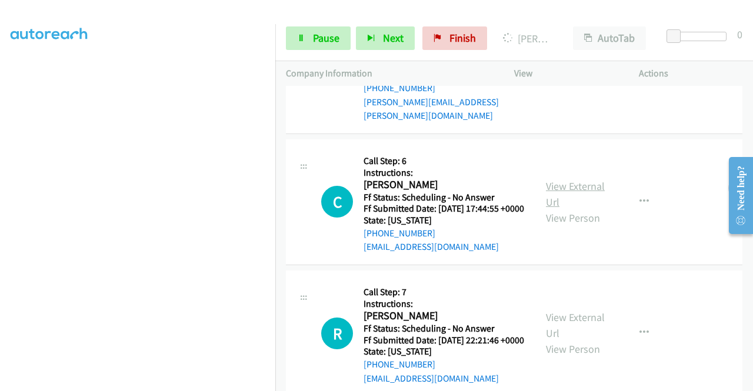
click link "View External Url"
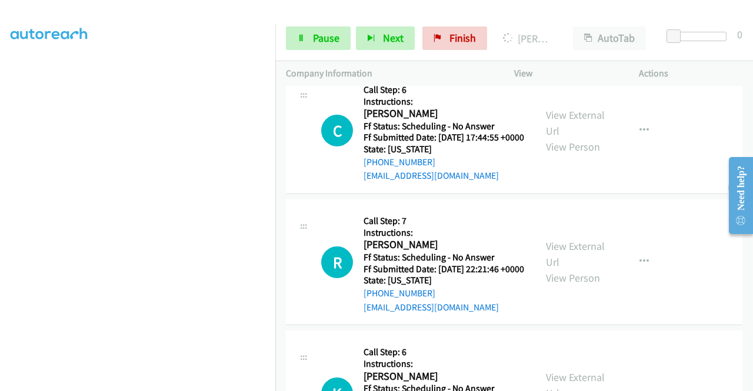
scroll to position [1510, 0]
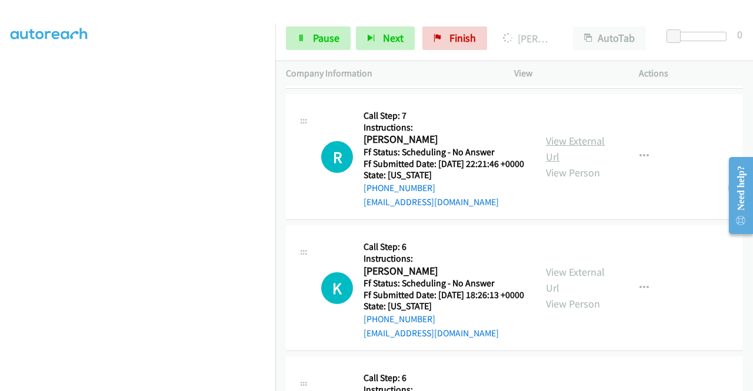
click link "View External Url"
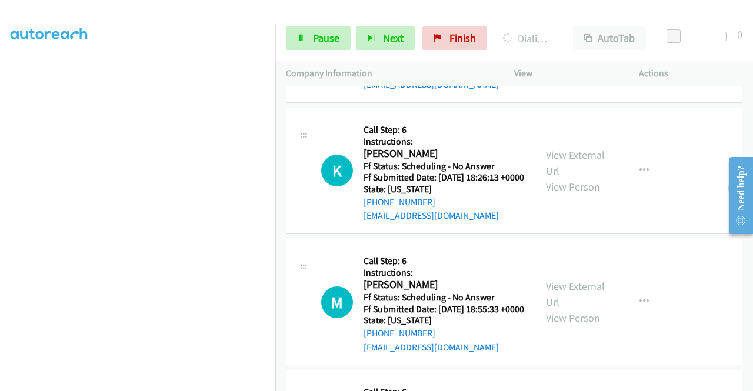
scroll to position [1653, 0]
click link "View External Url"
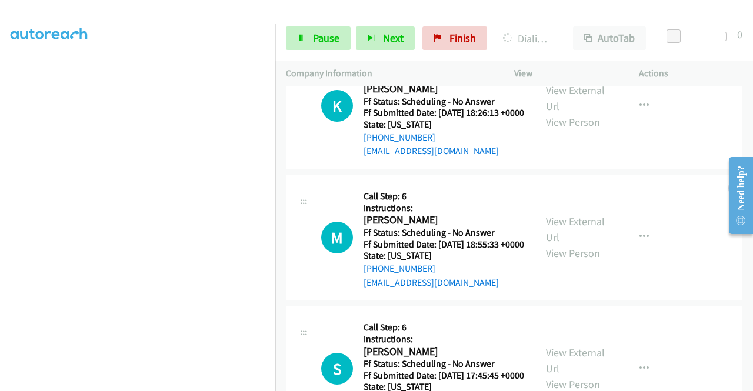
scroll to position [1771, 0]
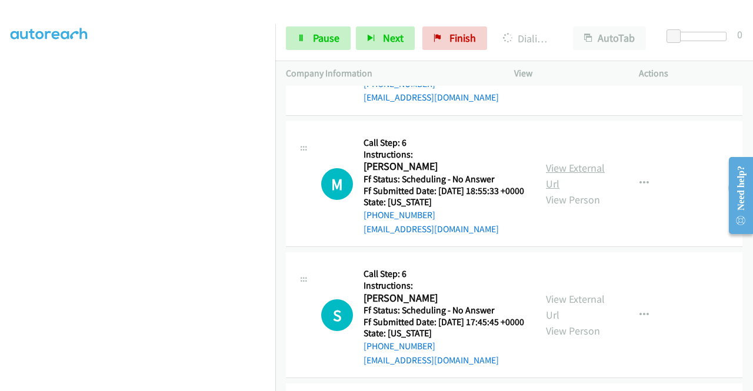
click link "View External Url"
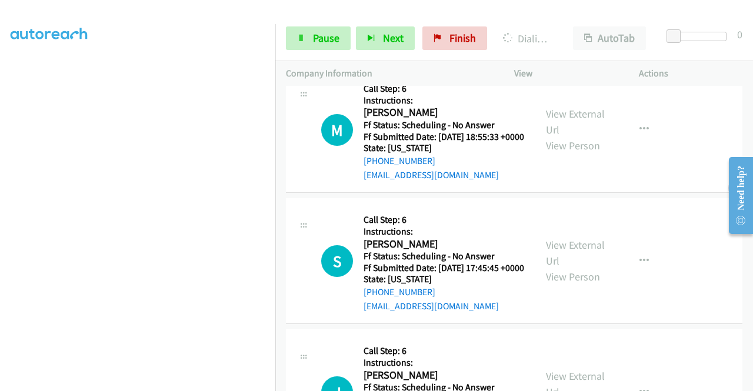
scroll to position [1889, 0]
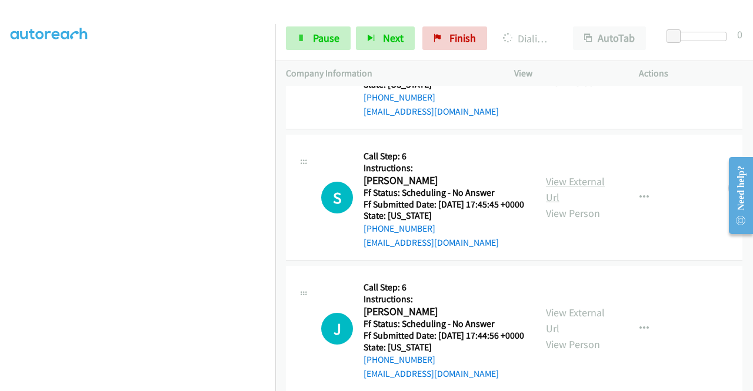
click link "View External Url"
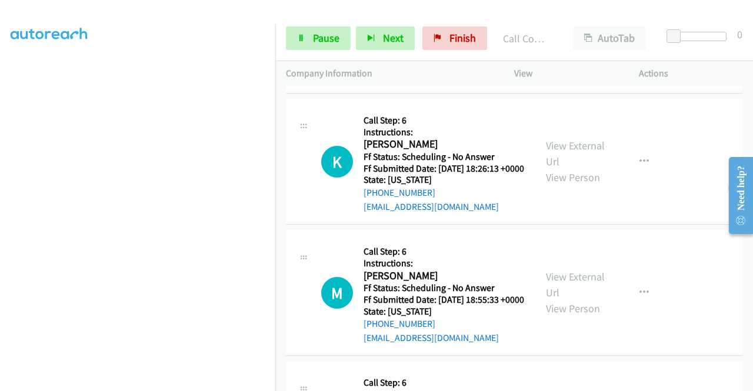
scroll to position [1653, 0]
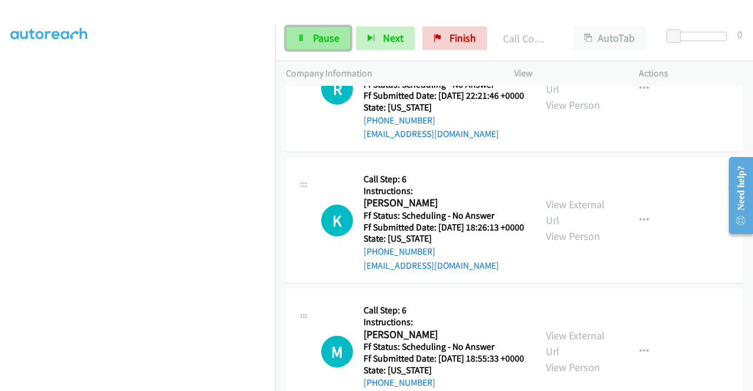
click span "Pause"
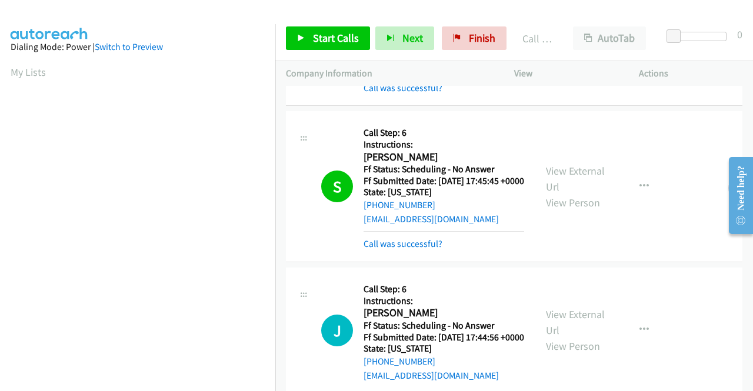
scroll to position [268, 0]
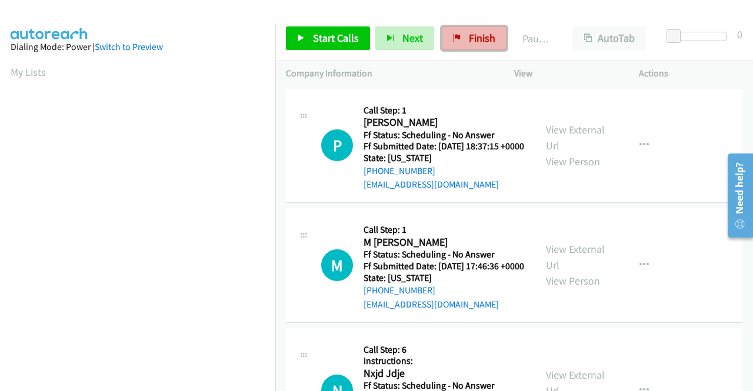
click at [474, 43] on span "Finish" at bounding box center [482, 38] width 26 height 14
click at [553, 136] on link "View External Url" at bounding box center [575, 137] width 59 height 29
click at [579, 267] on link "View External Url" at bounding box center [575, 256] width 59 height 29
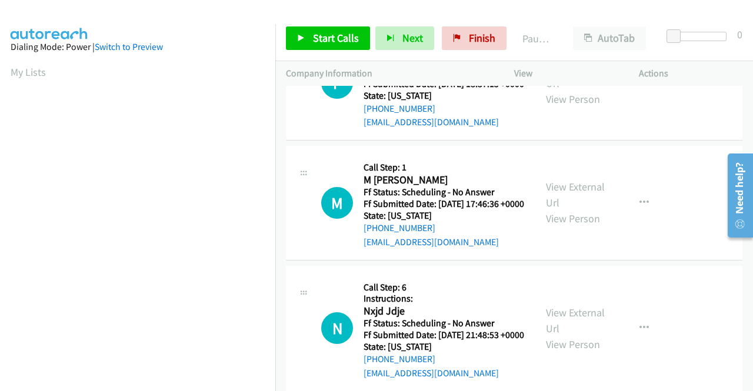
scroll to position [118, 0]
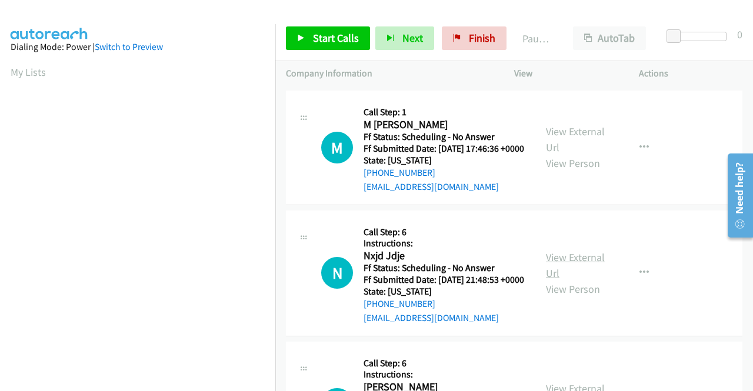
click at [580, 280] on link "View External Url" at bounding box center [575, 265] width 59 height 29
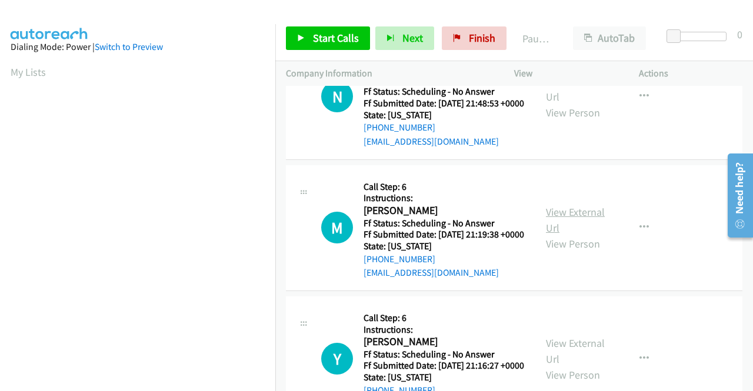
click at [573, 235] on link "View External Url" at bounding box center [575, 219] width 59 height 29
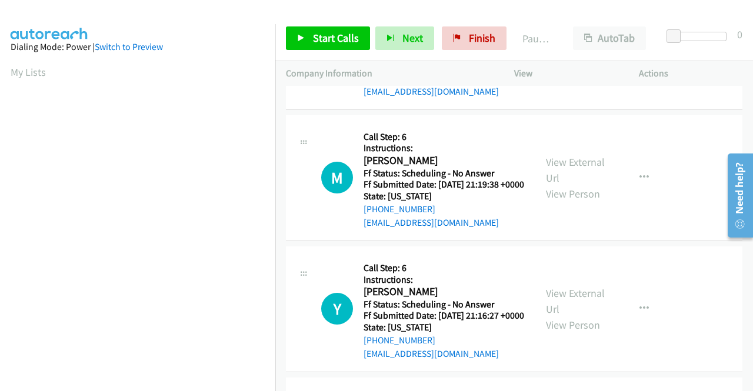
scroll to position [412, 0]
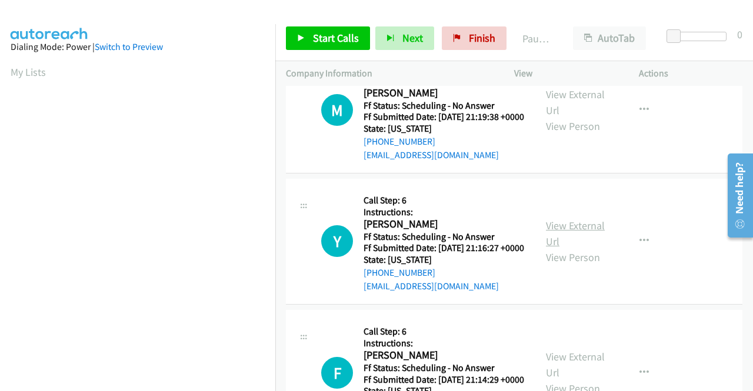
click at [576, 248] on link "View External Url" at bounding box center [575, 233] width 59 height 29
click at [307, 31] on link "Start Calls" at bounding box center [328, 38] width 84 height 24
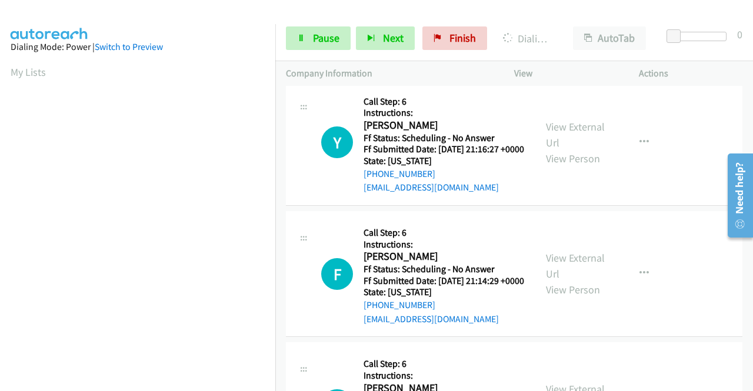
scroll to position [588, 0]
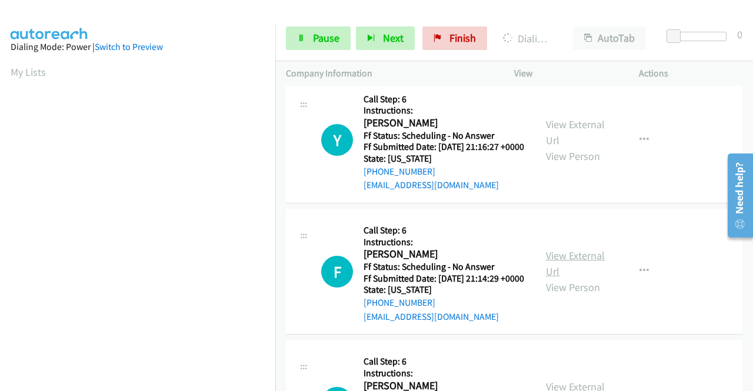
click at [561, 278] on link "View External Url" at bounding box center [575, 263] width 59 height 29
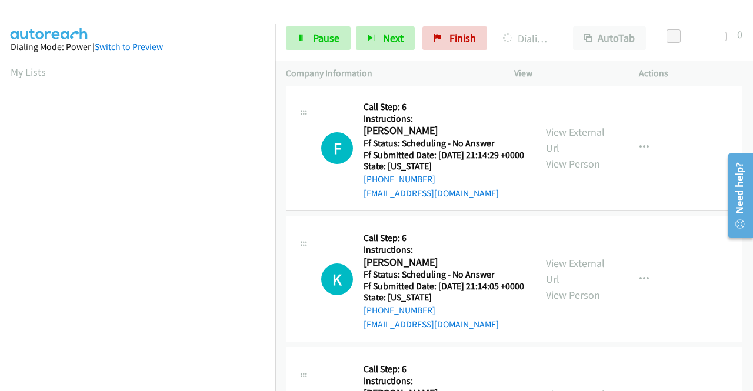
scroll to position [765, 0]
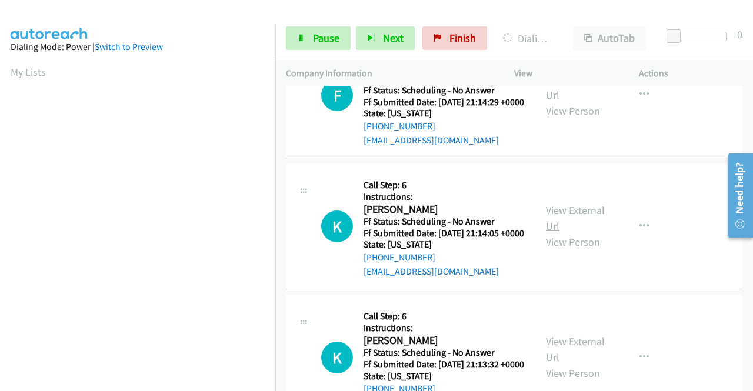
click at [546, 233] on link "View External Url" at bounding box center [575, 218] width 59 height 29
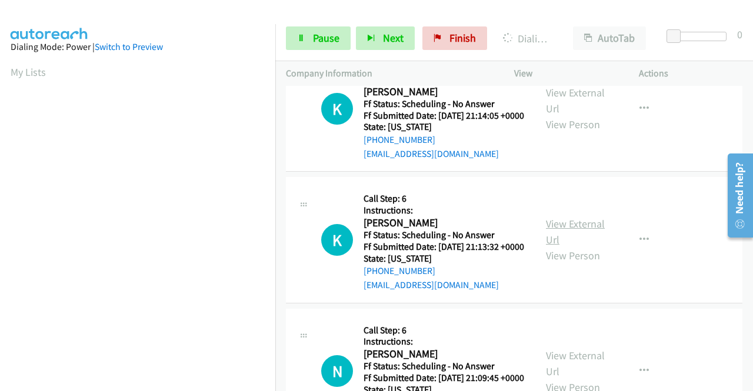
click at [547, 246] on link "View External Url" at bounding box center [575, 231] width 59 height 29
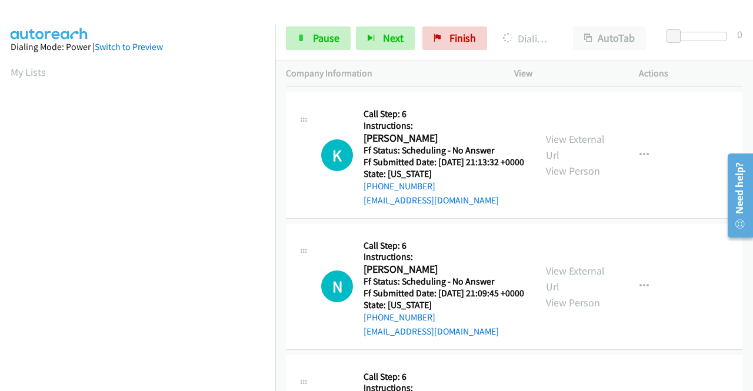
scroll to position [1000, 0]
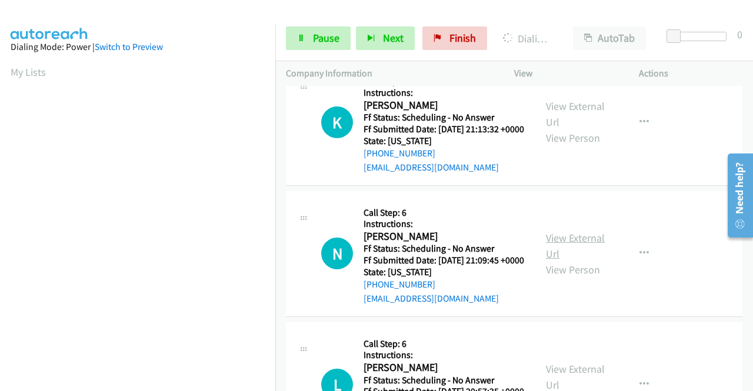
click at [578, 261] on link "View External Url" at bounding box center [575, 245] width 59 height 29
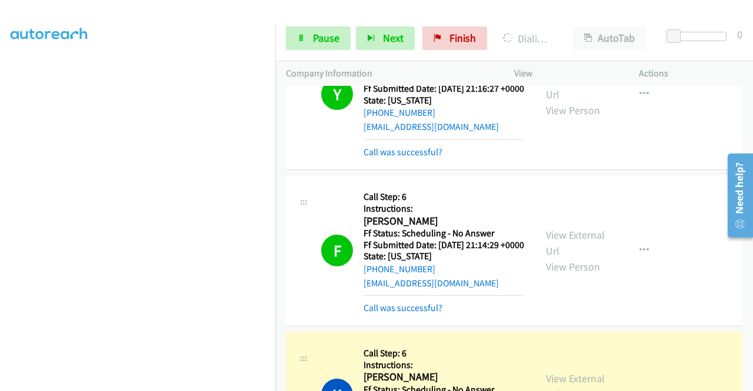
scroll to position [92, 0]
click at [278, 104] on td "Y Callback Scheduled Call Step: 6 Instructions: Yvonne Stachyra America/New_Yor…" at bounding box center [514, 94] width 478 height 156
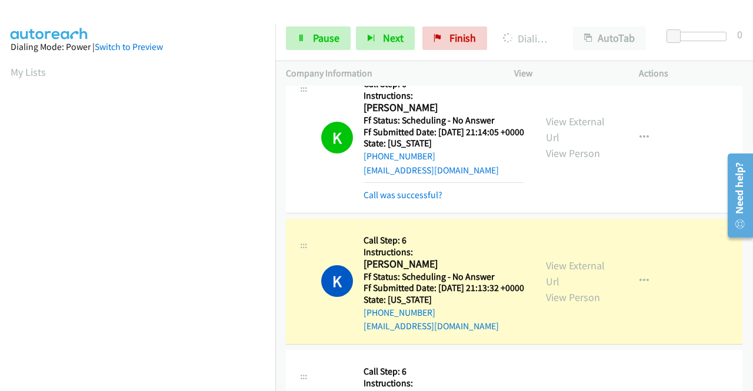
scroll to position [268, 0]
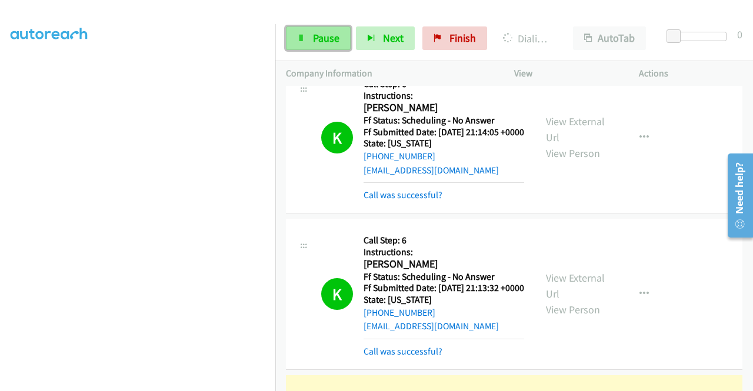
click at [321, 34] on span "Pause" at bounding box center [326, 38] width 26 height 14
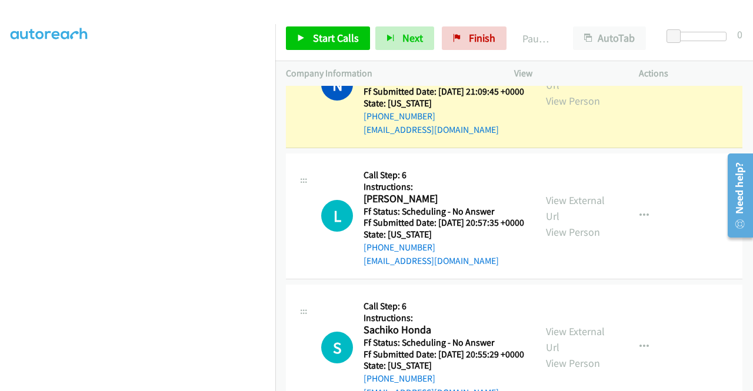
scroll to position [0, 0]
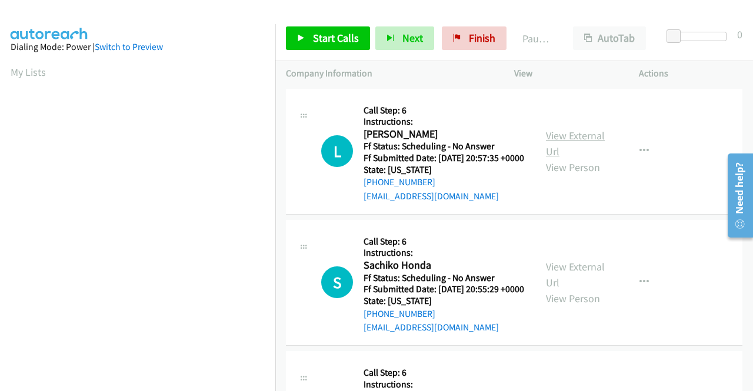
click at [571, 137] on link "View External Url" at bounding box center [575, 143] width 59 height 29
click at [578, 285] on link "View External Url" at bounding box center [575, 274] width 59 height 29
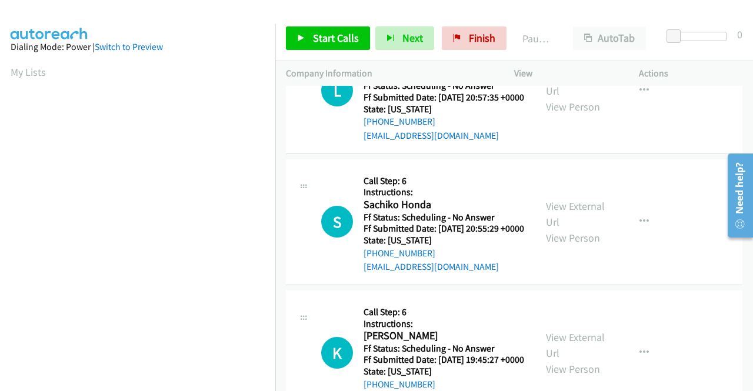
scroll to position [118, 0]
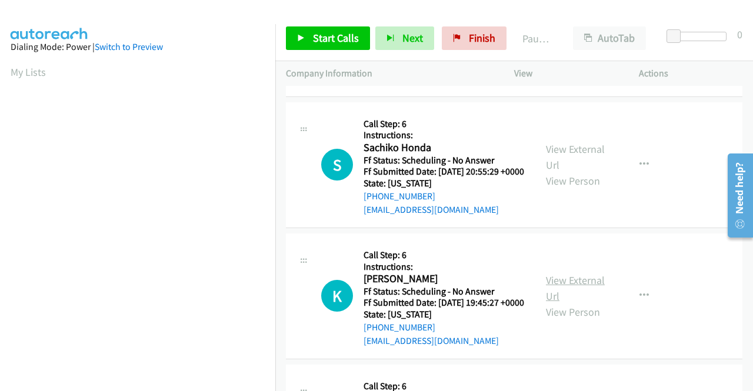
click at [583, 303] on link "View External Url" at bounding box center [575, 288] width 59 height 29
click at [346, 35] on span "Start Calls" at bounding box center [336, 38] width 46 height 14
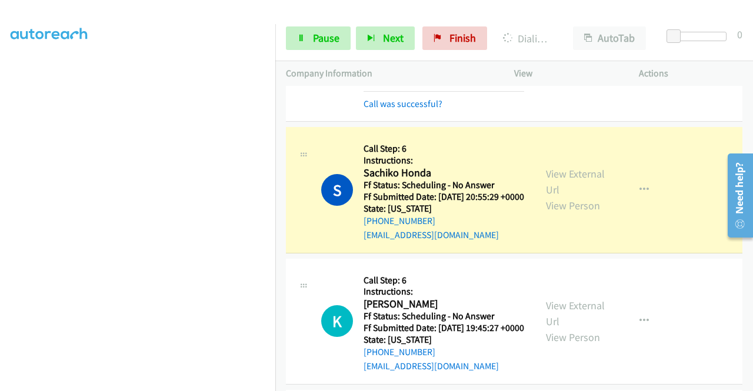
scroll to position [235, 0]
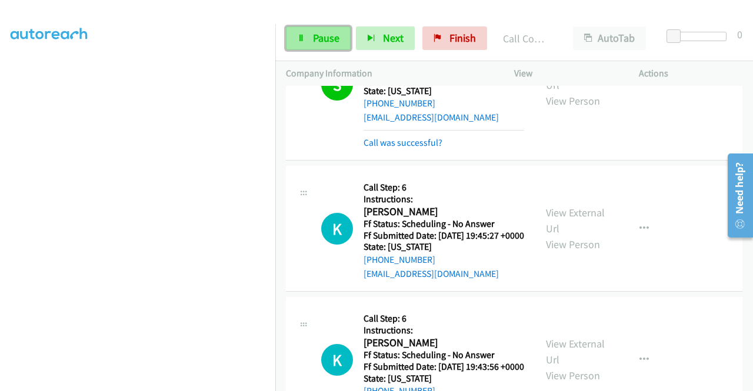
click at [312, 36] on link "Pause" at bounding box center [318, 38] width 65 height 24
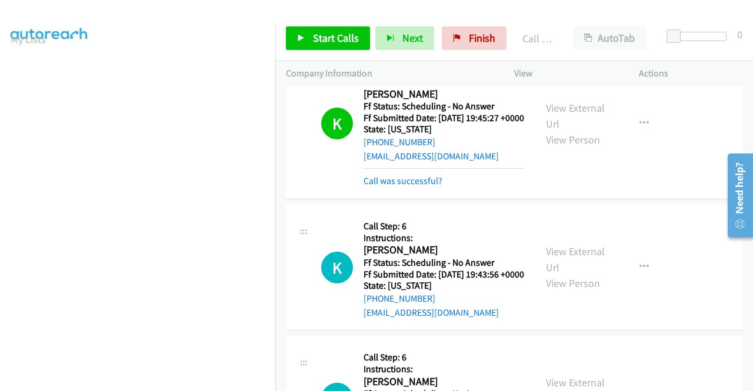
scroll to position [268, 0]
